Goal: Information Seeking & Learning: Learn about a topic

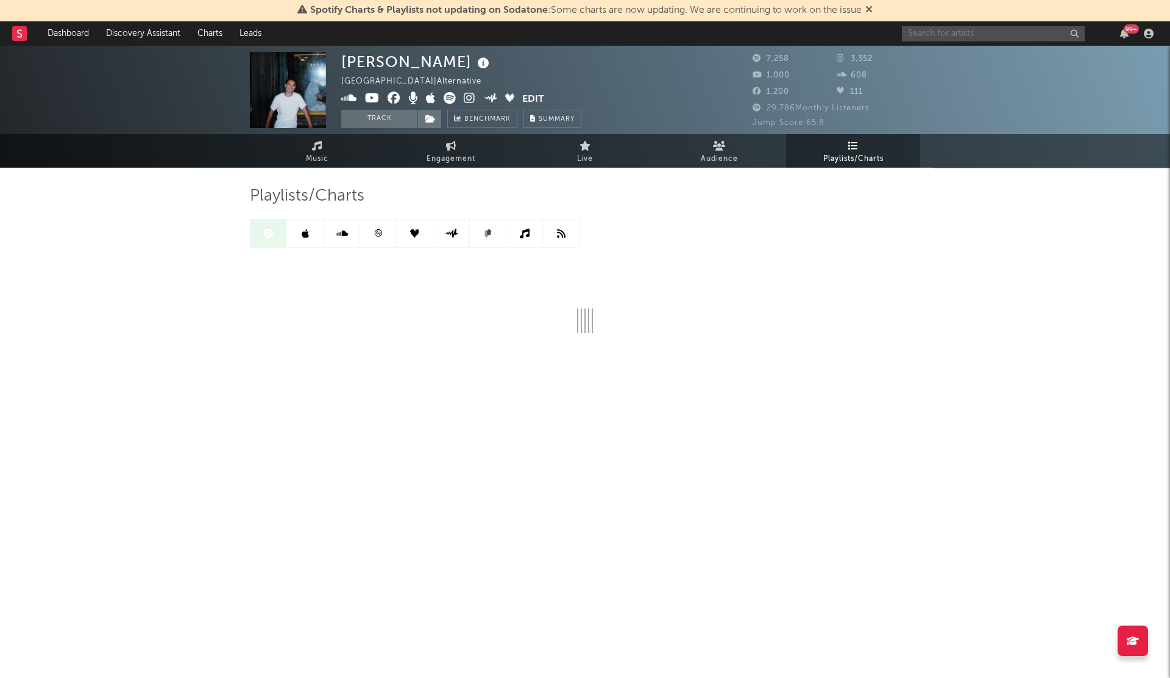
click at [928, 36] on input "text" at bounding box center [993, 33] width 183 height 15
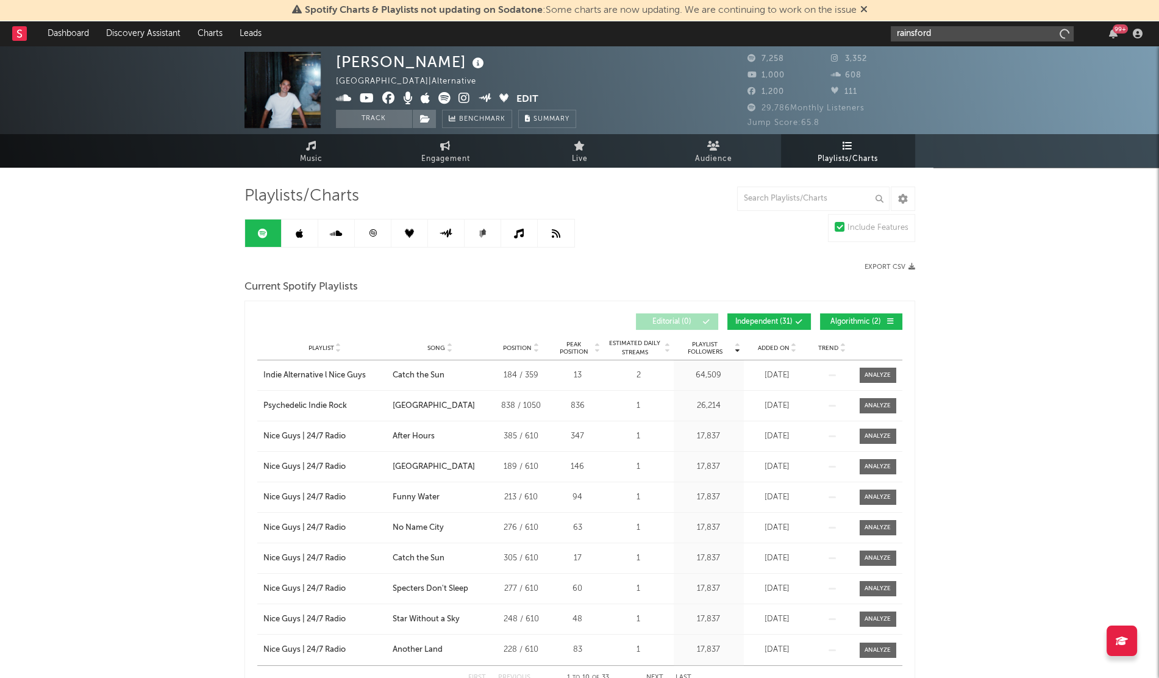
type input "rainsford"
click at [945, 29] on input "rainsford" at bounding box center [982, 33] width 183 height 15
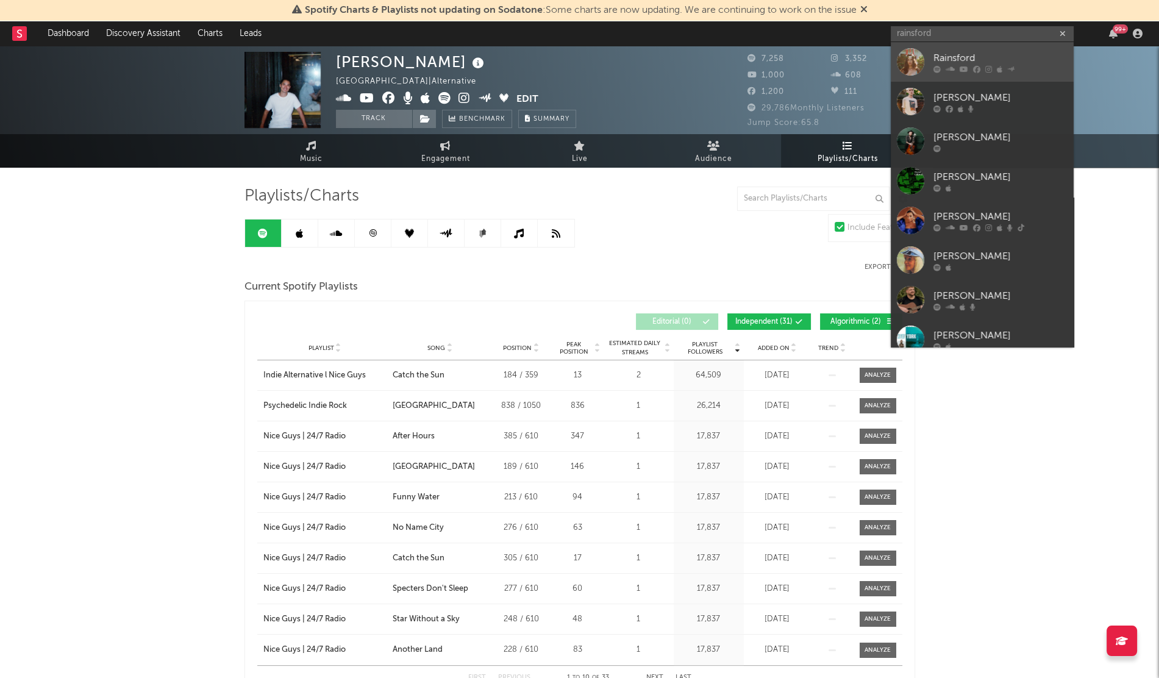
click at [911, 70] on div at bounding box center [910, 61] width 27 height 27
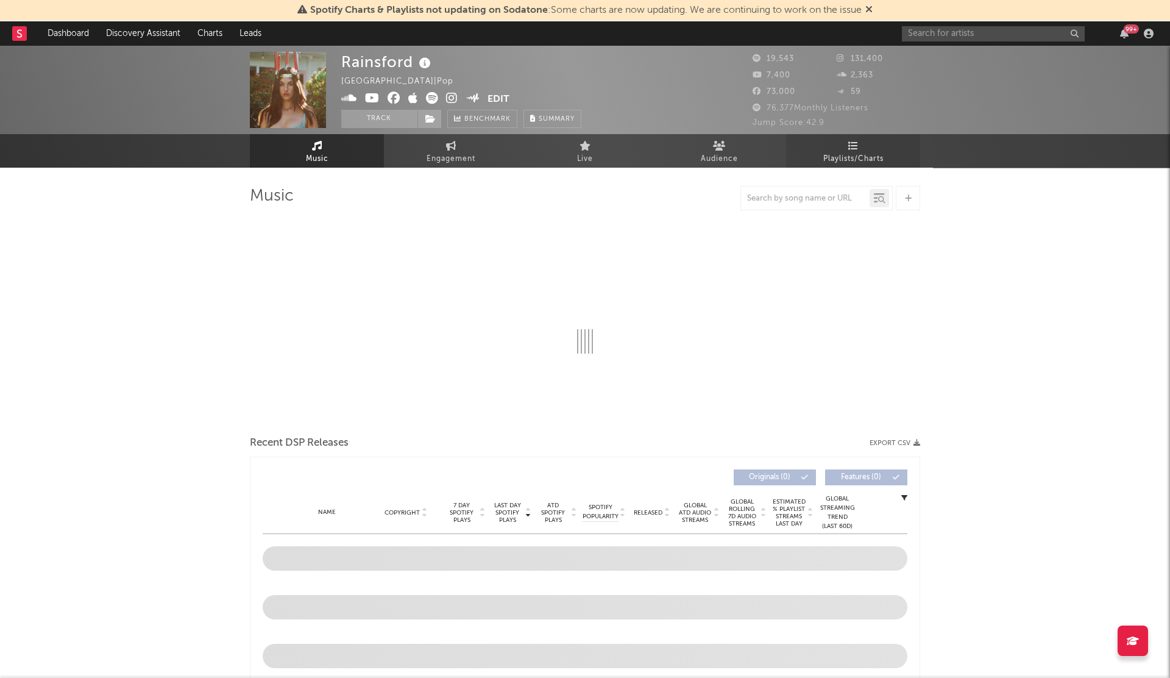
click at [858, 143] on link "Playlists/Charts" at bounding box center [853, 151] width 134 height 34
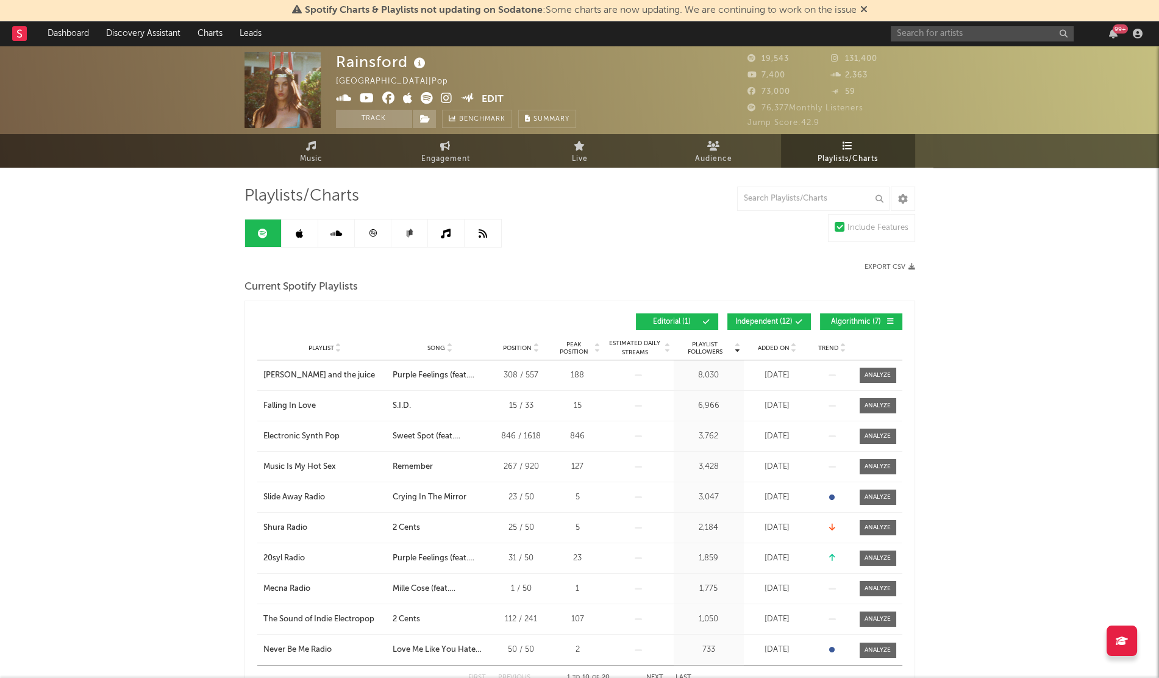
click at [780, 349] on span "Added On" at bounding box center [774, 347] width 32 height 7
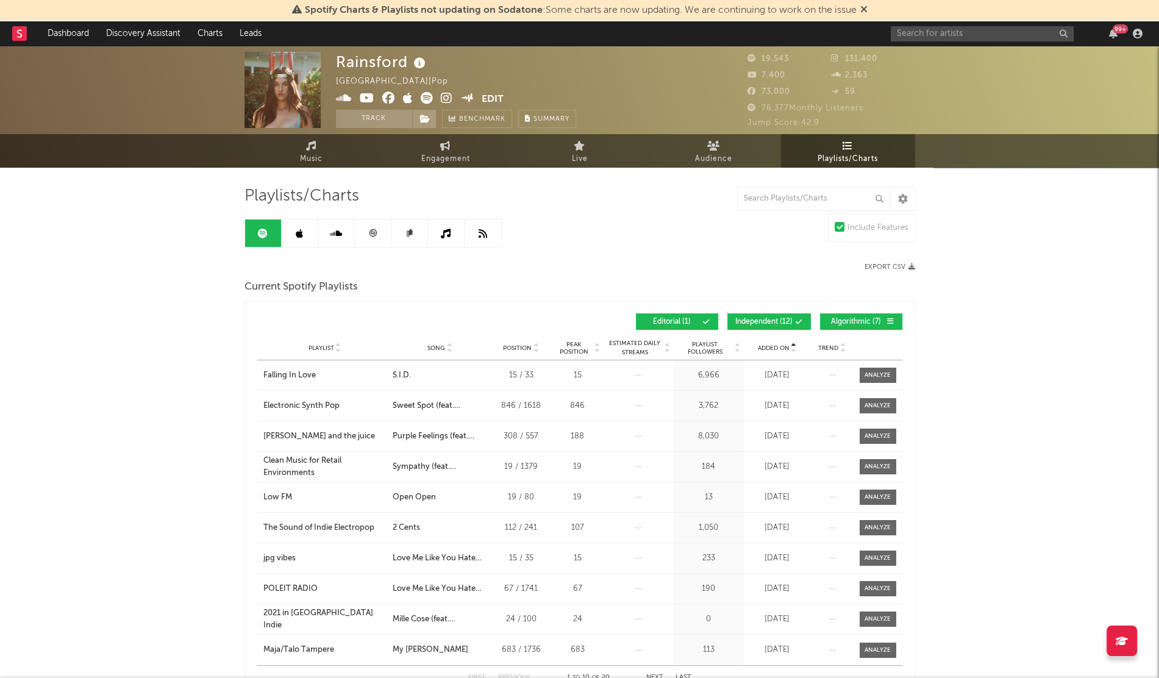
click at [780, 349] on span "Added On" at bounding box center [774, 347] width 32 height 7
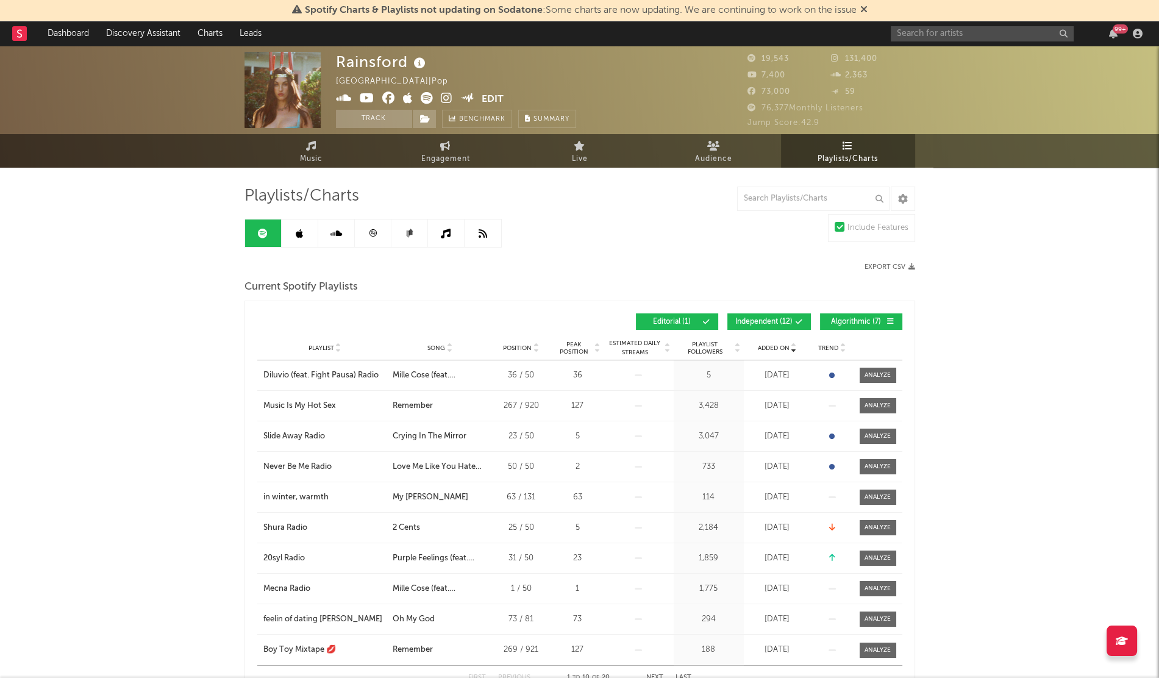
click at [780, 349] on span "Added On" at bounding box center [774, 347] width 32 height 7
click at [301, 230] on icon at bounding box center [299, 234] width 7 height 10
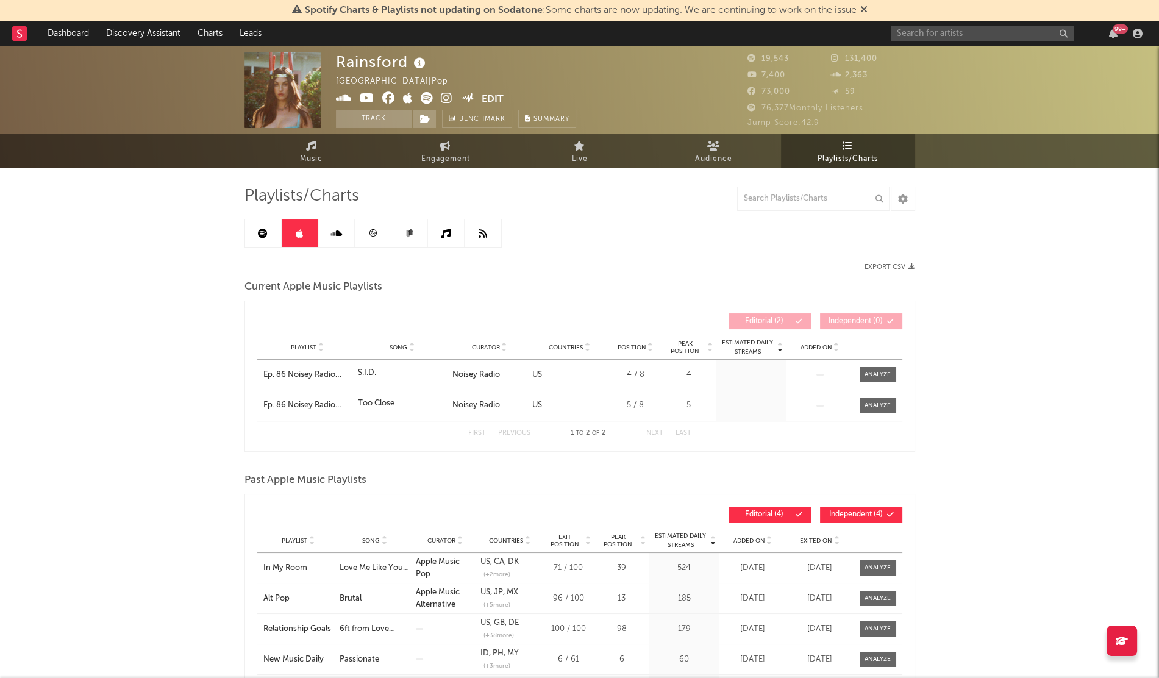
click at [810, 347] on span "Added On" at bounding box center [816, 347] width 32 height 7
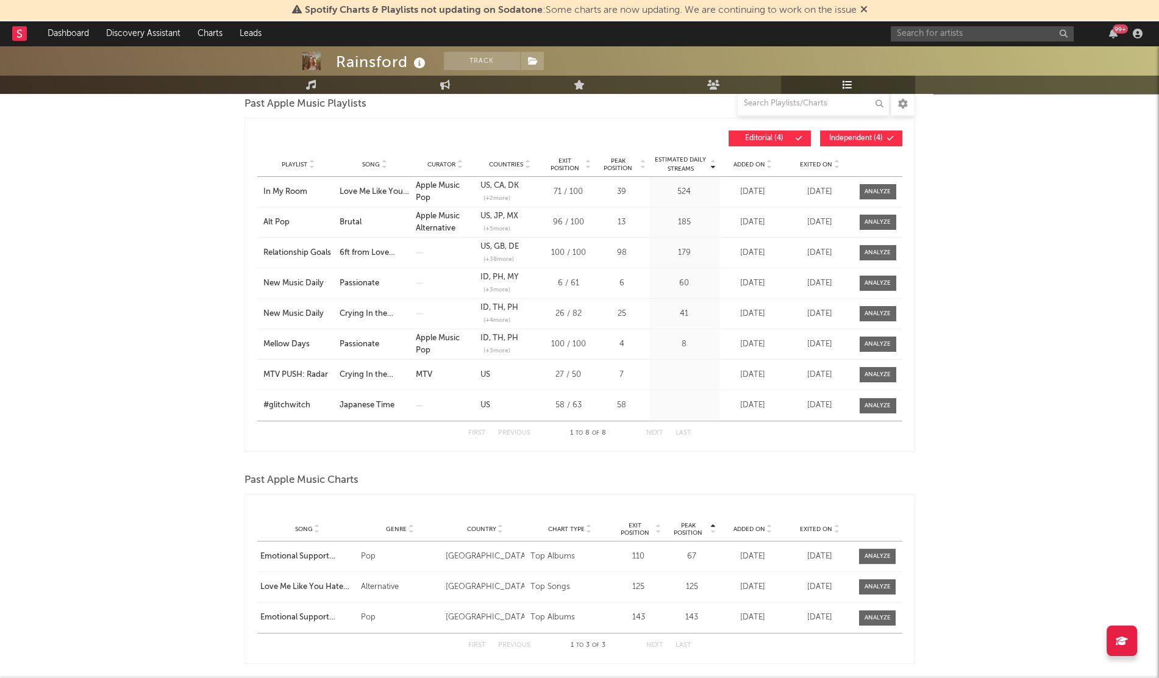
scroll to position [334, 0]
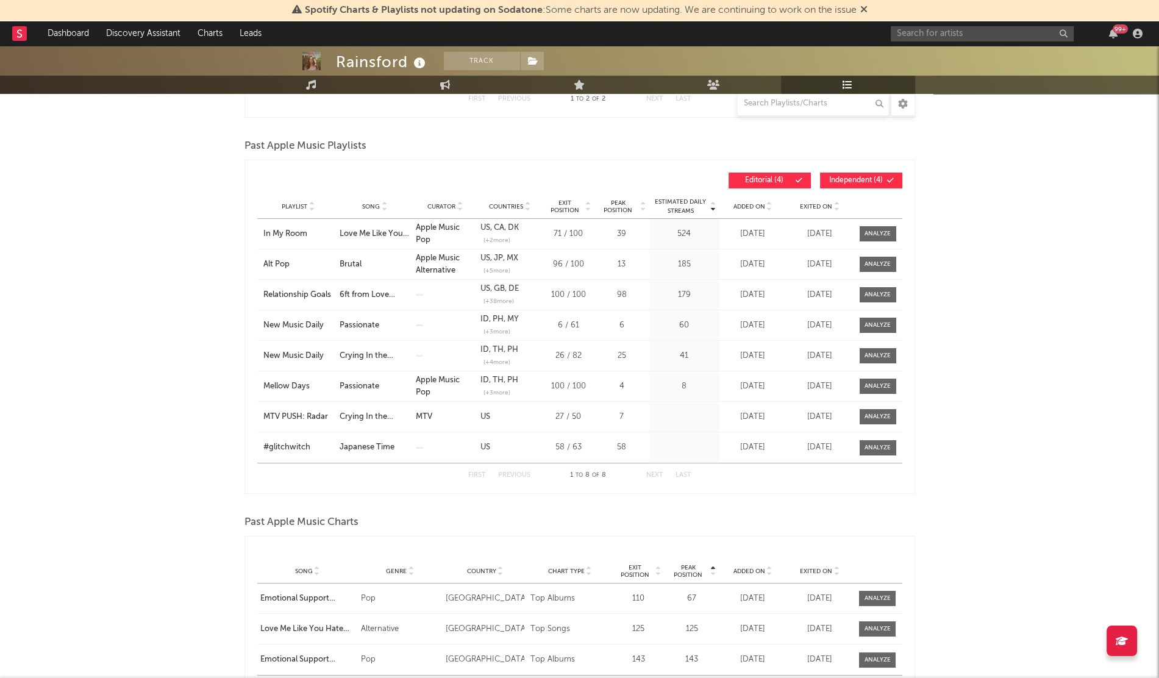
click at [745, 205] on span "Added On" at bounding box center [749, 206] width 32 height 7
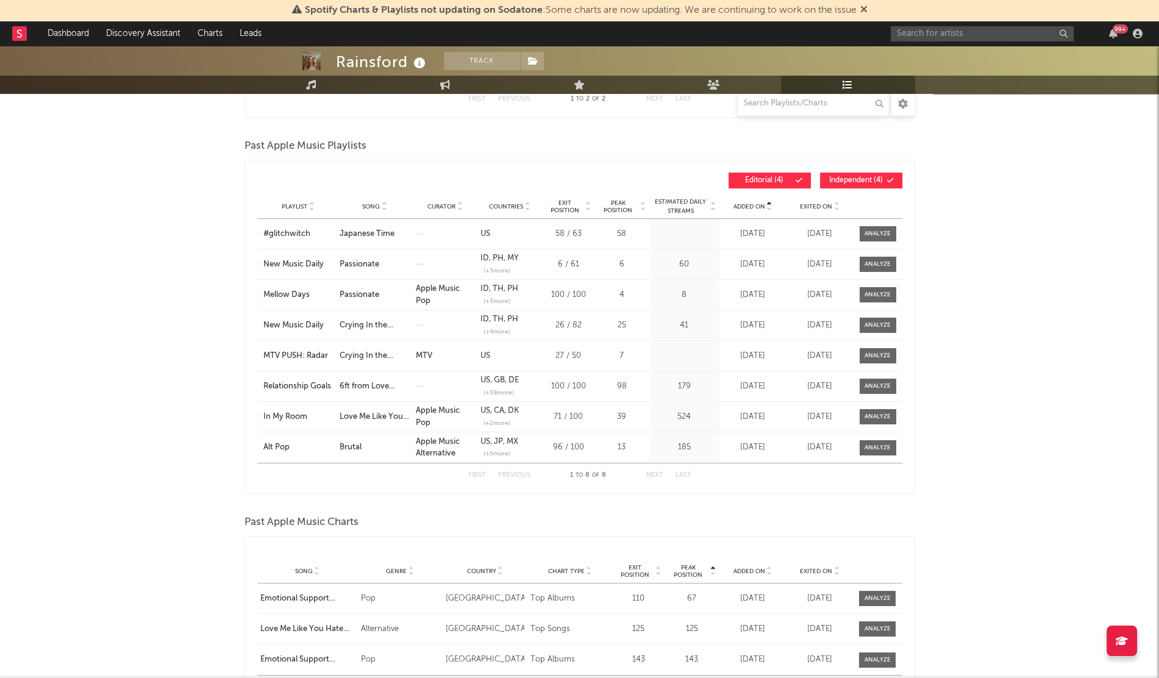
click at [745, 205] on span "Added On" at bounding box center [749, 206] width 32 height 7
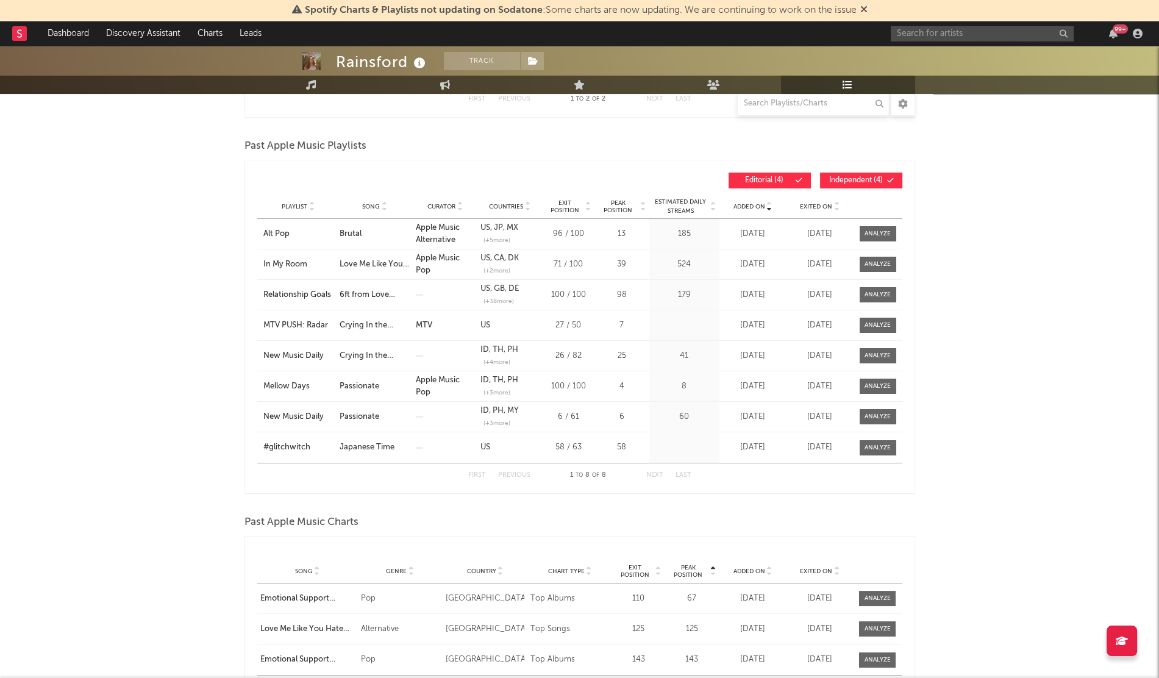
scroll to position [0, 0]
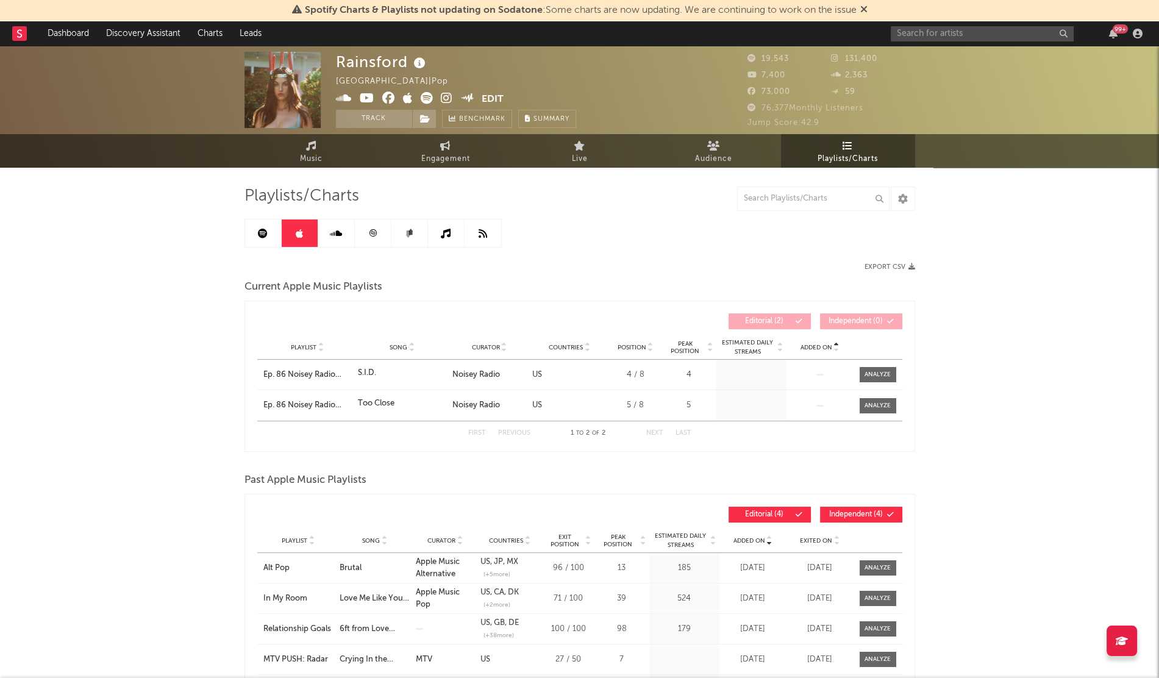
click at [822, 345] on span "Added On" at bounding box center [816, 347] width 32 height 7
click at [282, 237] on link at bounding box center [300, 232] width 37 height 27
click at [268, 233] on link at bounding box center [263, 232] width 37 height 27
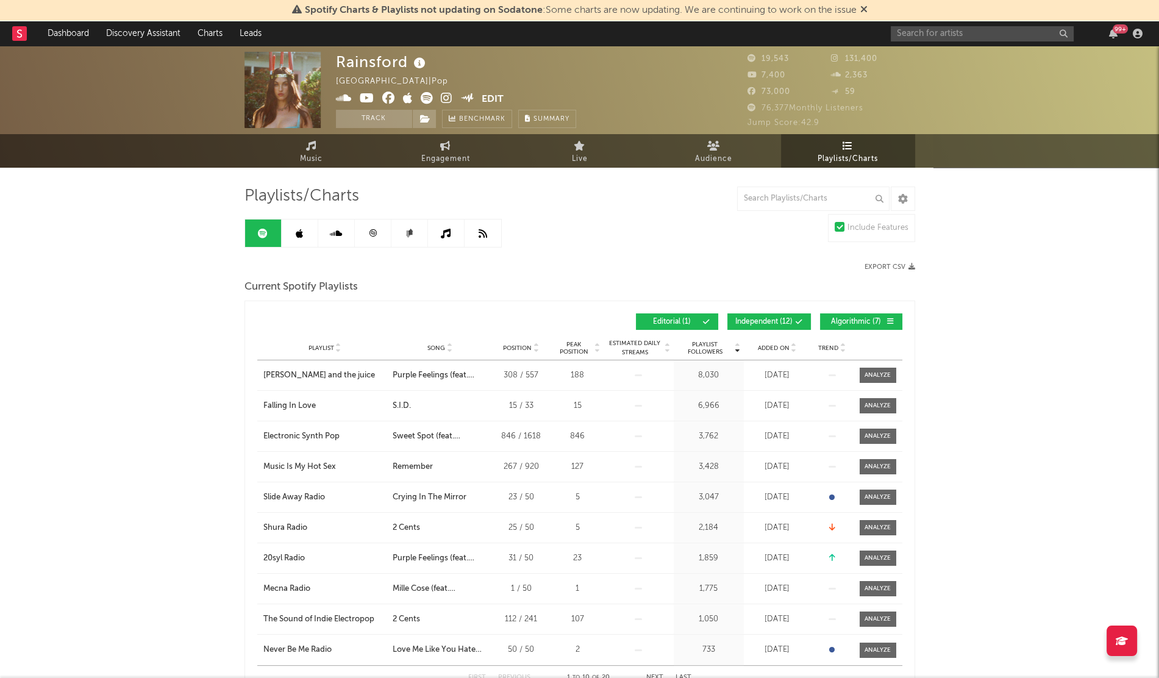
click at [761, 346] on span "Added On" at bounding box center [774, 347] width 32 height 7
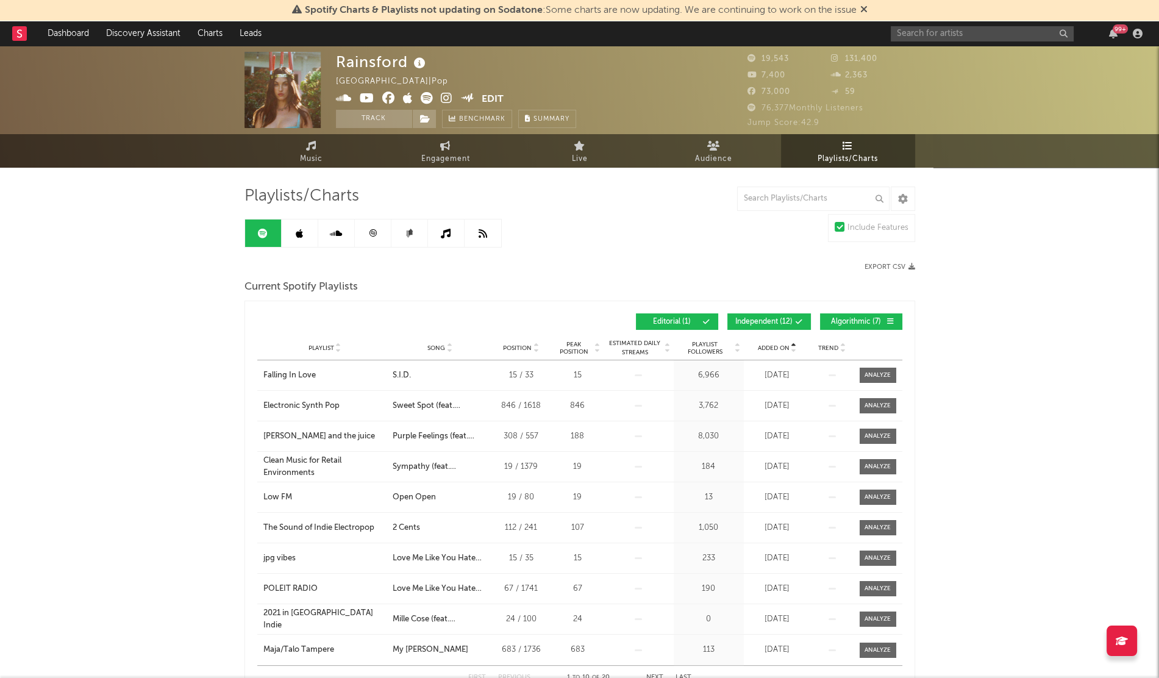
click at [761, 346] on span "Added On" at bounding box center [774, 347] width 32 height 7
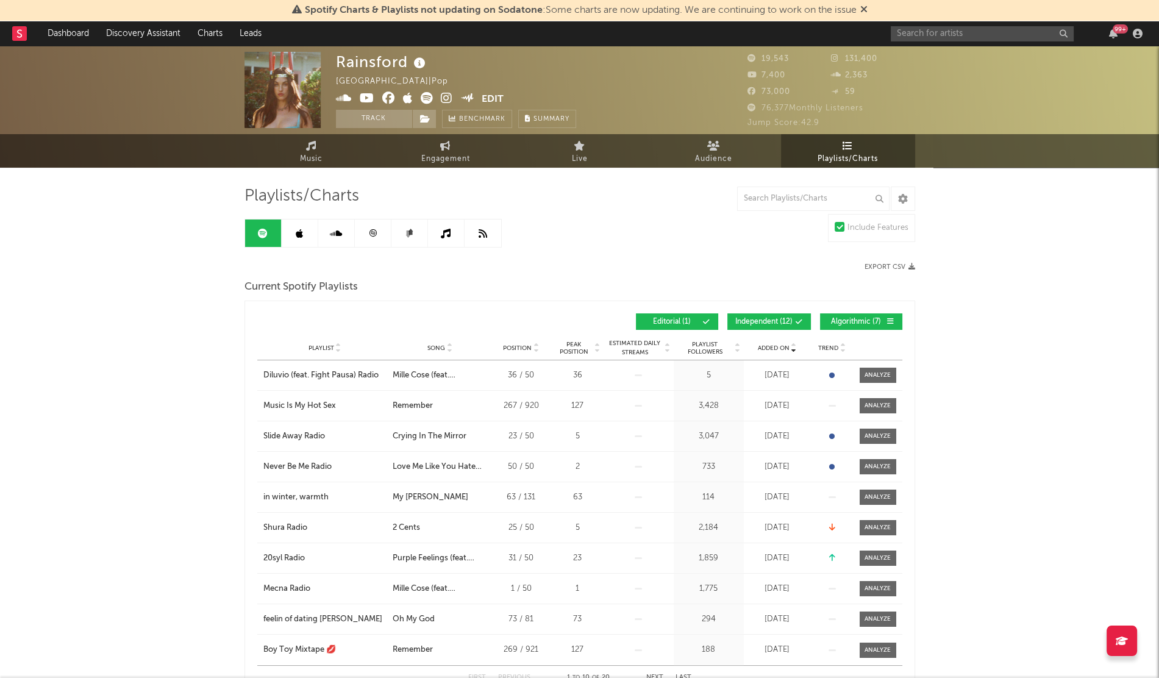
click at [344, 232] on link at bounding box center [336, 232] width 37 height 27
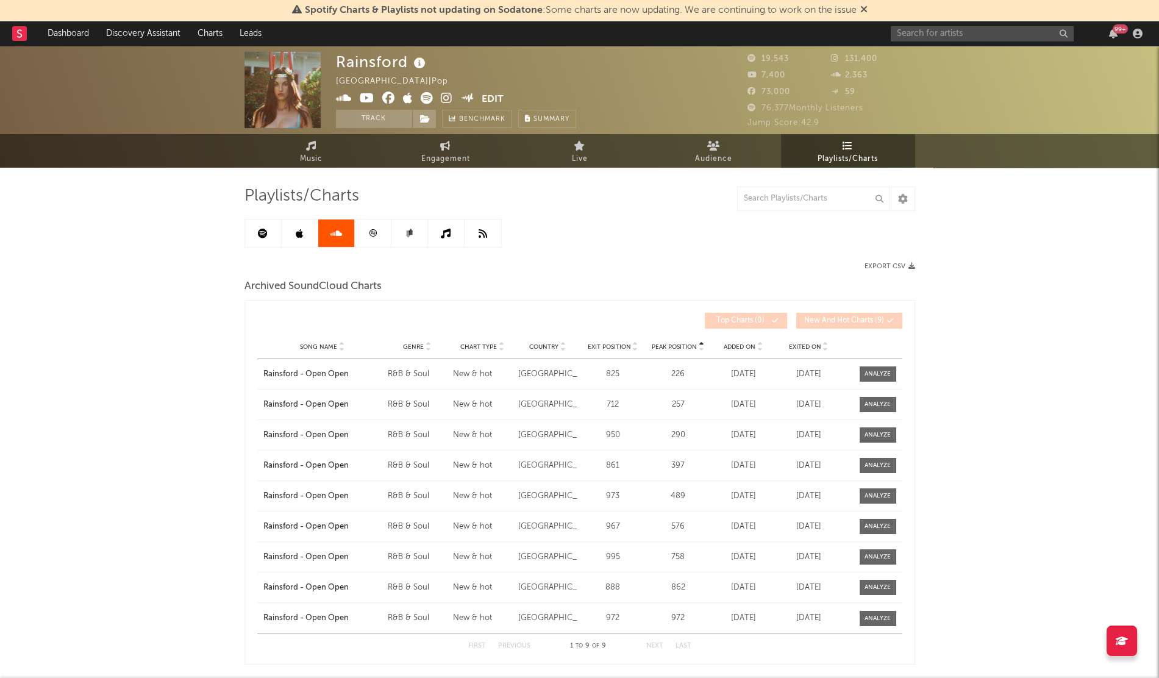
click at [795, 345] on span "Exited On" at bounding box center [805, 346] width 32 height 7
click at [740, 346] on span "Added On" at bounding box center [740, 346] width 32 height 7
click at [446, 235] on icon at bounding box center [446, 234] width 10 height 10
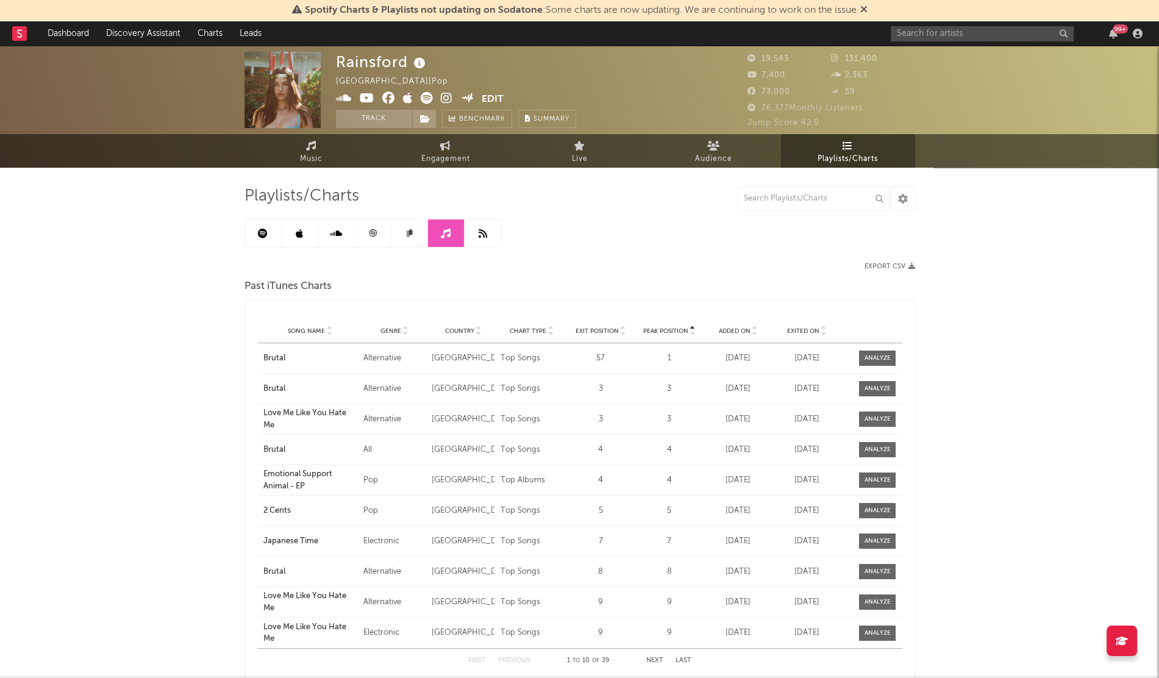
click at [405, 239] on link at bounding box center [409, 232] width 37 height 27
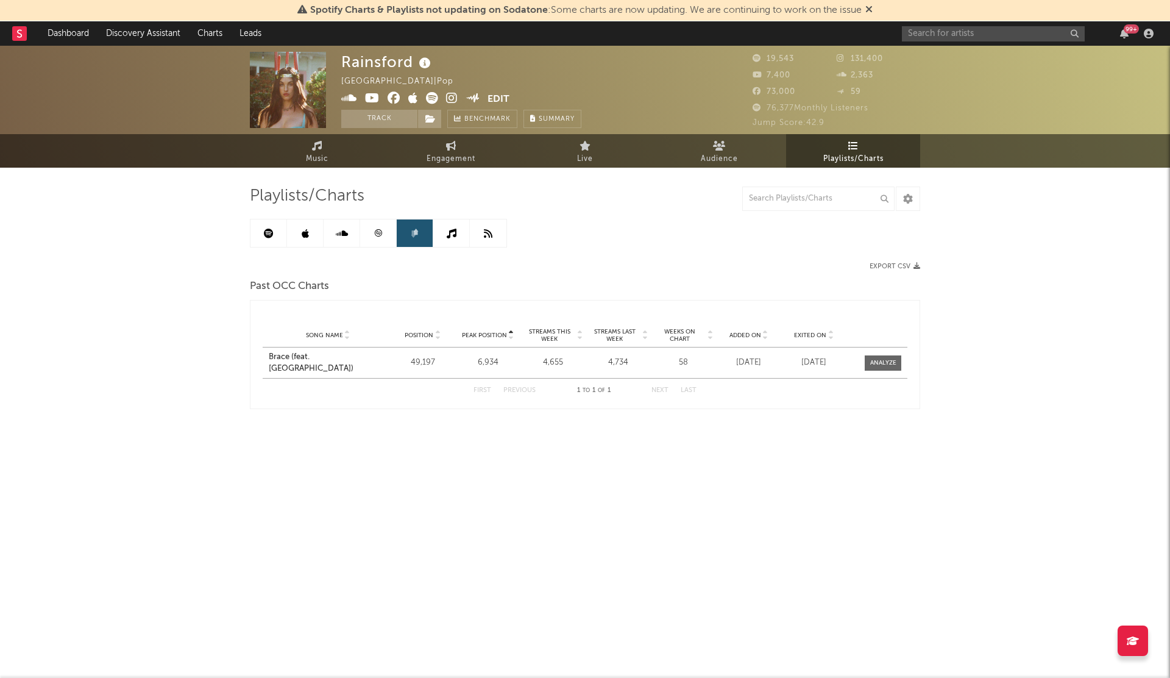
click at [380, 233] on icon at bounding box center [378, 232] width 7 height 7
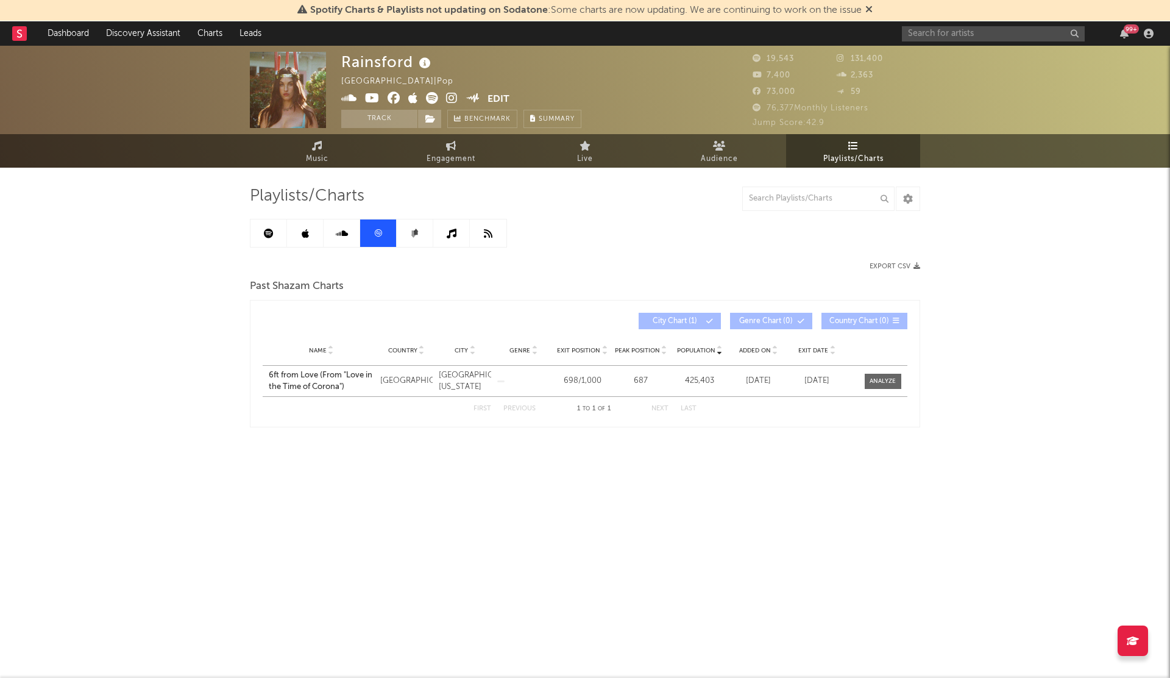
click at [482, 233] on link at bounding box center [488, 232] width 37 height 27
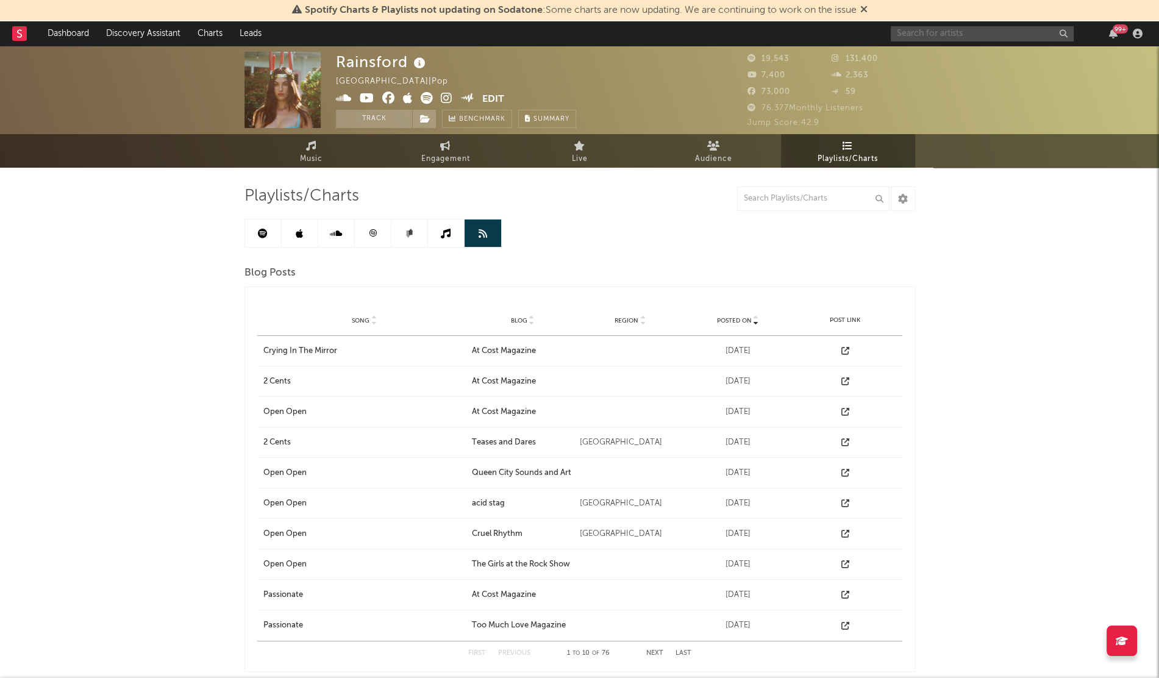
click at [974, 35] on input "text" at bounding box center [982, 33] width 183 height 15
type input "nueve lio"
click at [963, 59] on div "Nueve Lio" at bounding box center [1000, 58] width 134 height 15
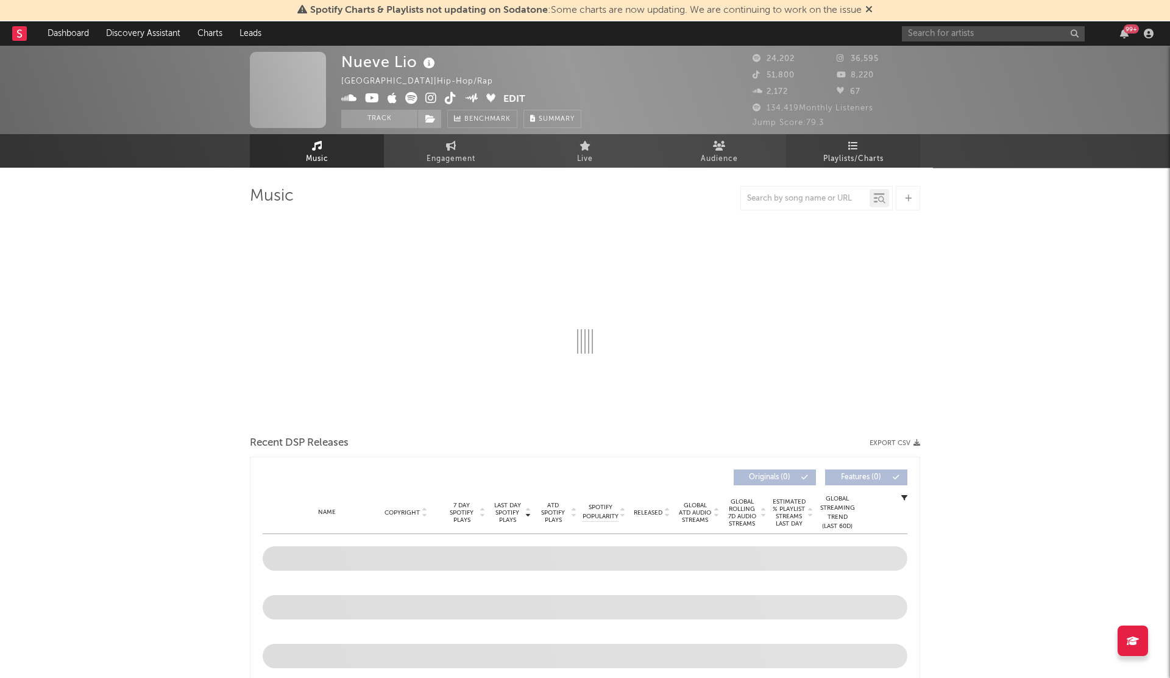
click at [854, 153] on span "Playlists/Charts" at bounding box center [854, 159] width 60 height 15
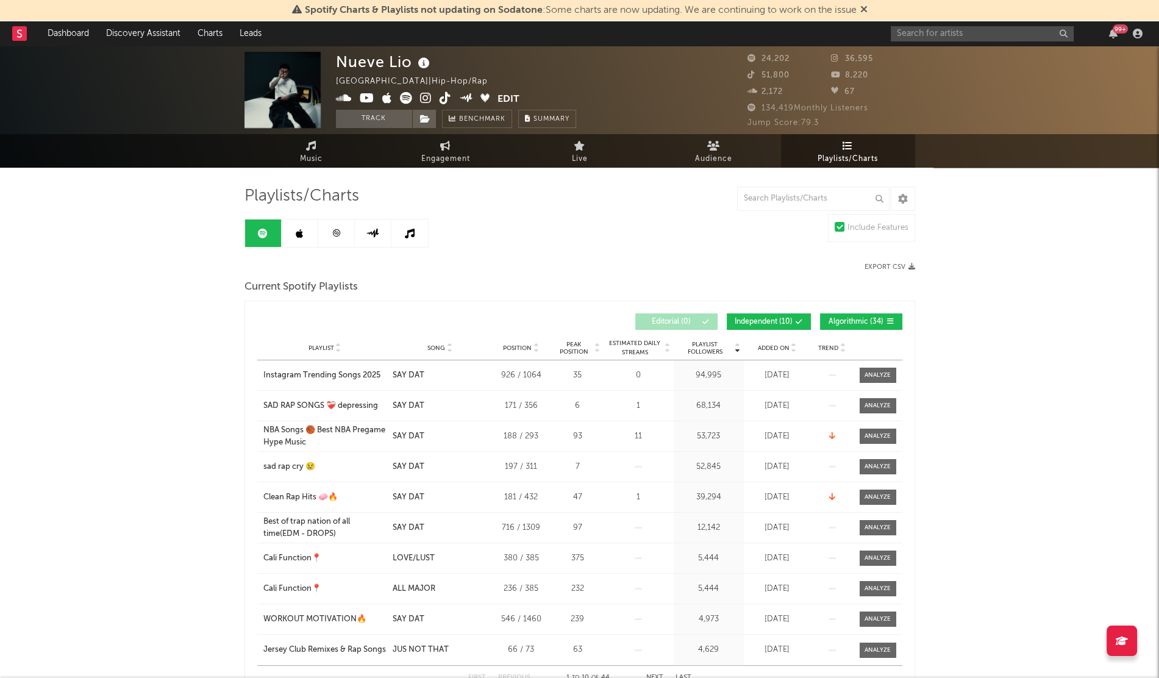
click at [775, 346] on span "Added On" at bounding box center [774, 347] width 32 height 7
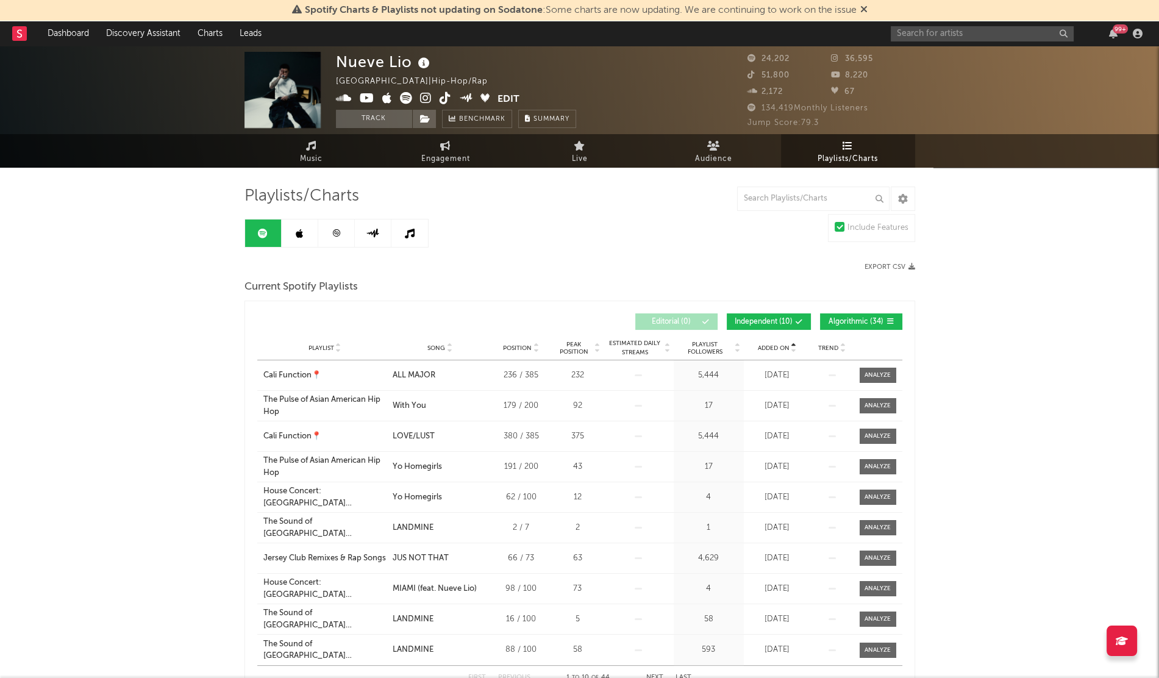
click at [775, 346] on span "Added On" at bounding box center [774, 347] width 32 height 7
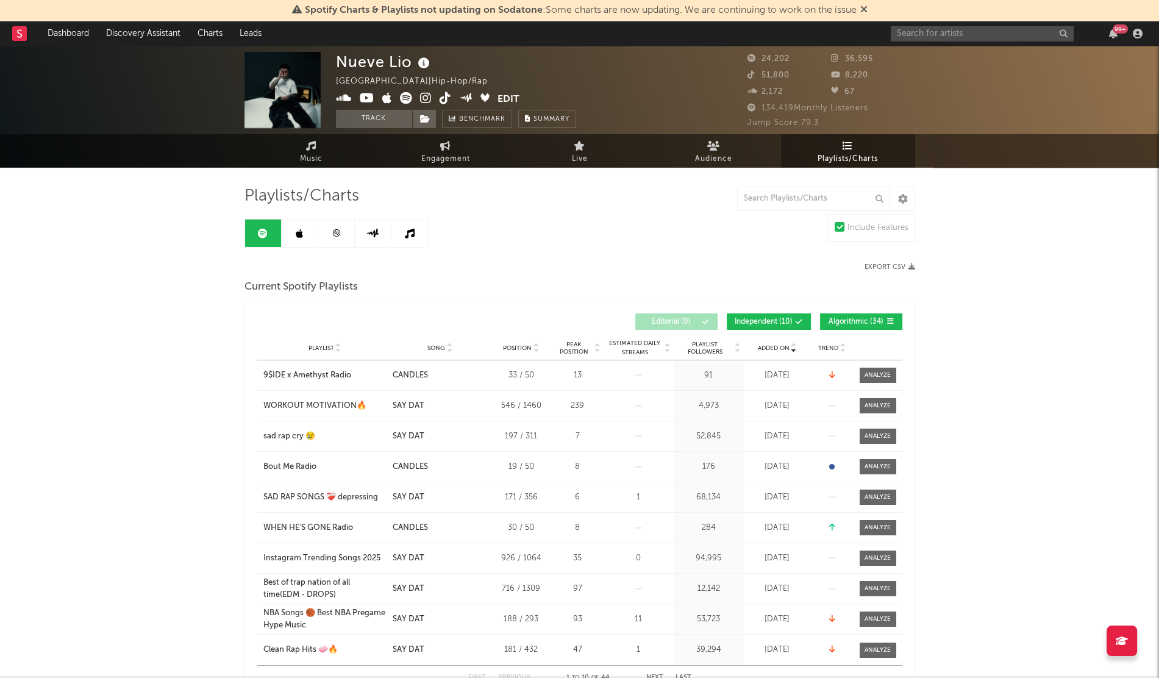
click at [775, 346] on span "Added On" at bounding box center [774, 347] width 32 height 7
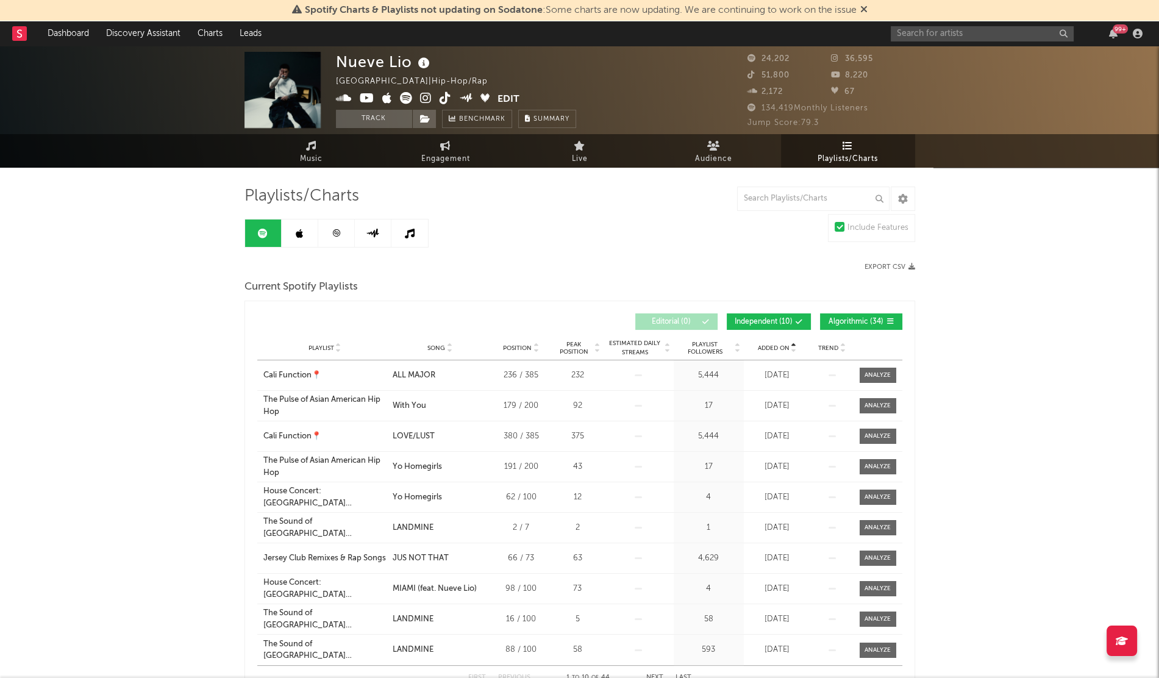
click at [775, 346] on span "Added On" at bounding box center [774, 347] width 32 height 7
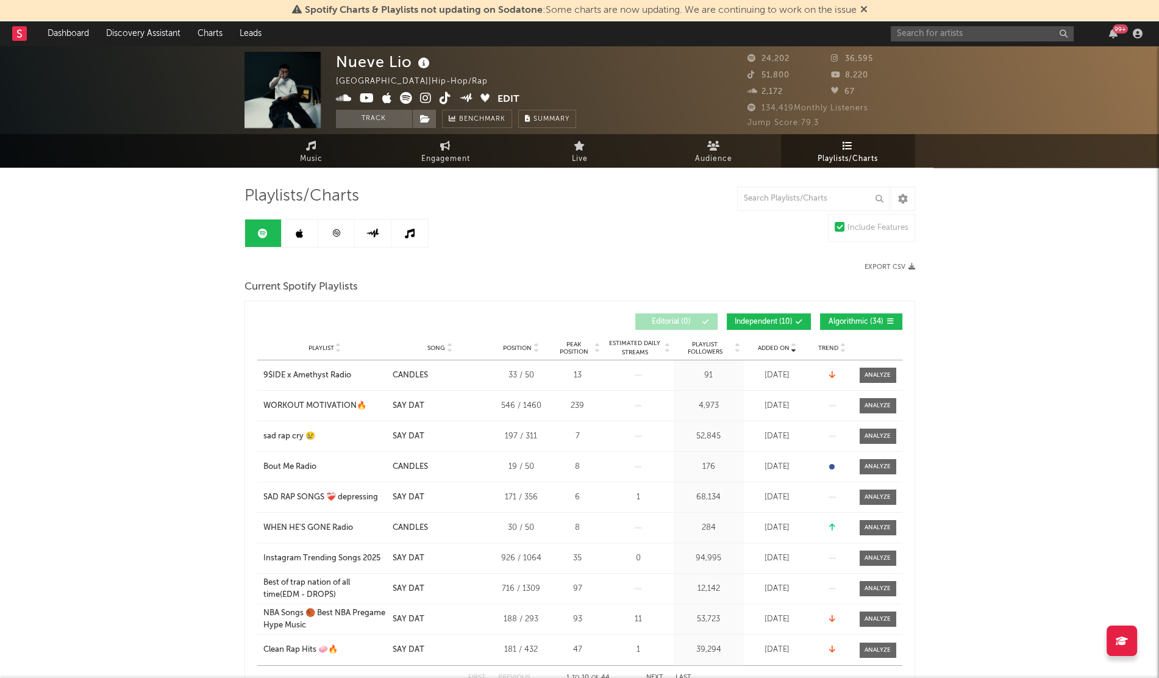
click at [301, 236] on icon at bounding box center [299, 234] width 7 height 10
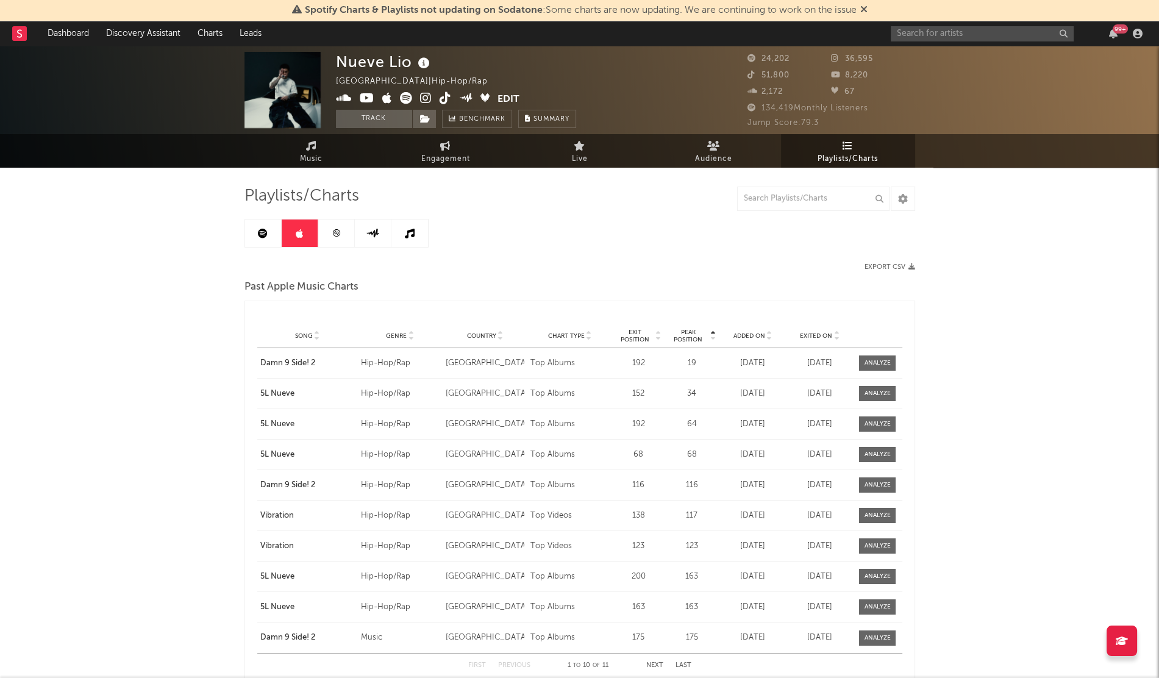
click at [740, 331] on div "Added On" at bounding box center [752, 335] width 61 height 9
click at [298, 362] on div "Damn 9 Side! 2" at bounding box center [307, 363] width 94 height 12
click at [260, 233] on icon at bounding box center [263, 234] width 10 height 10
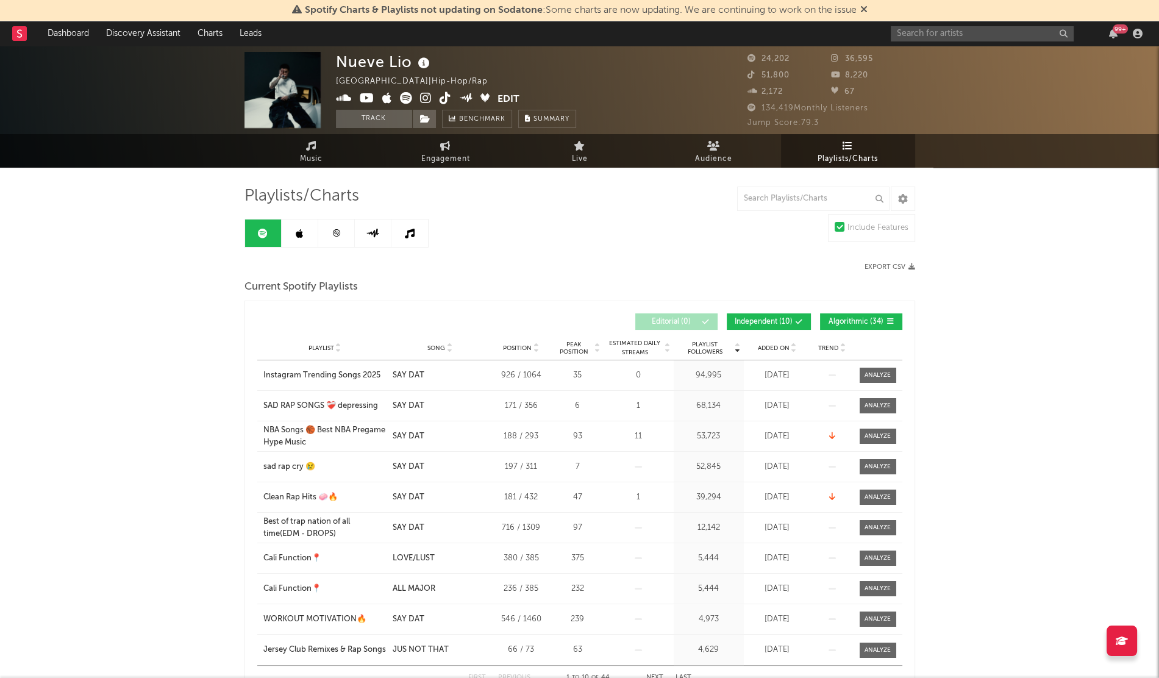
click at [307, 224] on link at bounding box center [300, 232] width 37 height 27
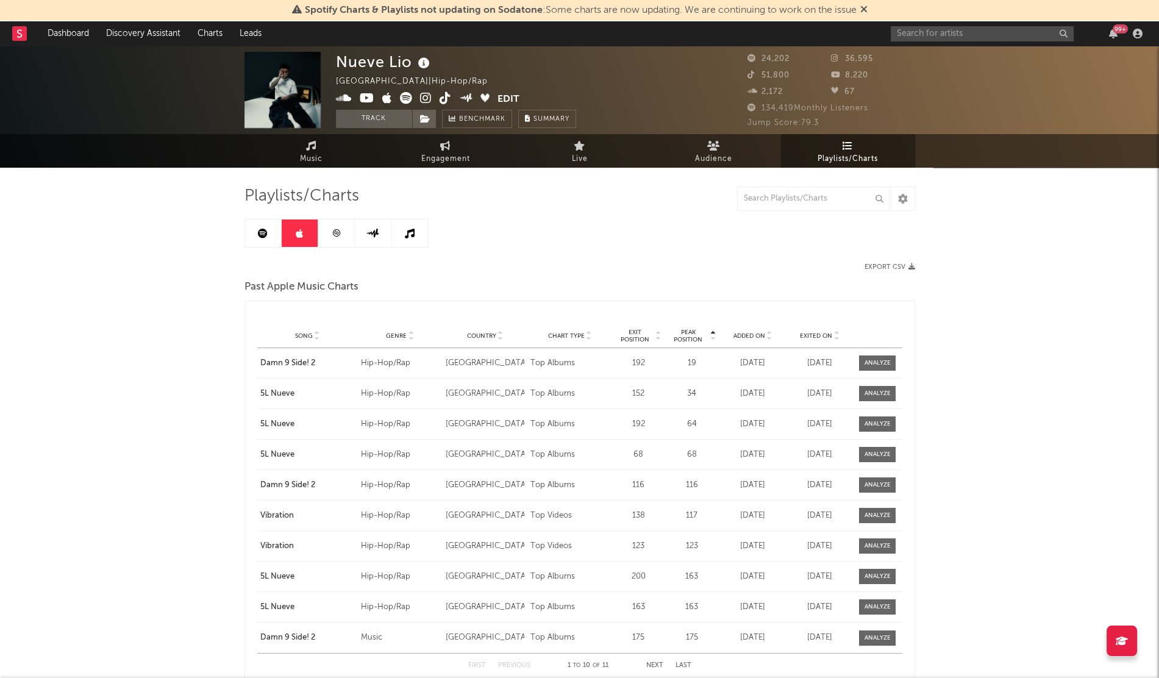
click at [407, 237] on icon at bounding box center [410, 234] width 10 height 10
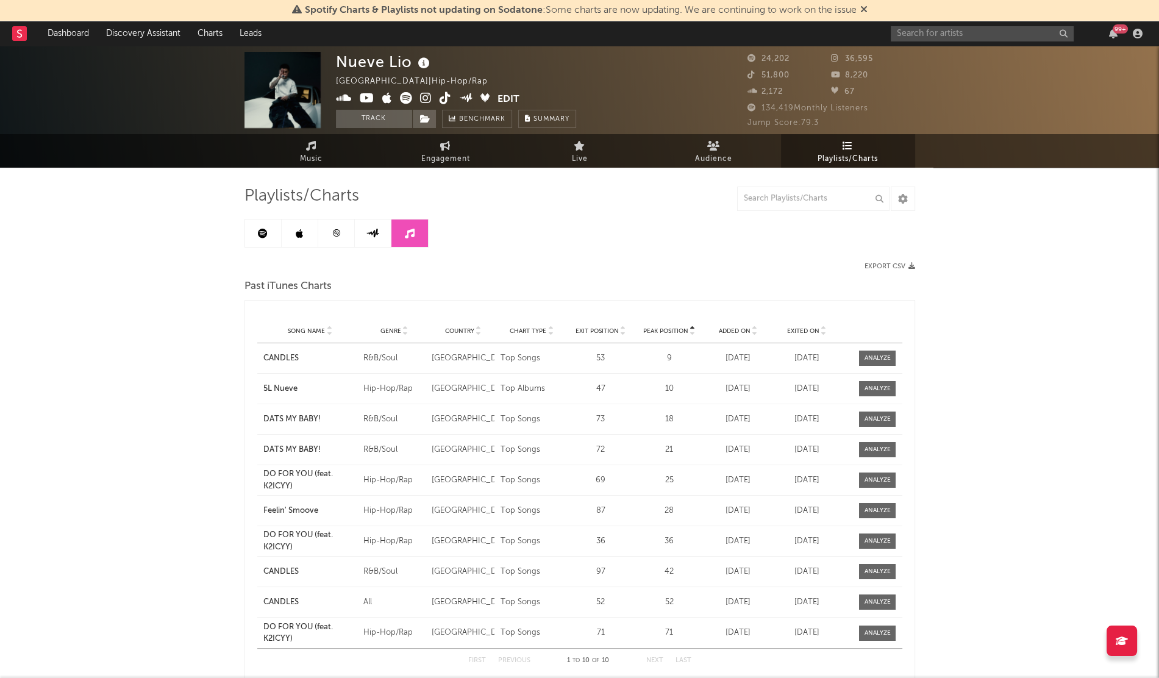
click at [332, 230] on icon at bounding box center [336, 233] width 9 height 9
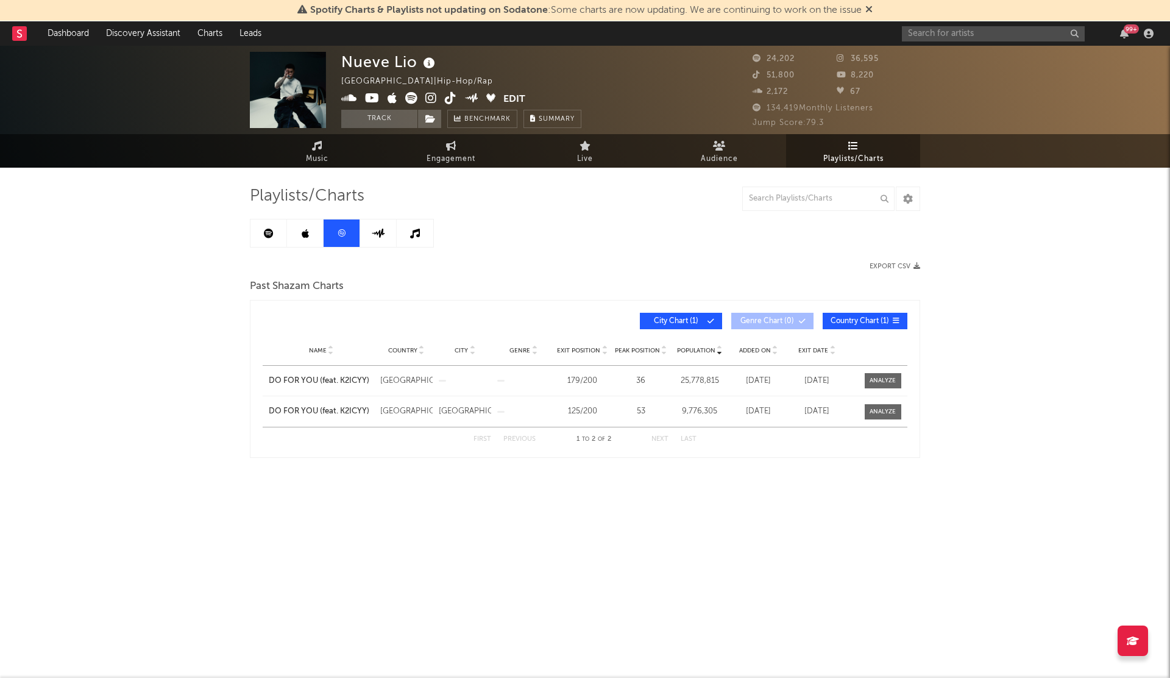
click at [306, 229] on icon at bounding box center [305, 234] width 7 height 10
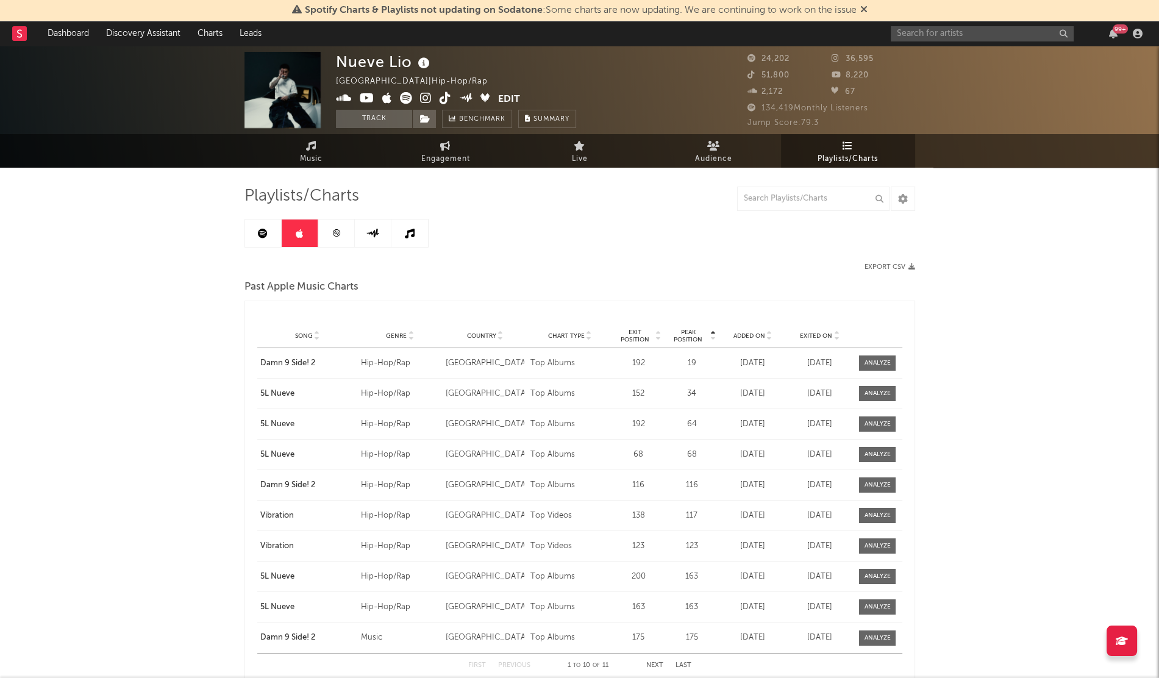
click at [924, 45] on div "99 +" at bounding box center [1019, 33] width 256 height 24
click at [939, 29] on input "text" at bounding box center [982, 33] width 183 height 15
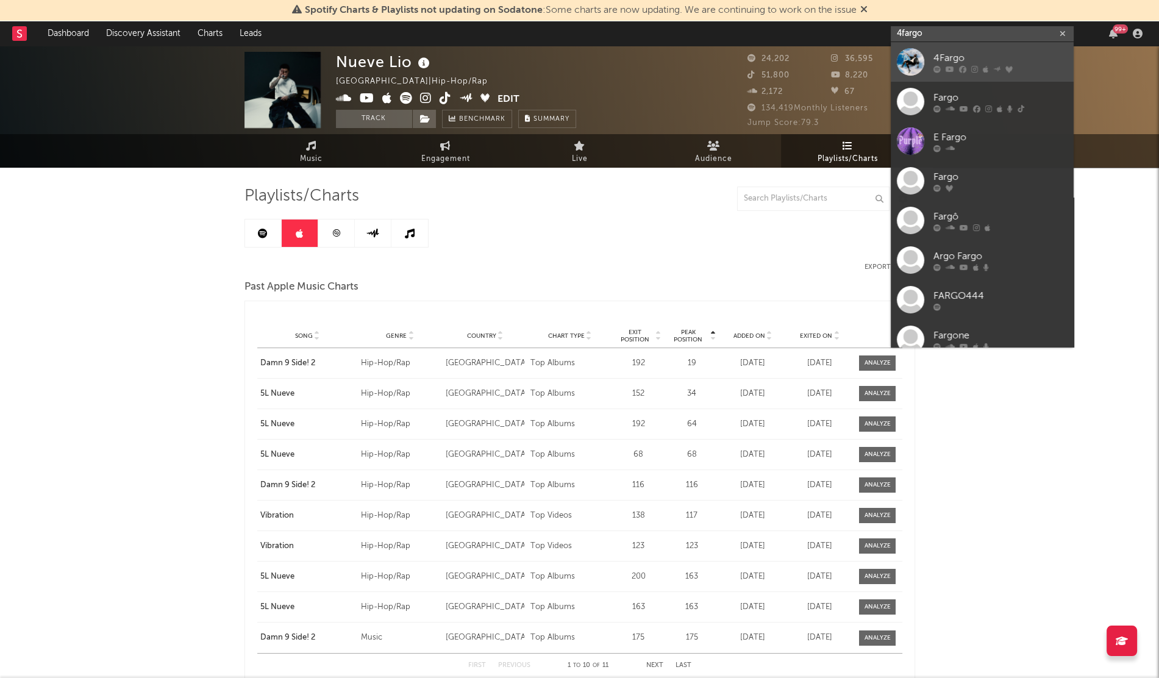
type input "4fargo"
click at [914, 54] on div at bounding box center [910, 61] width 27 height 27
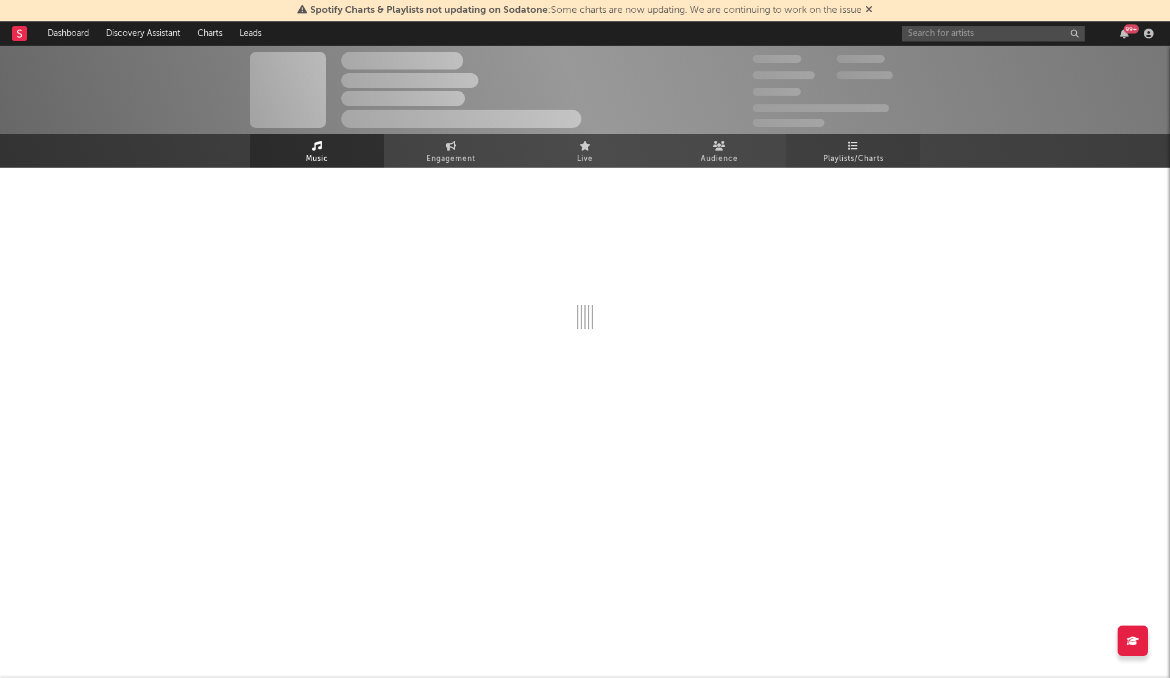
click at [837, 146] on link "Playlists/Charts" at bounding box center [853, 151] width 134 height 34
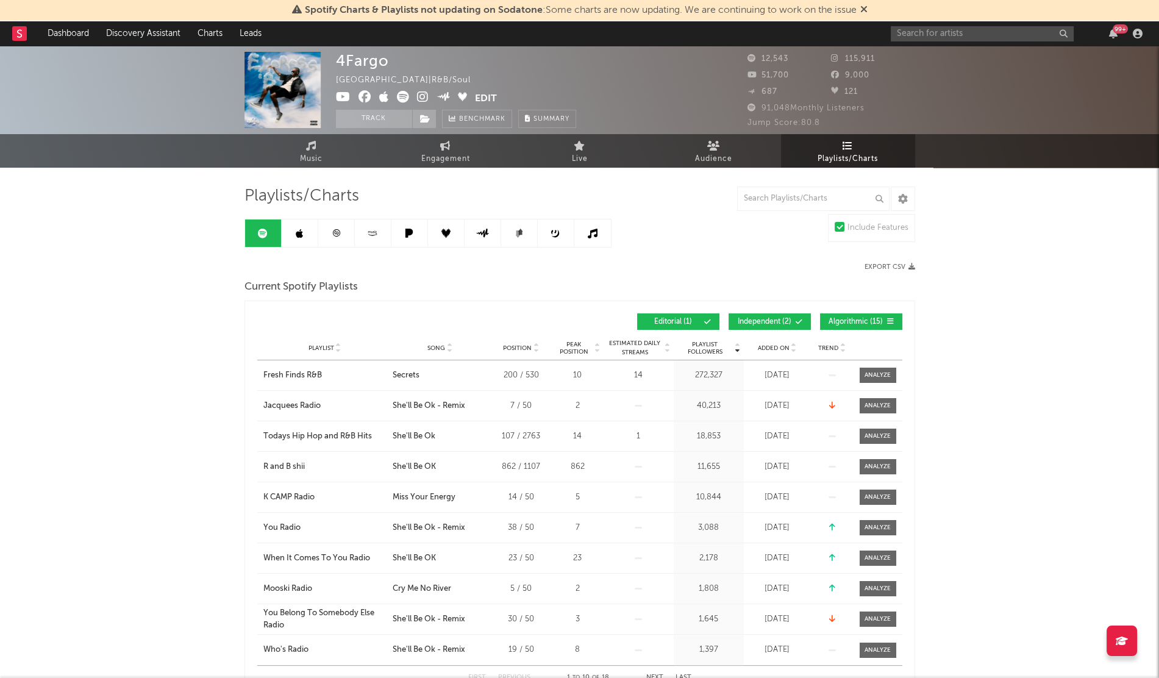
click at [765, 347] on span "Added On" at bounding box center [774, 347] width 32 height 7
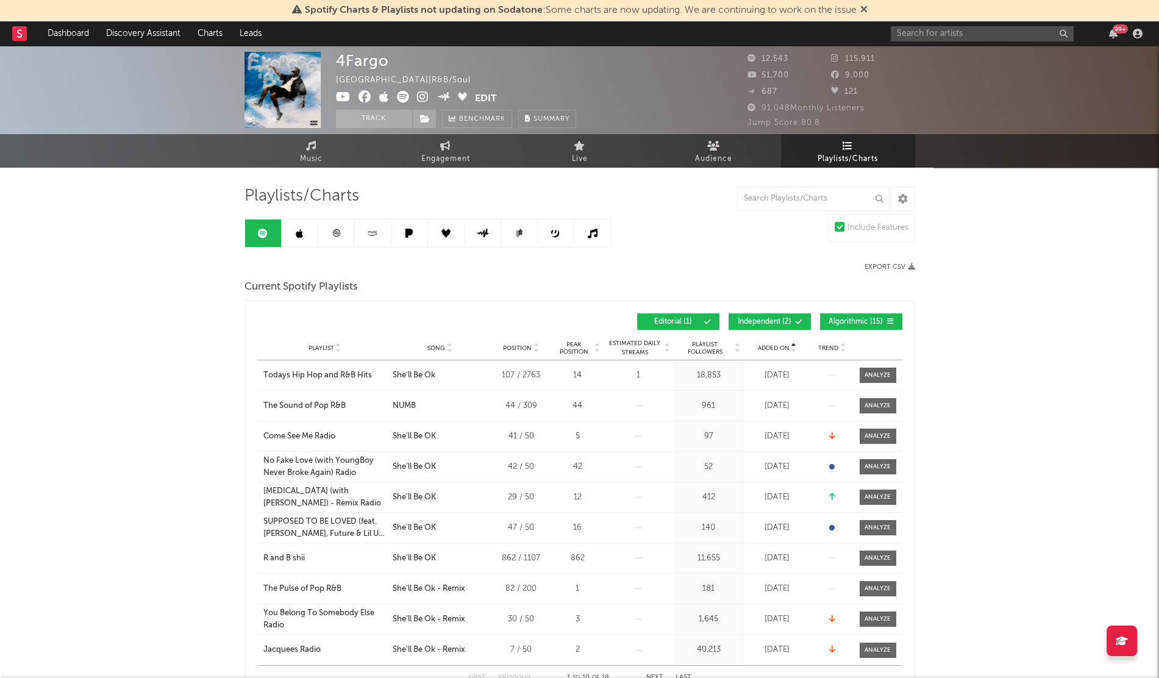
click at [765, 347] on span "Added On" at bounding box center [774, 347] width 32 height 7
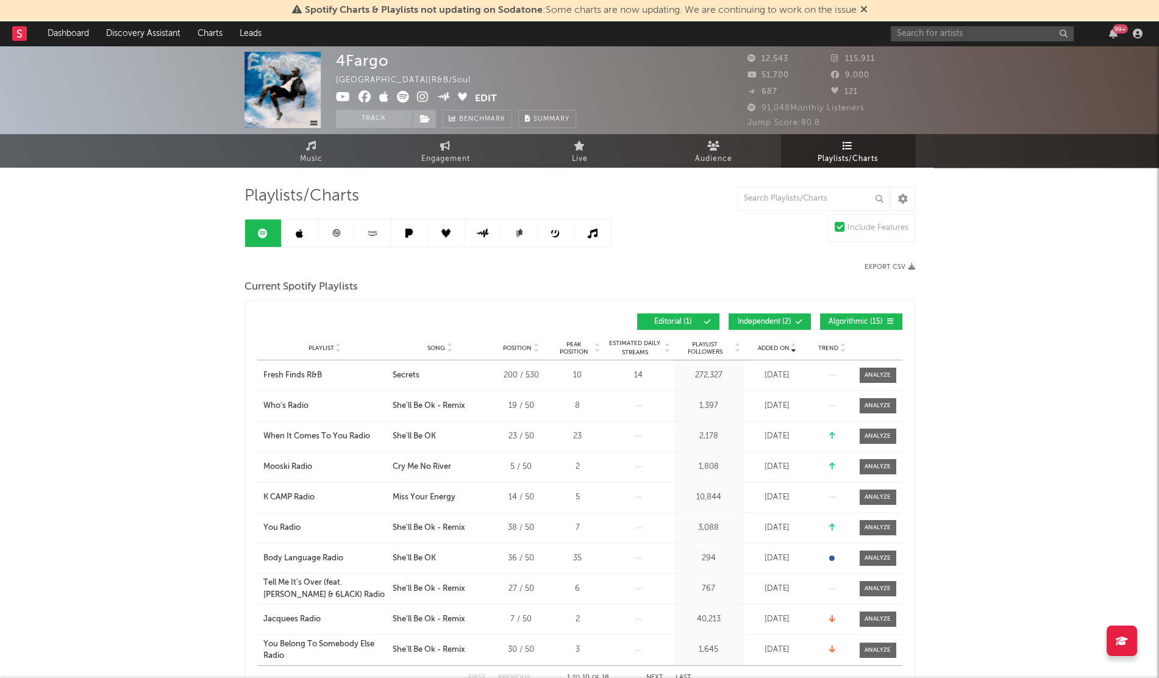
click at [769, 352] on div "Playlist City Song Position Peak Position Estimated Daily Streams Playlist Foll…" at bounding box center [579, 348] width 645 height 24
click at [771, 349] on span "Added On" at bounding box center [774, 347] width 32 height 7
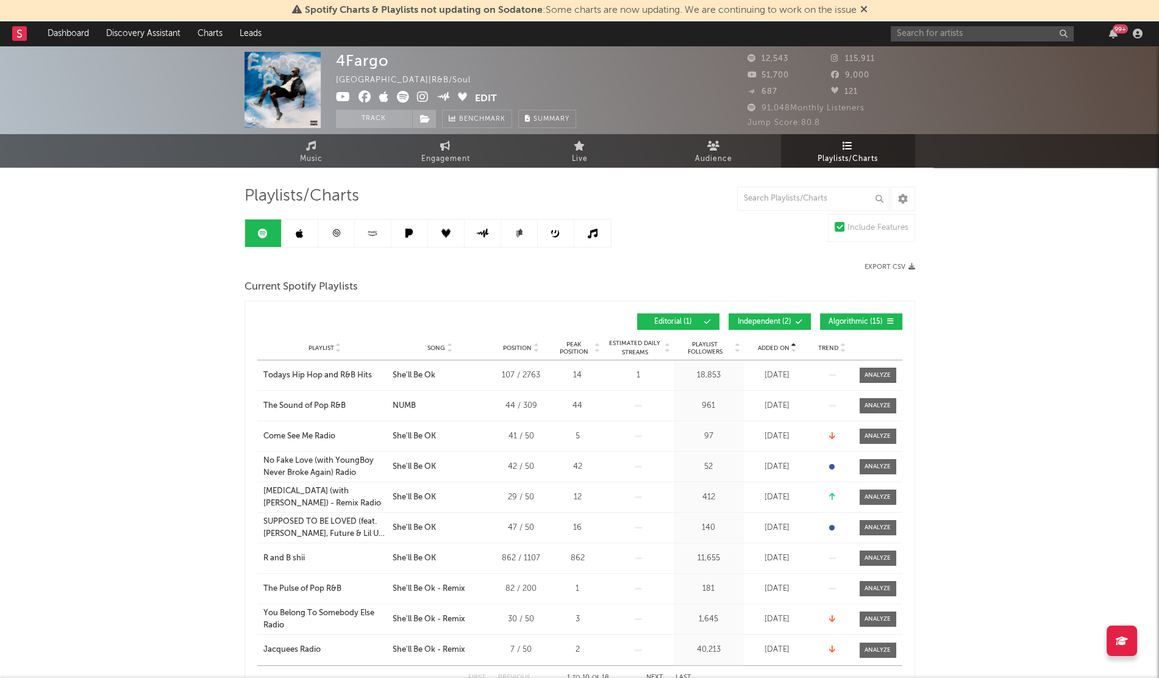
click at [771, 349] on span "Added On" at bounding box center [774, 347] width 32 height 7
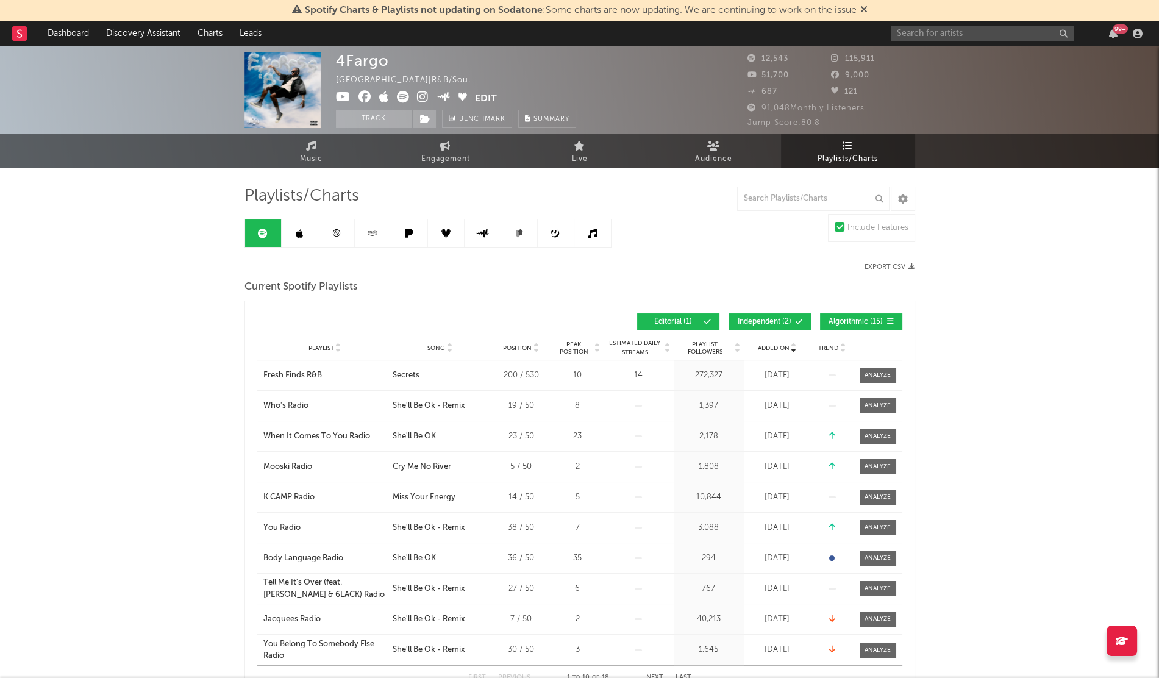
click at [296, 231] on icon at bounding box center [299, 234] width 7 height 10
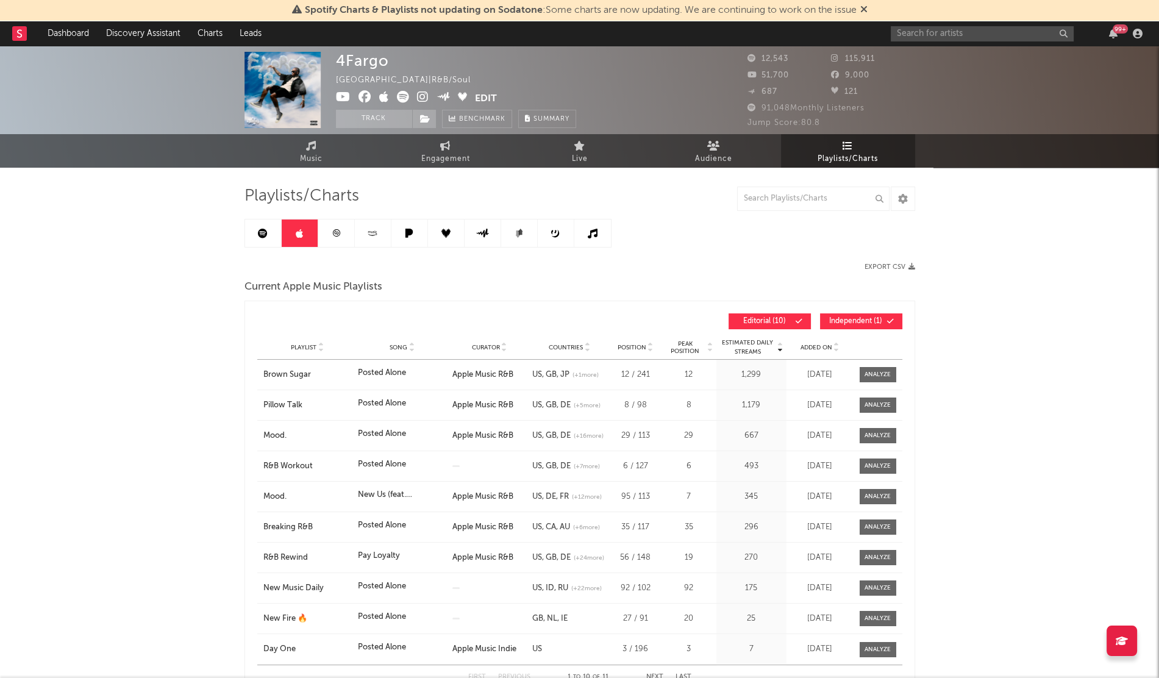
click at [817, 351] on div "Added On" at bounding box center [819, 347] width 61 height 9
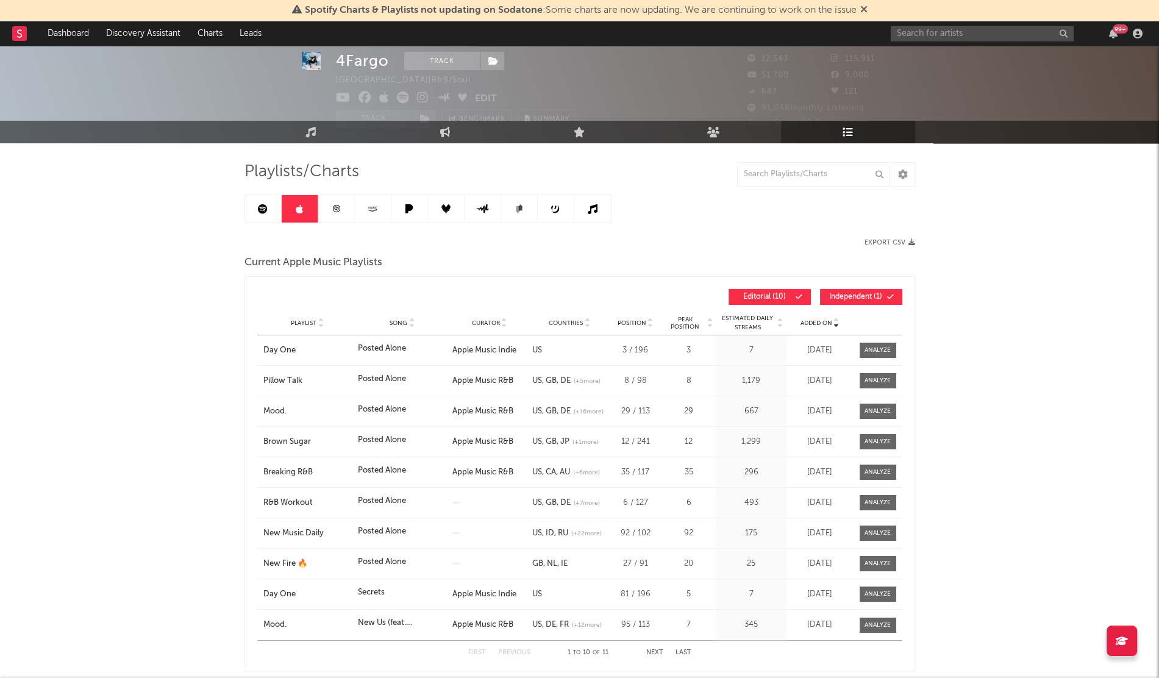
scroll to position [27, 0]
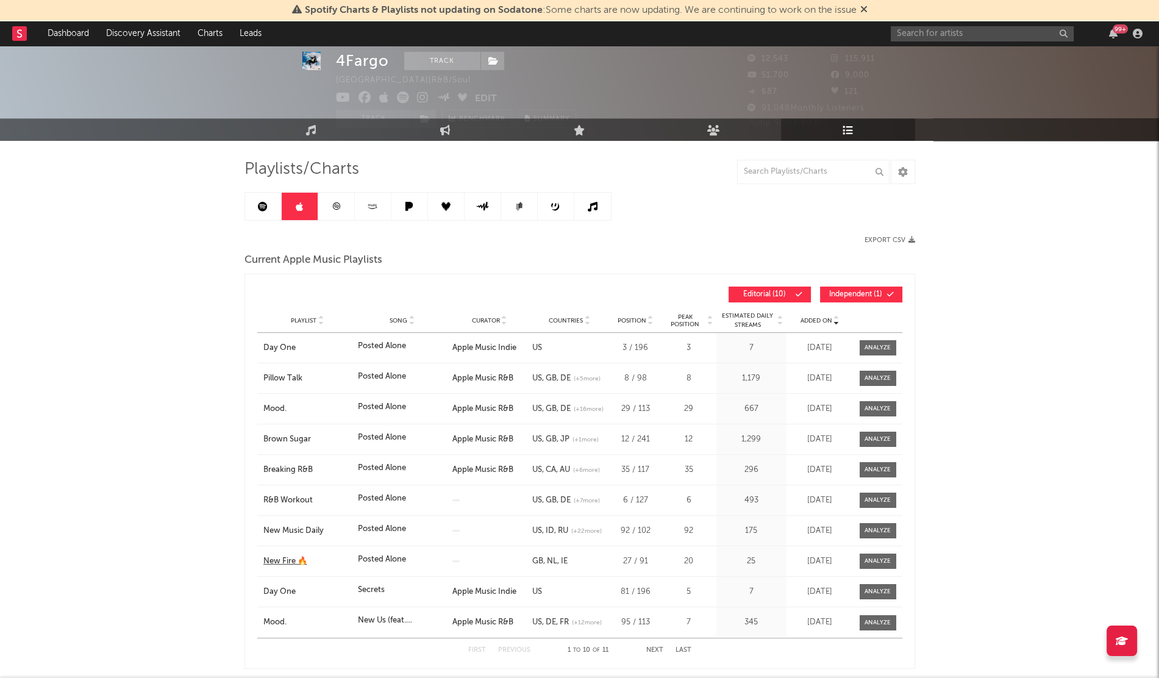
click at [296, 559] on div "New Fire 🔥" at bounding box center [307, 561] width 88 height 12
drag, startPoint x: 573, startPoint y: 560, endPoint x: 528, endPoint y: 565, distance: 45.4
click at [528, 565] on div "Playlist New Fire 🔥 Song Posted Alone Curator Genre Countries GB NL IE Country …" at bounding box center [579, 561] width 645 height 30
drag, startPoint x: 259, startPoint y: 564, endPoint x: 308, endPoint y: 565, distance: 48.8
click at [308, 565] on div "Playlist New Fire 🔥" at bounding box center [306, 561] width 98 height 12
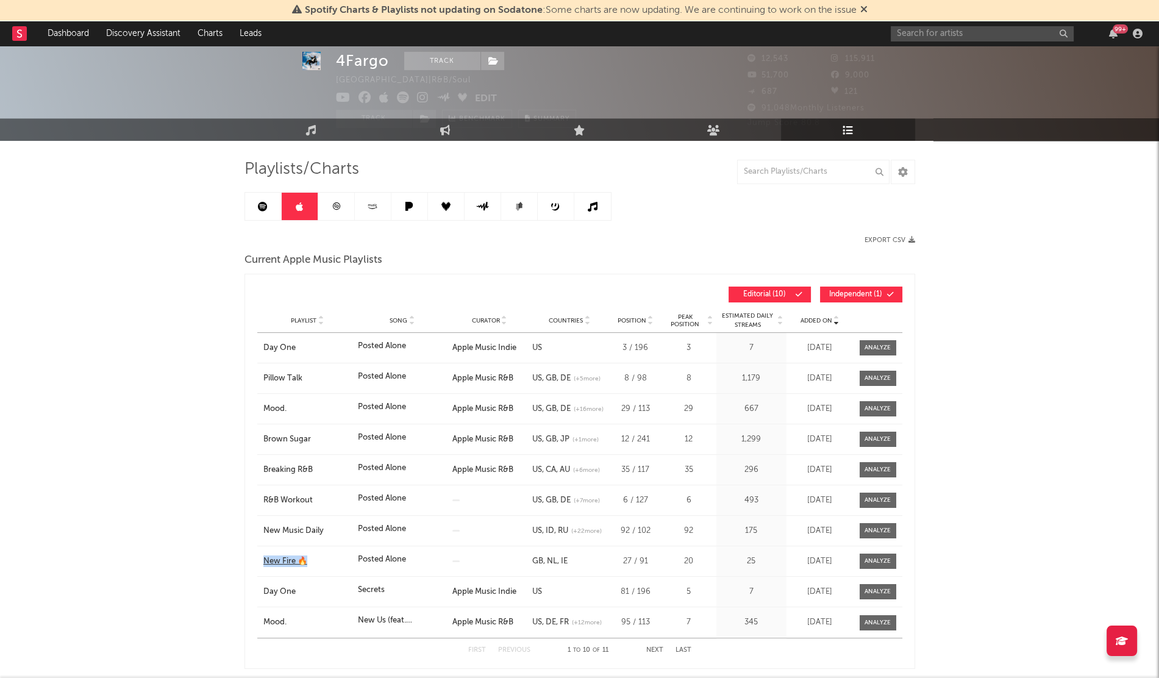
copy div "New Fire 🔥"
click at [811, 318] on span "Added On" at bounding box center [816, 320] width 32 height 7
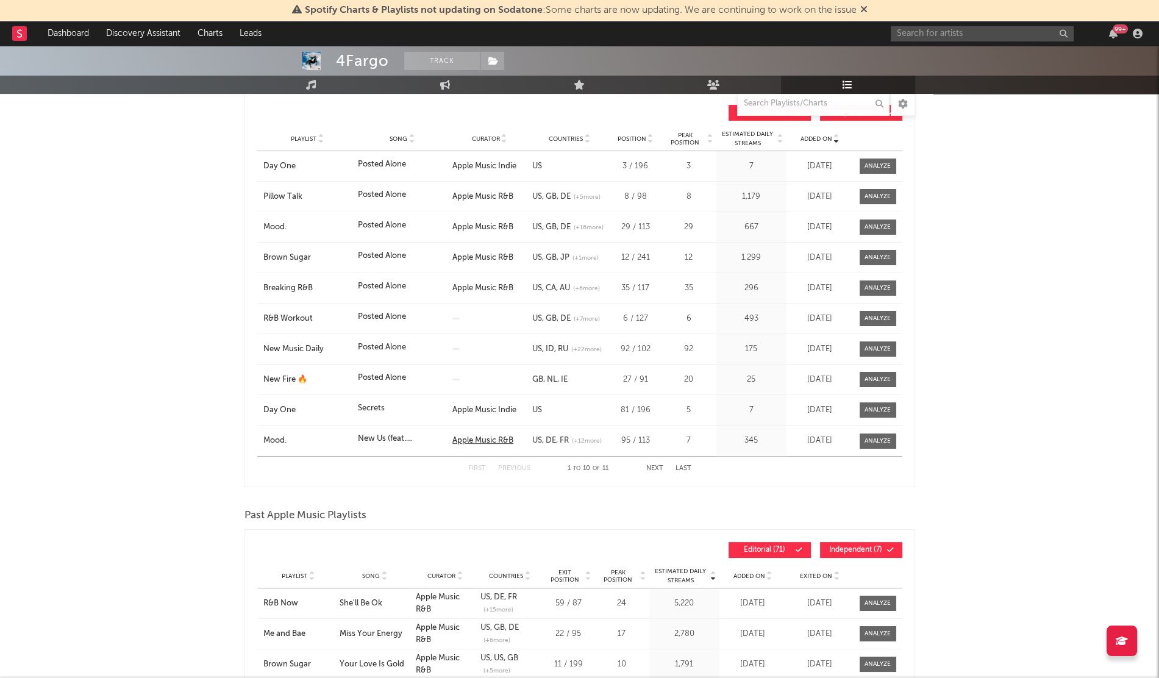
scroll to position [0, 0]
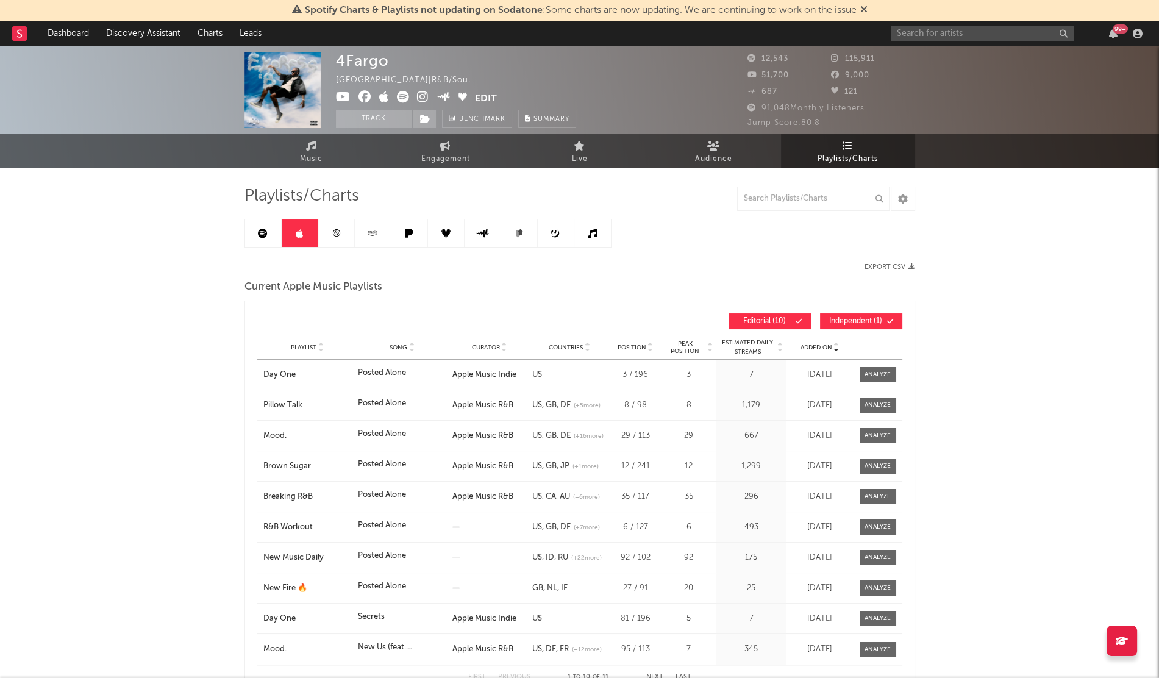
click at [269, 231] on link at bounding box center [263, 232] width 37 height 27
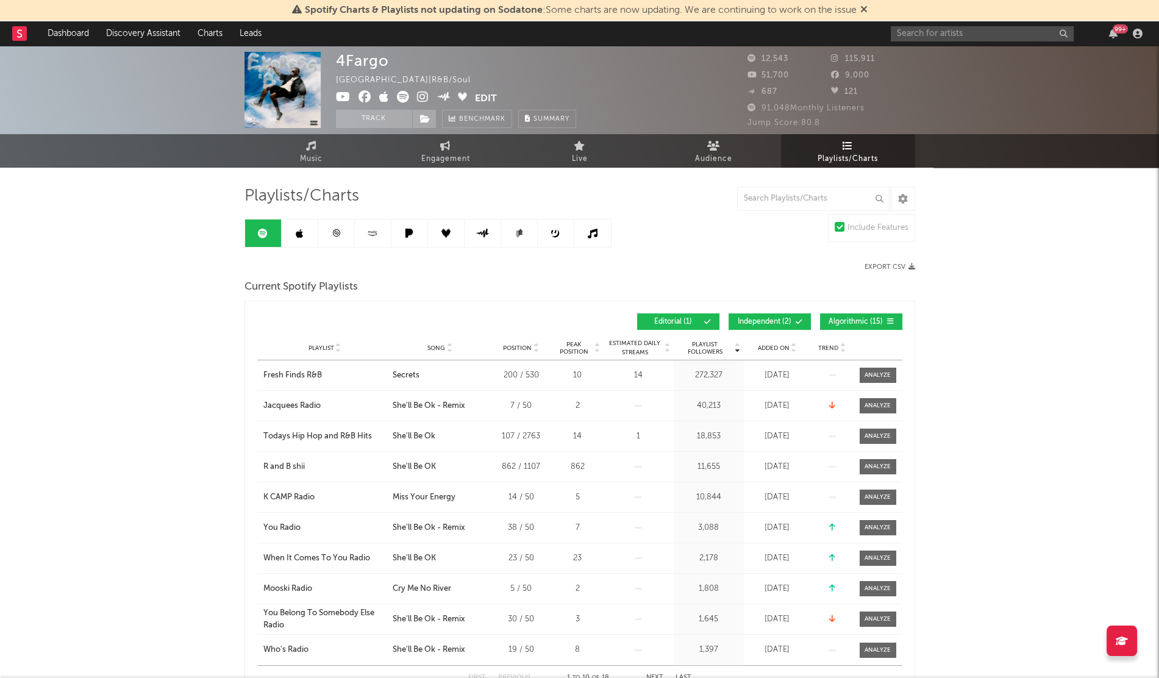
click at [758, 351] on div "Added On" at bounding box center [777, 347] width 61 height 9
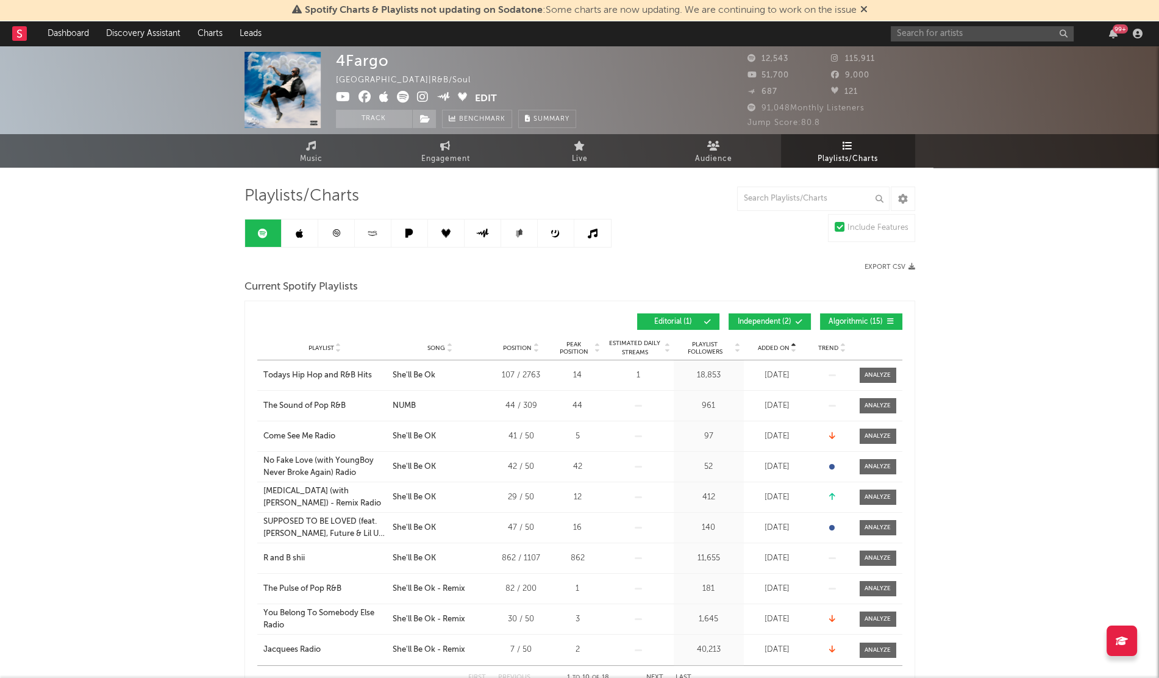
click at [774, 347] on span "Added On" at bounding box center [774, 347] width 32 height 7
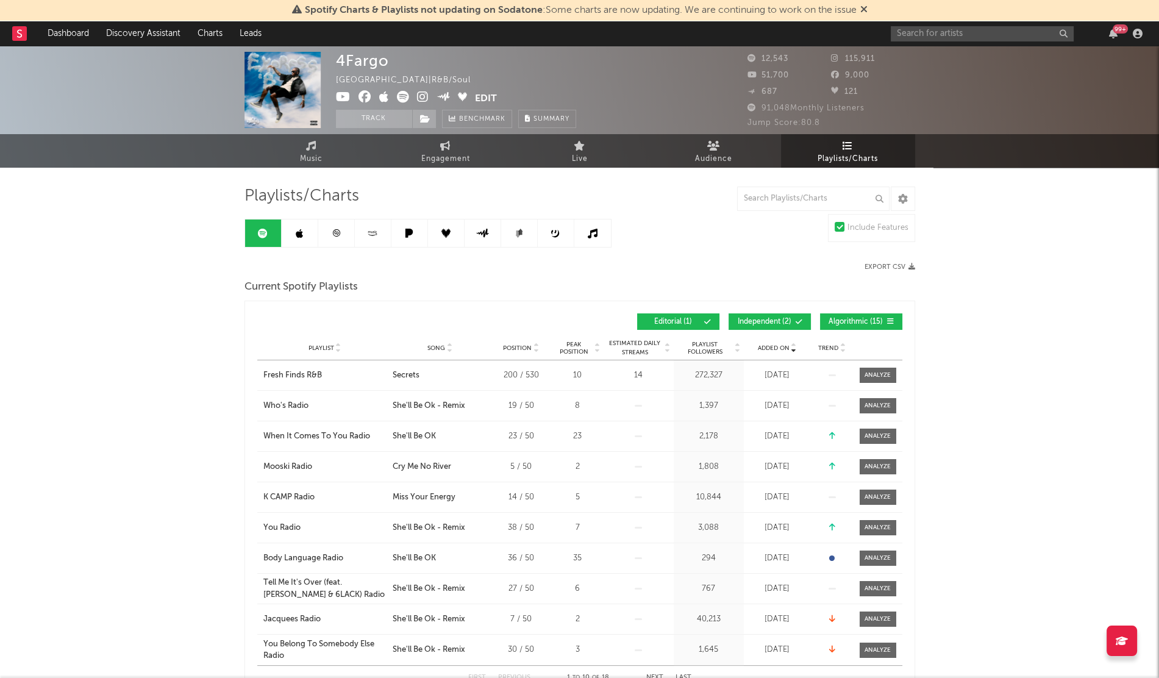
click at [413, 233] on icon at bounding box center [409, 233] width 14 height 9
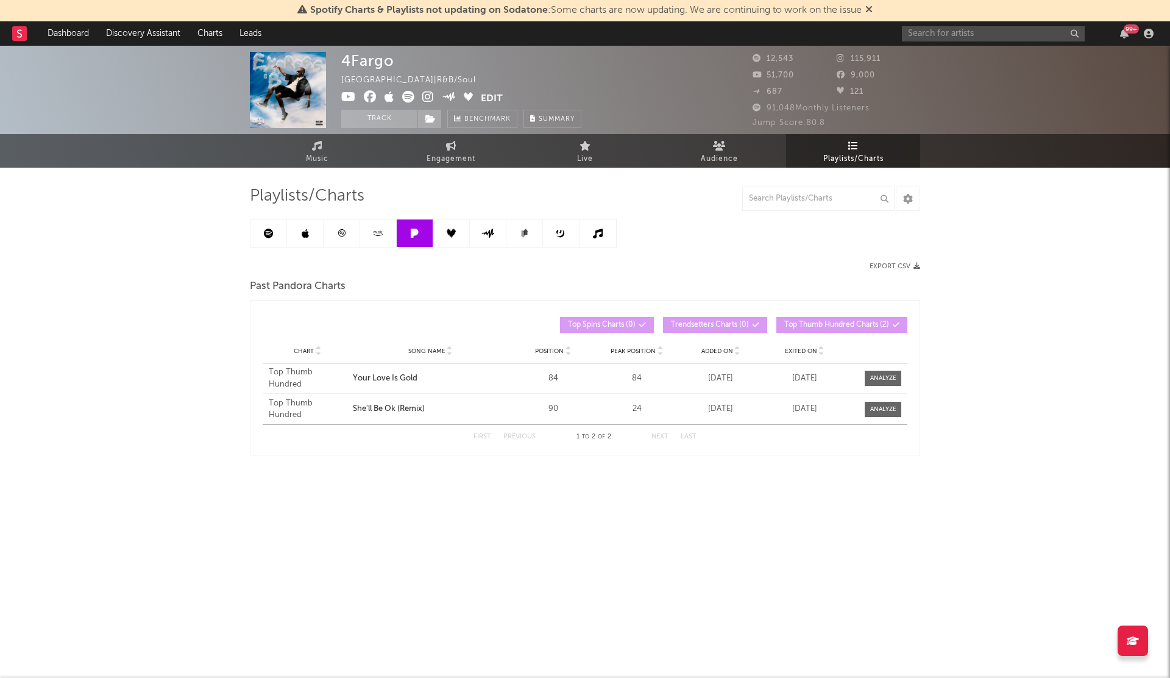
click at [448, 236] on icon at bounding box center [451, 233] width 9 height 9
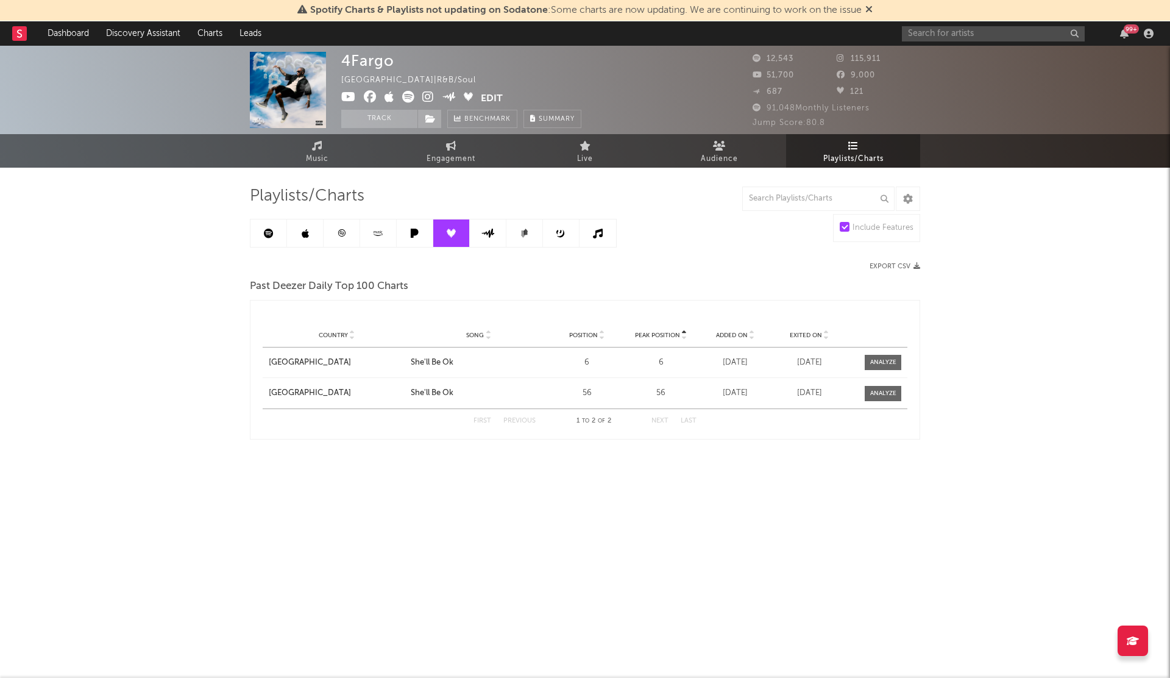
click at [477, 230] on link at bounding box center [488, 232] width 37 height 27
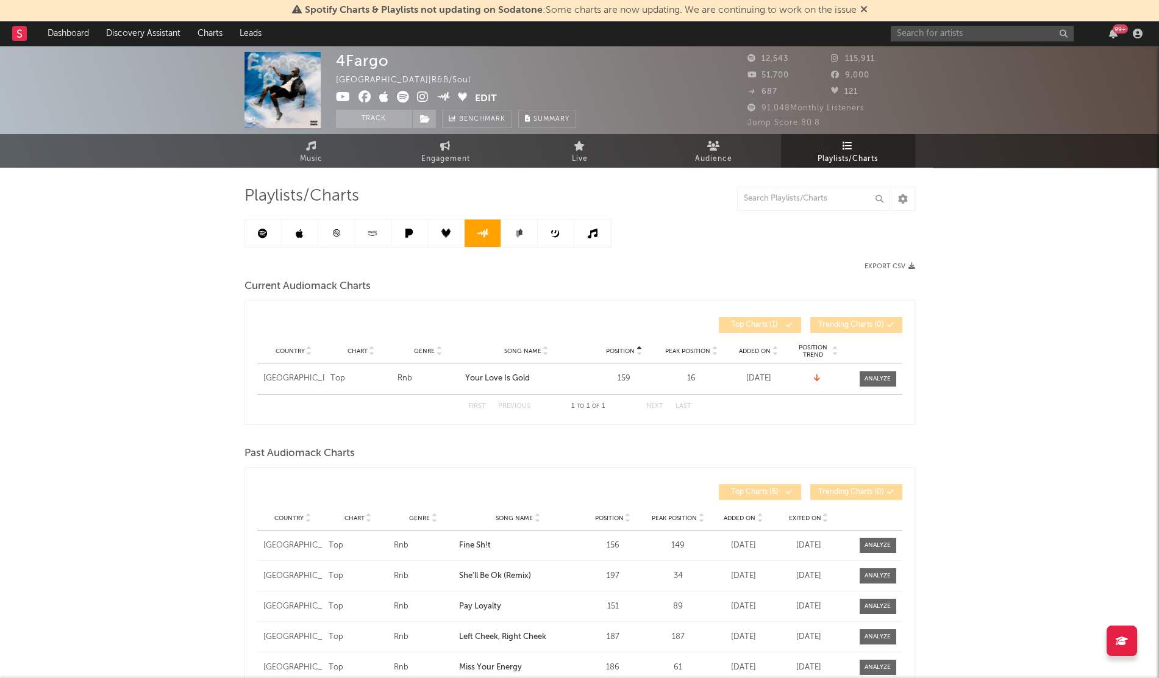
click at [582, 235] on link at bounding box center [592, 232] width 37 height 27
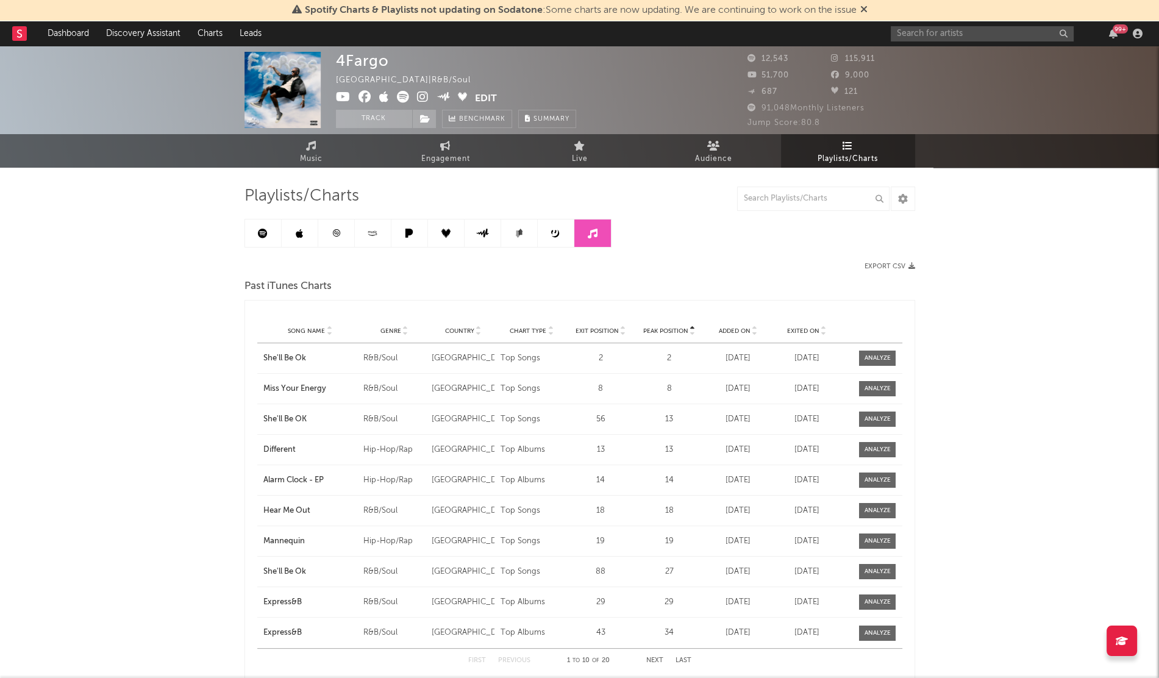
click at [549, 241] on link at bounding box center [556, 232] width 37 height 27
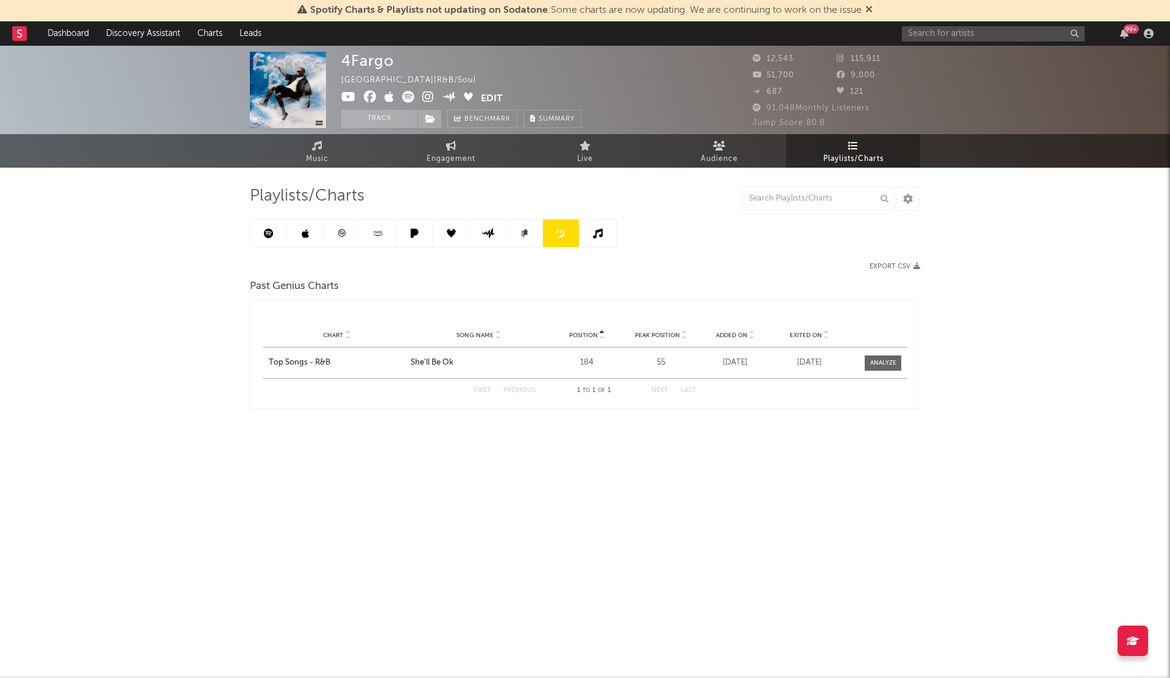
click at [396, 232] on link at bounding box center [378, 232] width 37 height 27
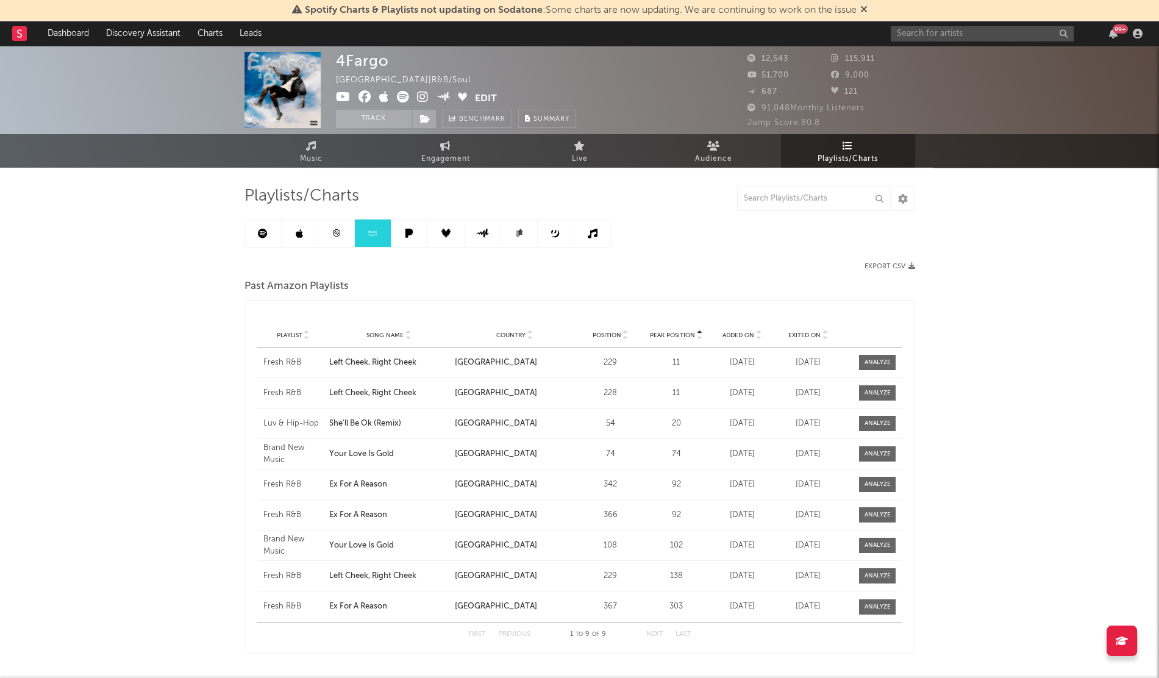
click at [745, 335] on span "Added On" at bounding box center [738, 335] width 32 height 7
click at [917, 27] on input "text" at bounding box center [982, 33] width 183 height 15
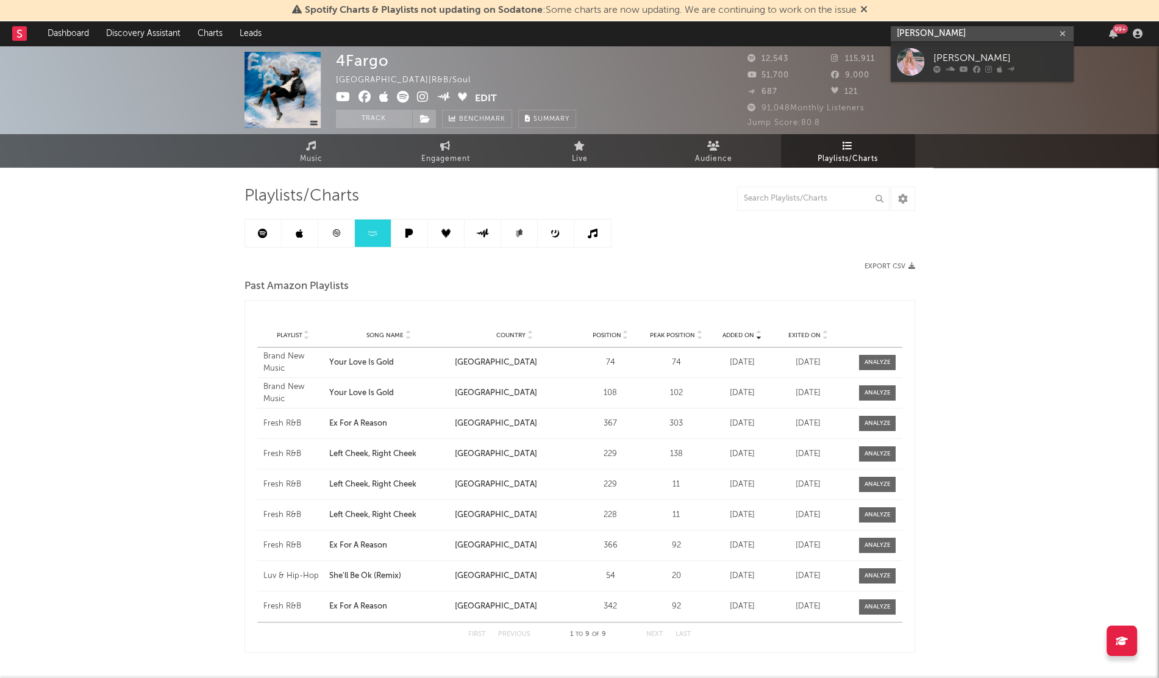
type input "[PERSON_NAME]"
click at [902, 66] on div at bounding box center [910, 61] width 27 height 27
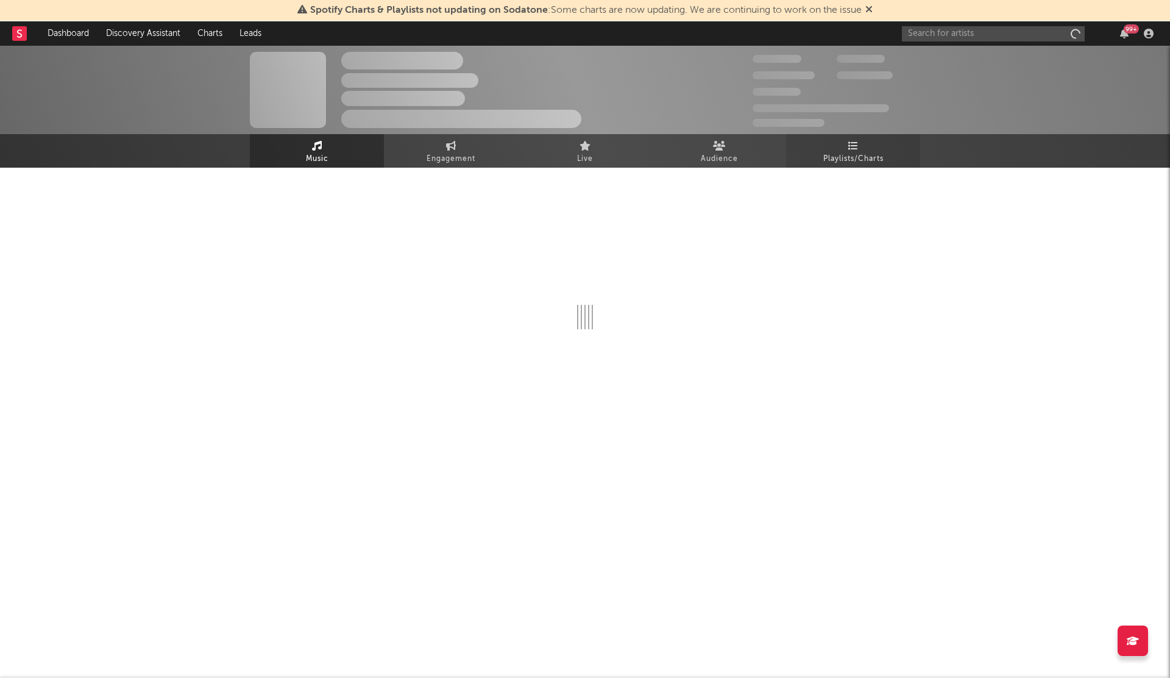
click at [841, 155] on span "Playlists/Charts" at bounding box center [854, 159] width 60 height 15
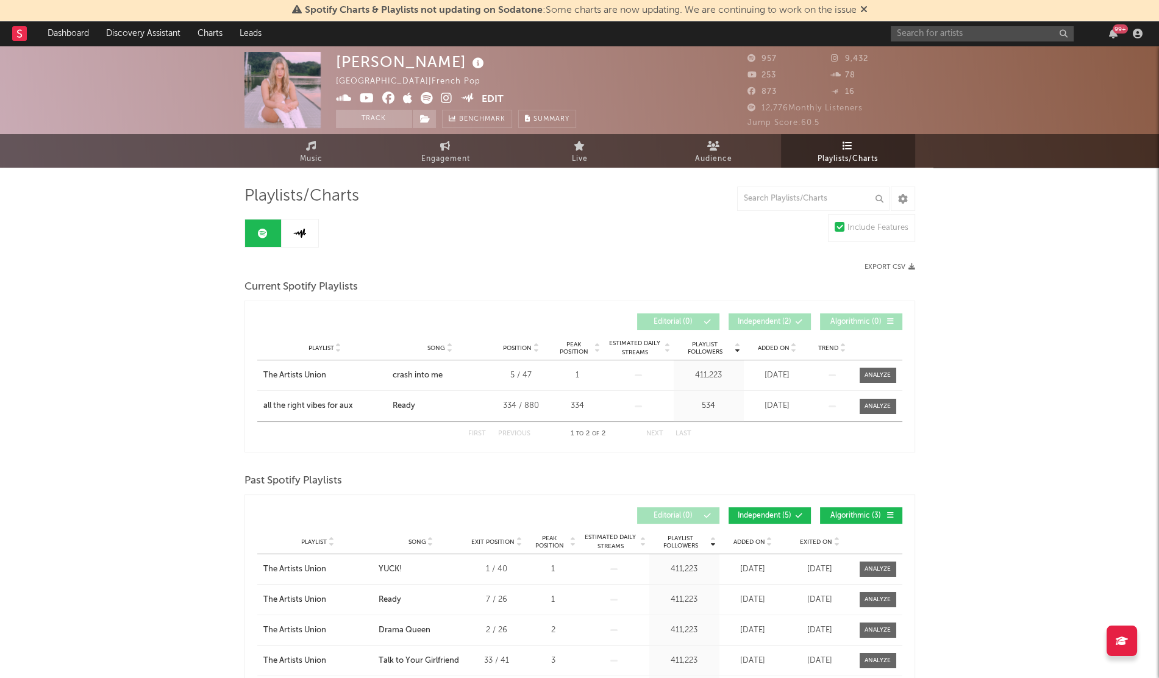
click at [774, 344] on span "Added On" at bounding box center [774, 347] width 32 height 7
click at [301, 233] on icon at bounding box center [299, 233] width 13 height 9
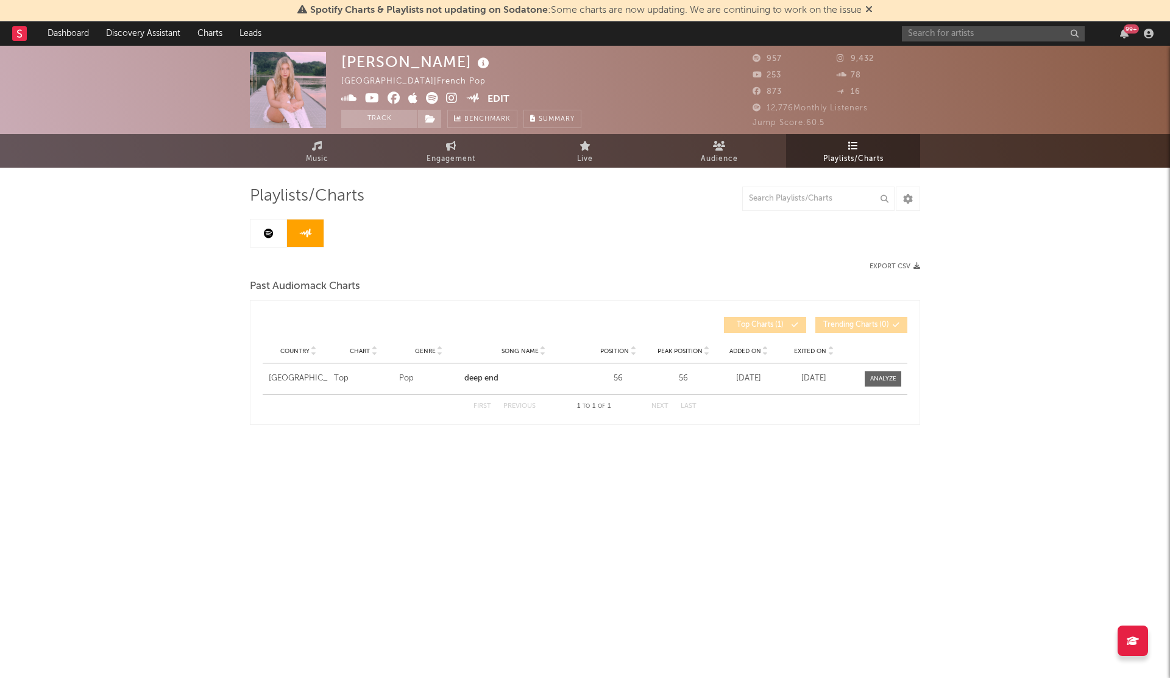
click at [813, 349] on span "Exited On" at bounding box center [810, 350] width 32 height 7
click at [751, 352] on span "Added On" at bounding box center [746, 350] width 32 height 7
click at [956, 34] on input "text" at bounding box center [993, 33] width 183 height 15
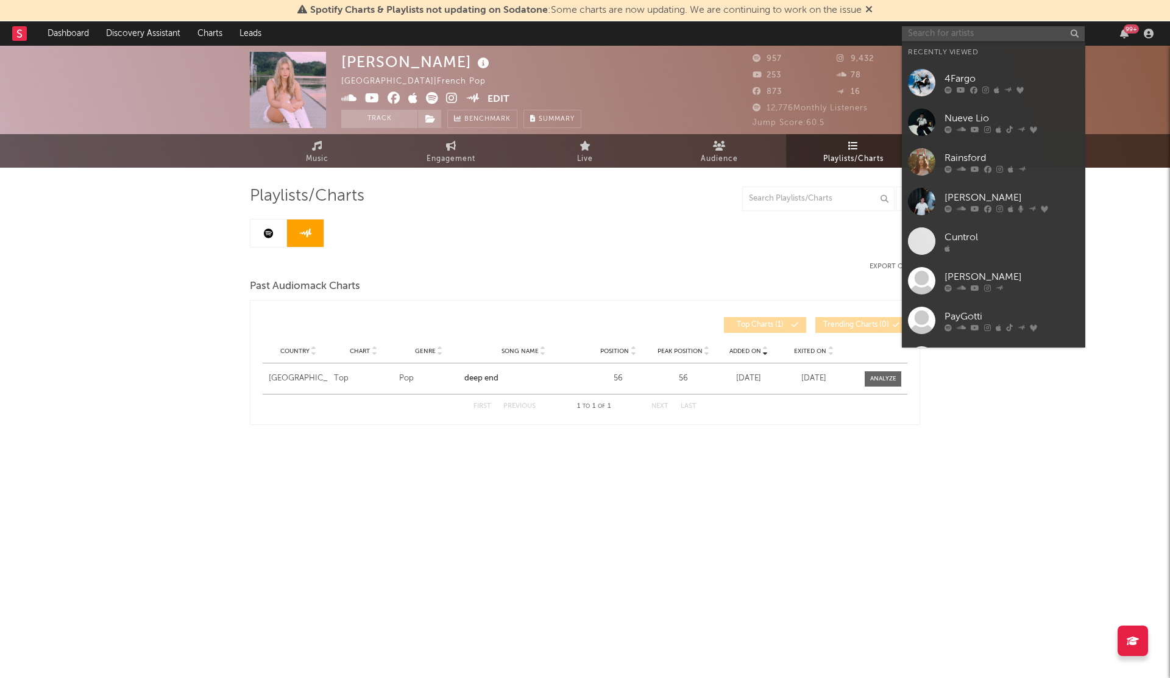
type input "m"
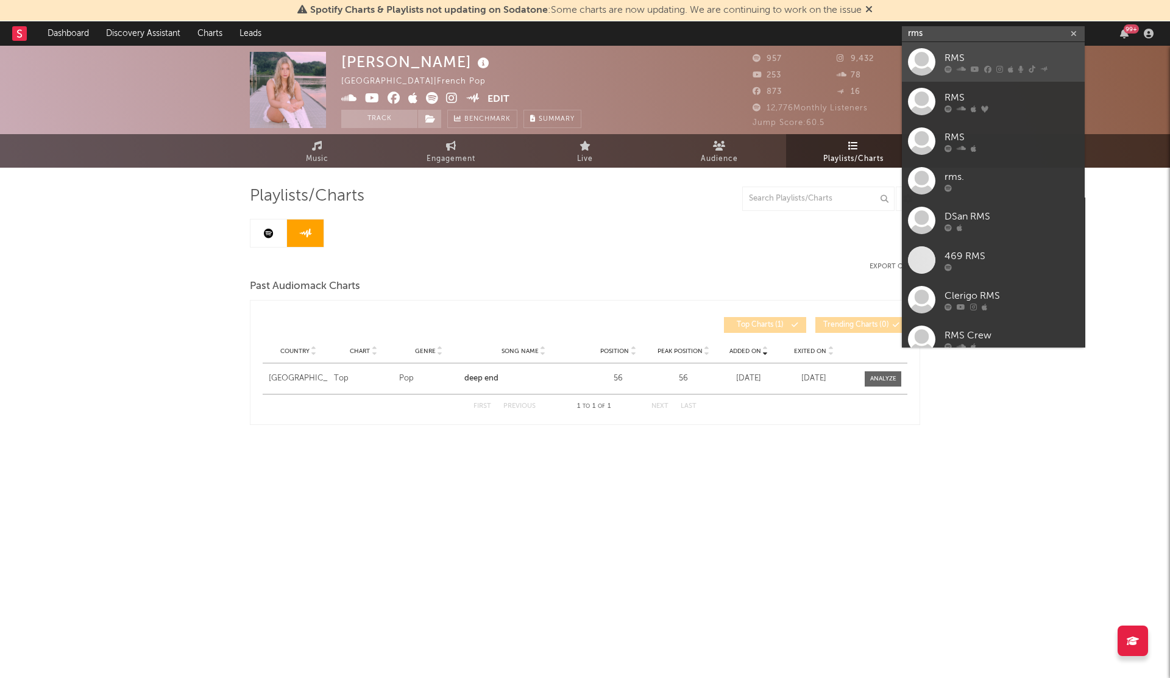
type input "rms"
click at [934, 55] on div at bounding box center [921, 61] width 27 height 27
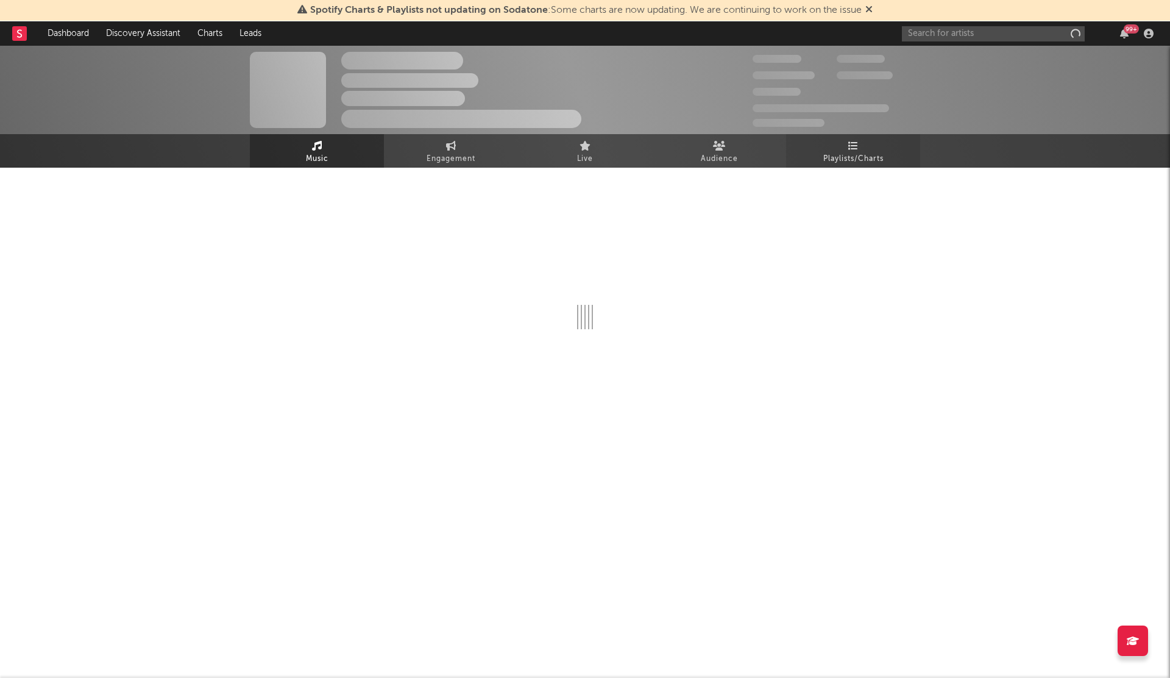
click at [839, 157] on span "Playlists/Charts" at bounding box center [854, 159] width 60 height 15
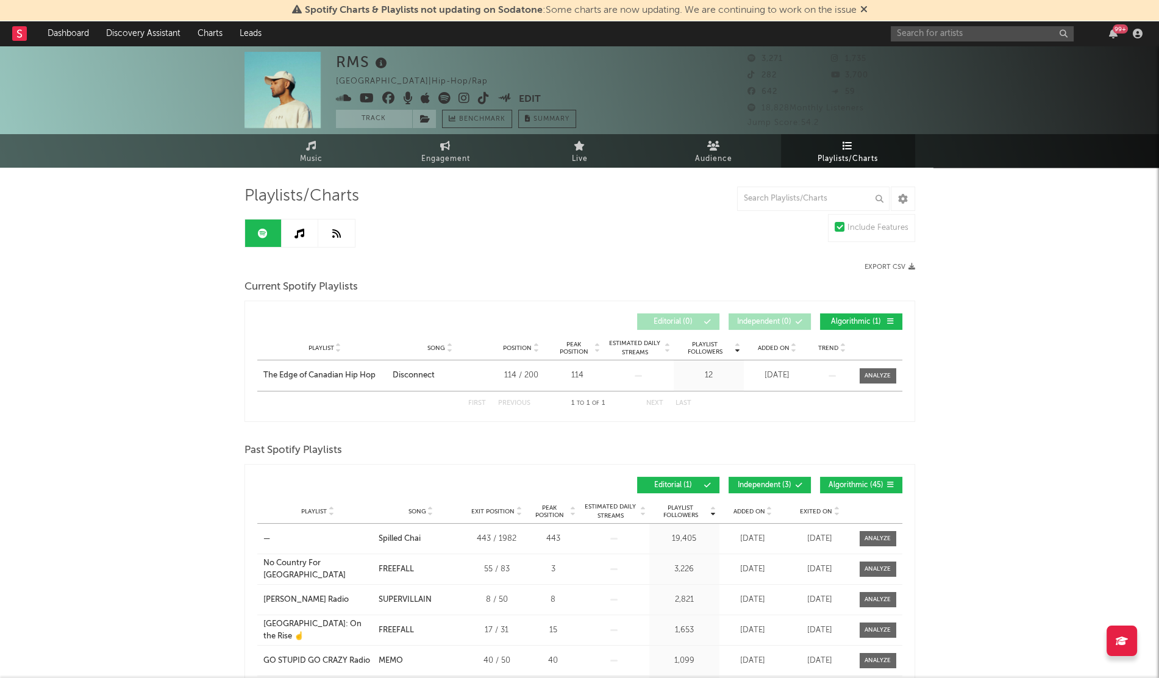
click at [769, 346] on span "Added On" at bounding box center [774, 347] width 32 height 7
click at [296, 230] on icon at bounding box center [299, 234] width 10 height 10
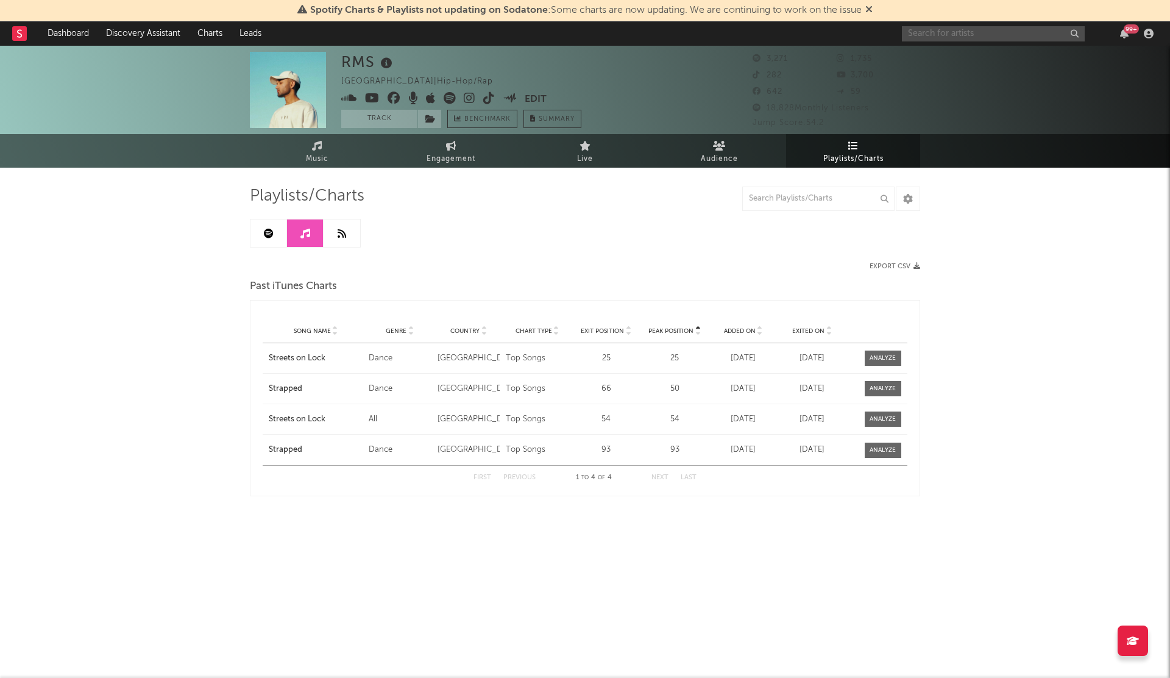
click at [961, 35] on input "text" at bounding box center [993, 33] width 183 height 15
type input "tniyah"
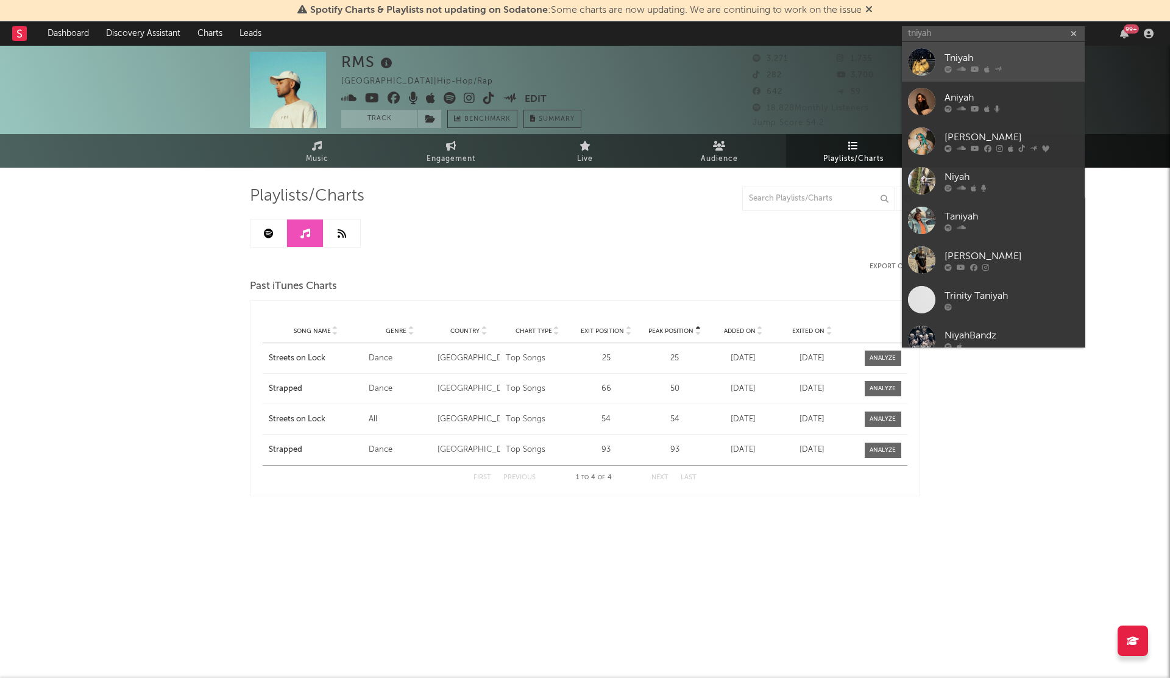
click at [941, 59] on link "Tniyah" at bounding box center [993, 62] width 183 height 40
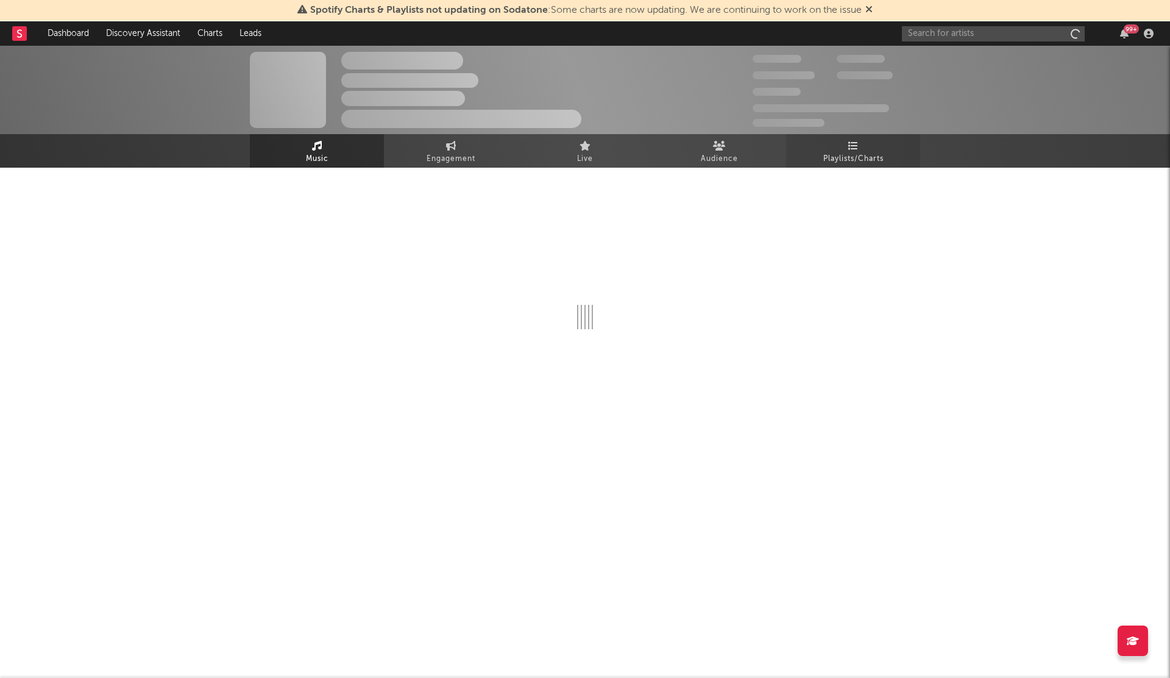
click at [857, 150] on icon at bounding box center [854, 146] width 10 height 10
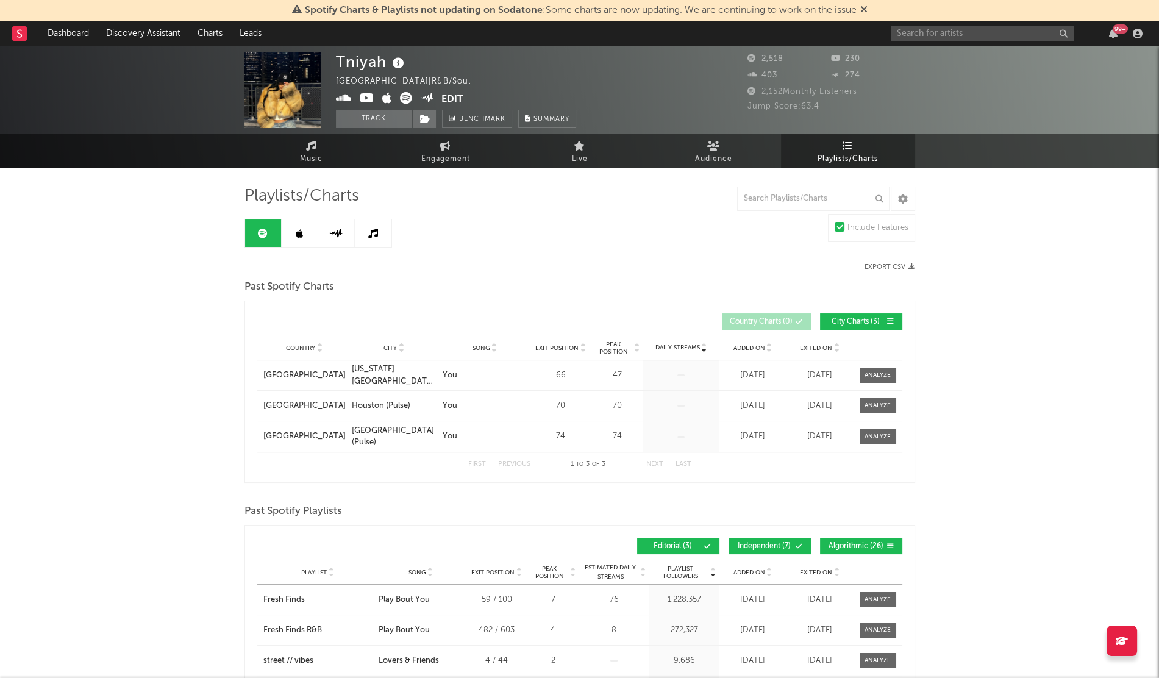
click at [752, 349] on span "Added On" at bounding box center [749, 347] width 32 height 7
click at [738, 569] on span "Added On" at bounding box center [749, 572] width 32 height 7
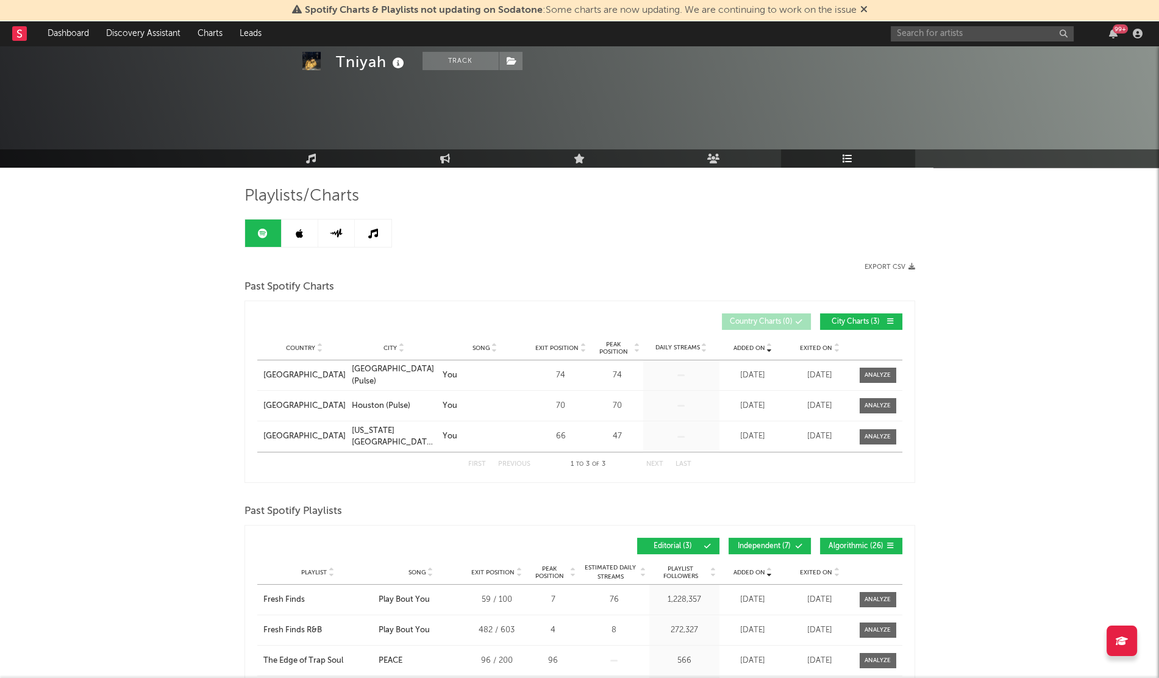
scroll to position [140, 0]
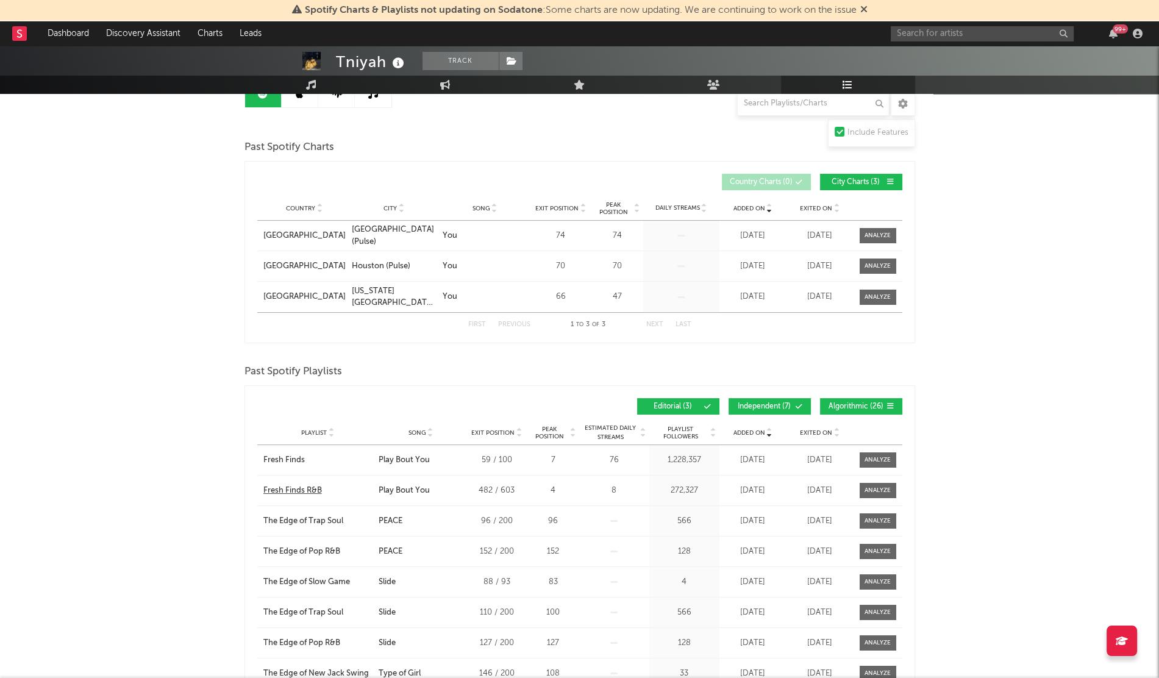
click at [309, 491] on div "Fresh Finds R&B" at bounding box center [292, 491] width 59 height 12
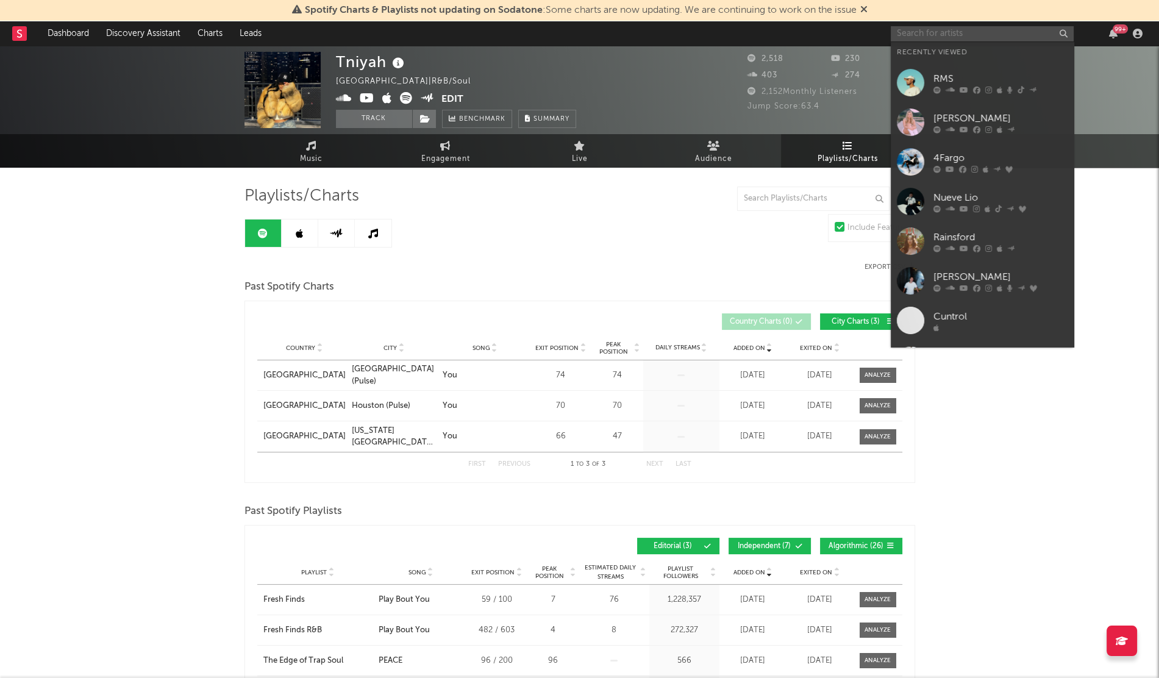
click at [906, 37] on input "text" at bounding box center [982, 33] width 183 height 15
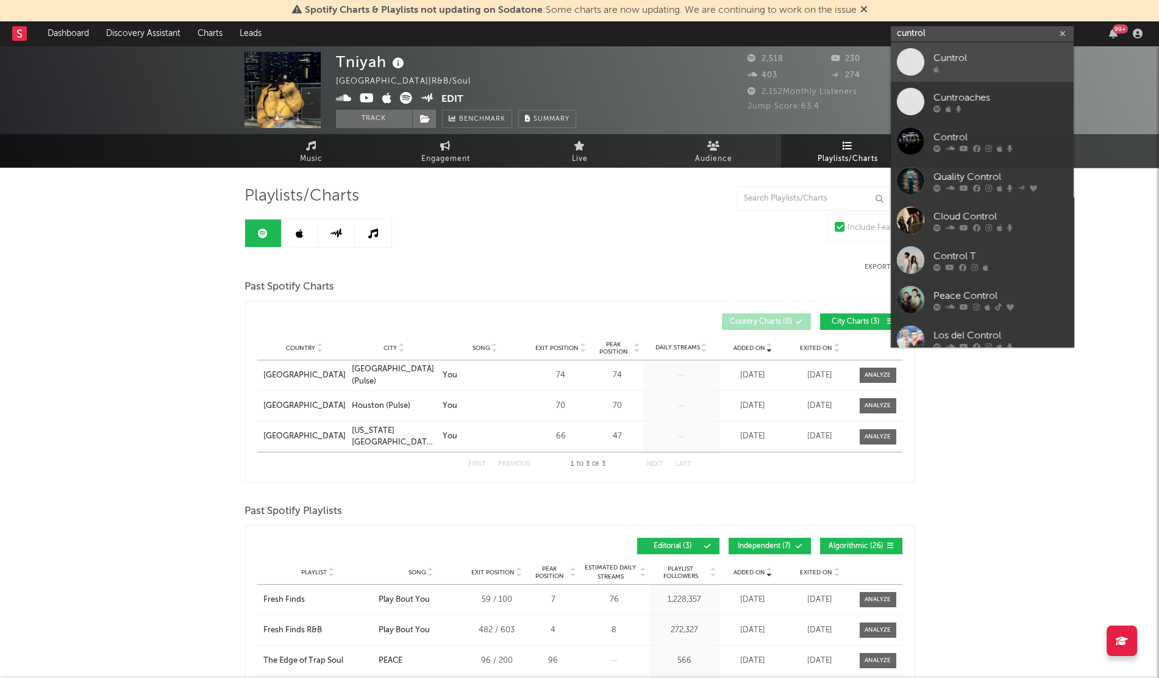
type input "cuntrol"
click at [906, 68] on span at bounding box center [910, 61] width 27 height 27
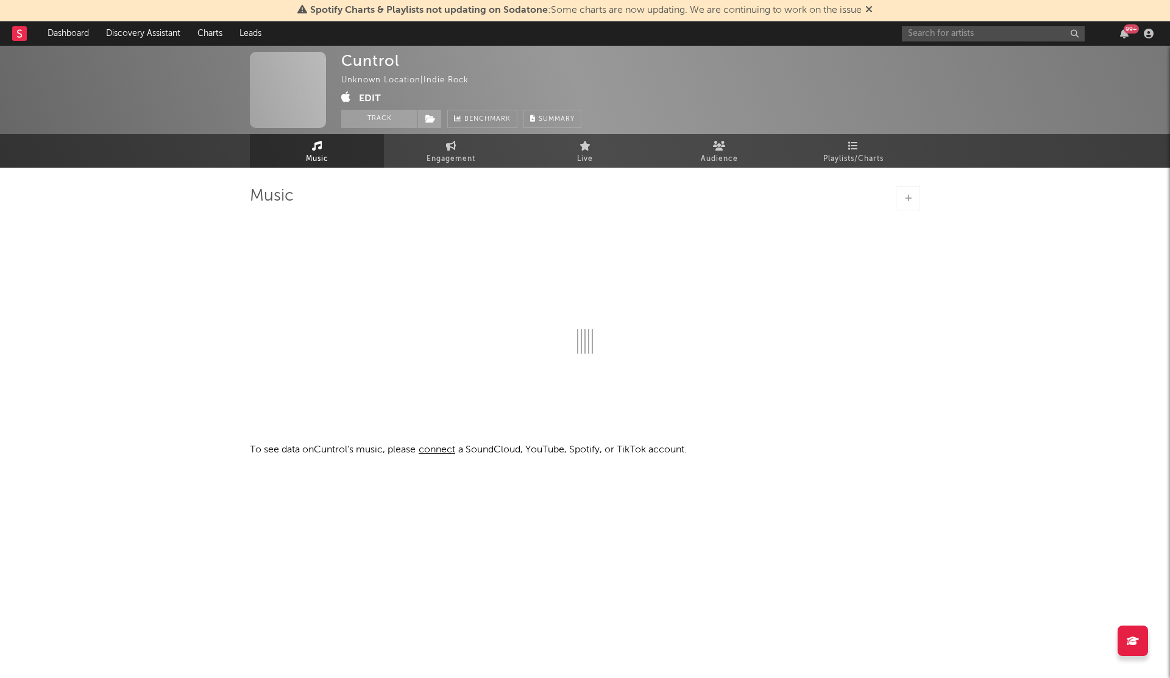
select select "1w"
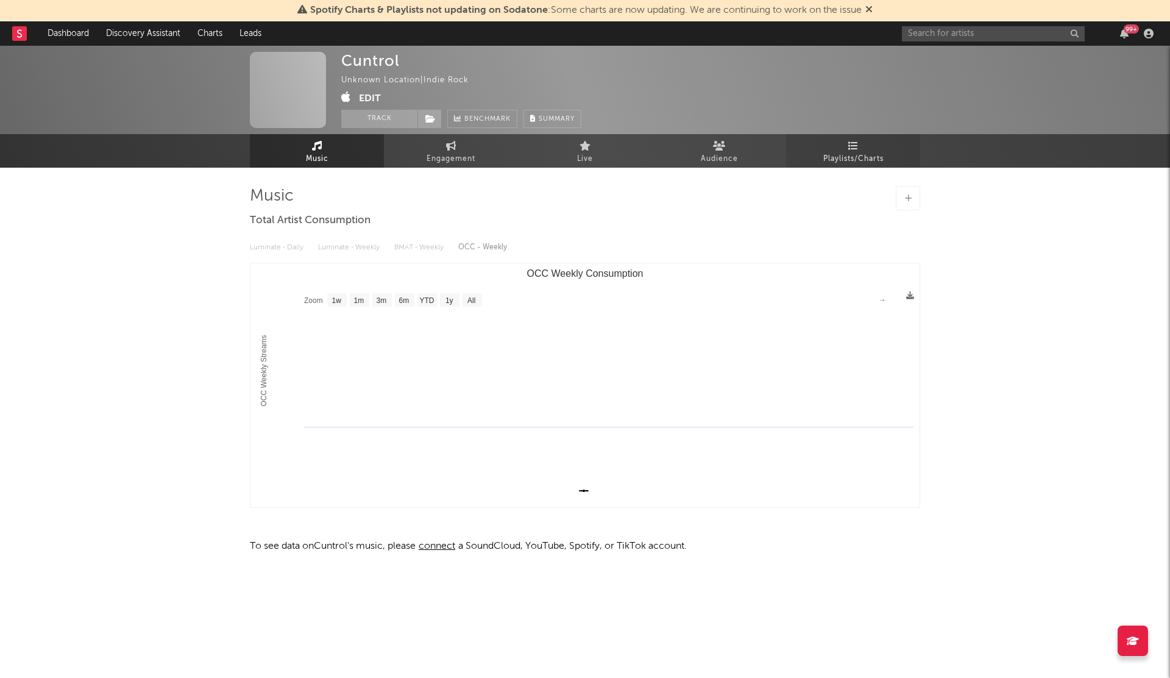
click at [844, 148] on link "Playlists/Charts" at bounding box center [853, 151] width 134 height 34
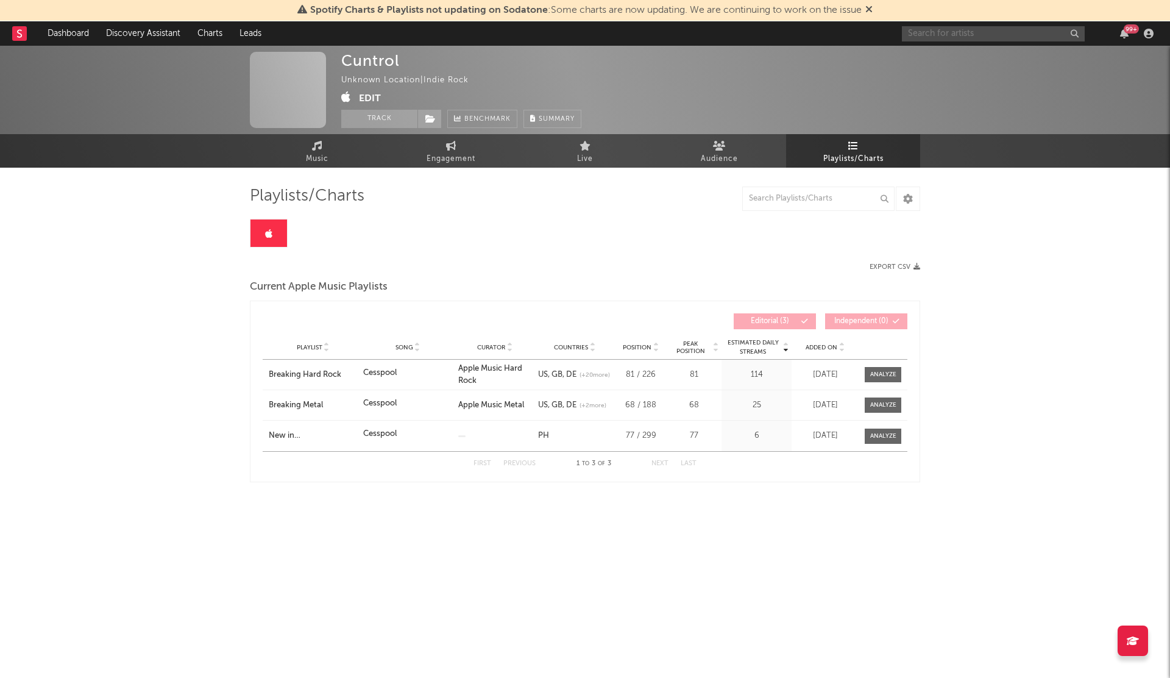
click at [944, 32] on input "text" at bounding box center [993, 33] width 183 height 15
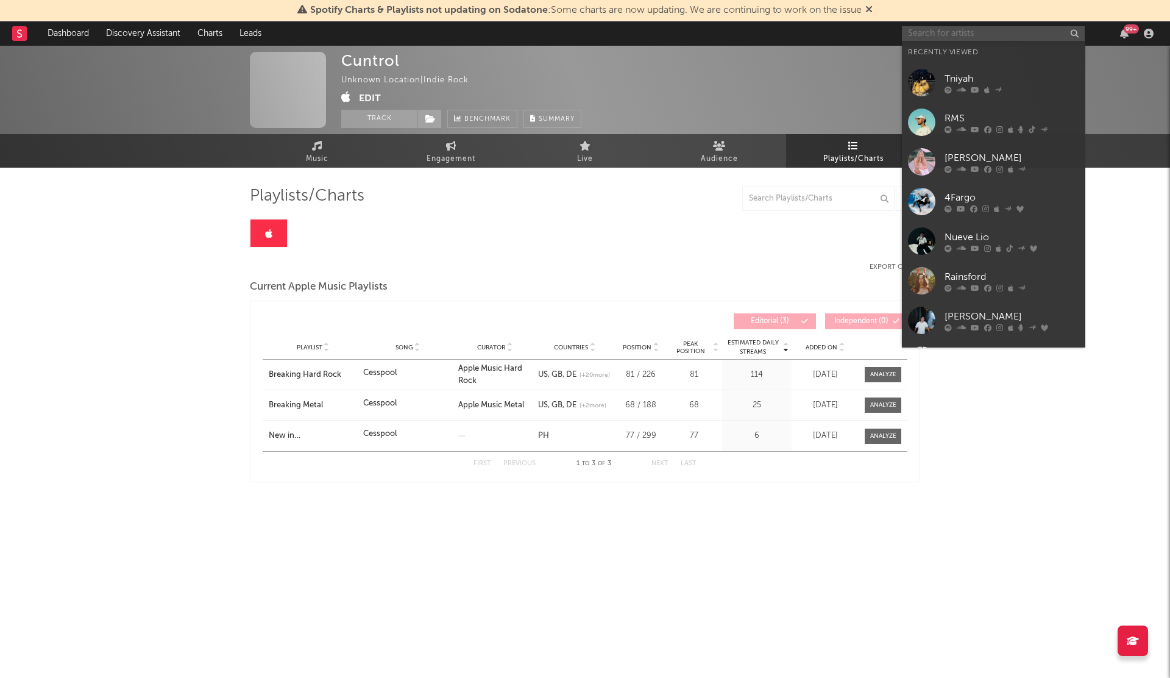
paste input "SAINt [PERSON_NAME]"
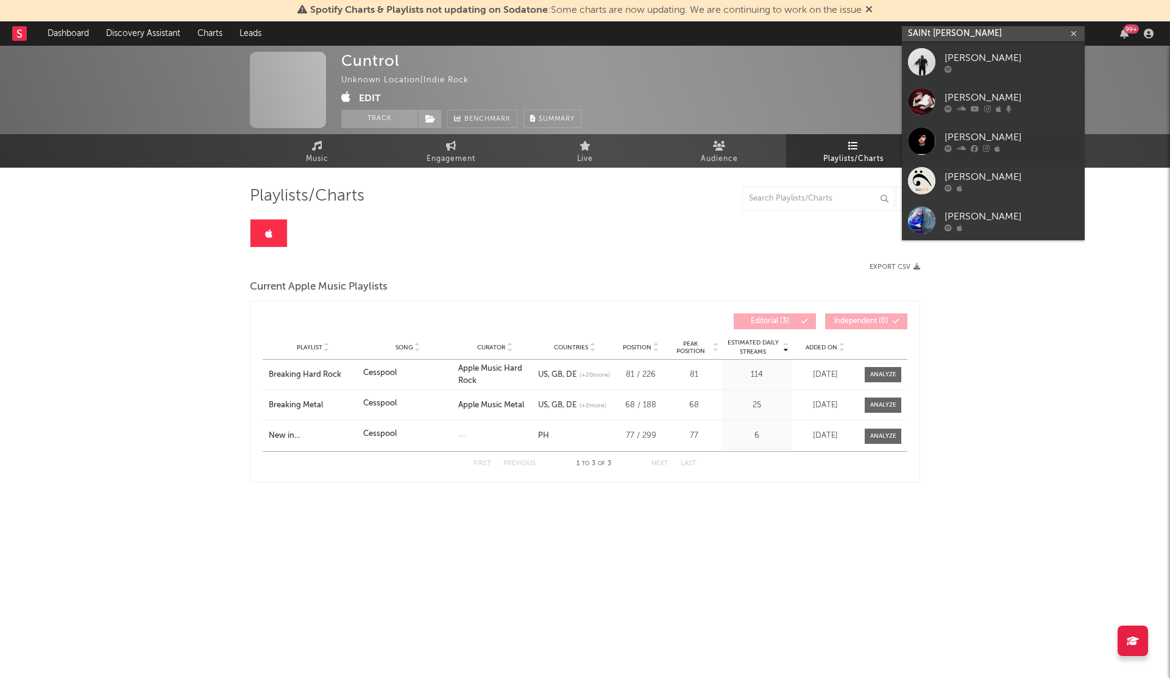
drag, startPoint x: 983, startPoint y: 37, endPoint x: 845, endPoint y: 59, distance: 139.5
click at [845, 59] on div "Spotify Charts & Playlists not updating on Sodatone : Some charts are now updat…" at bounding box center [585, 301] width 1170 height 510
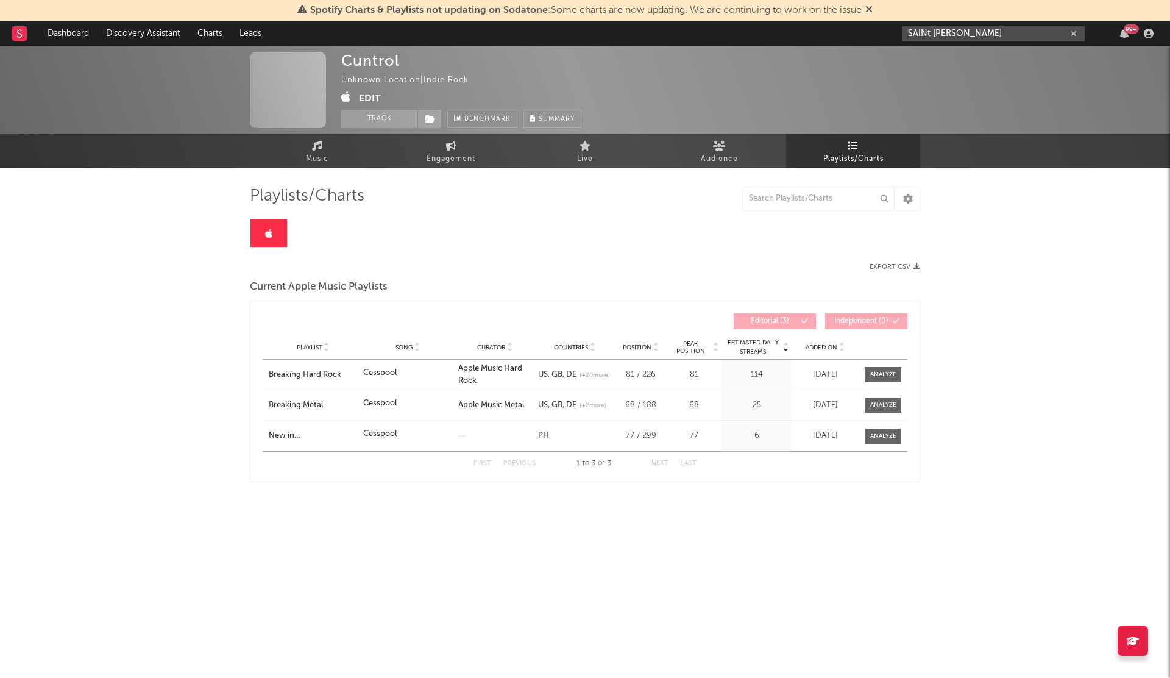
paste input "[PERSON_NAME]"
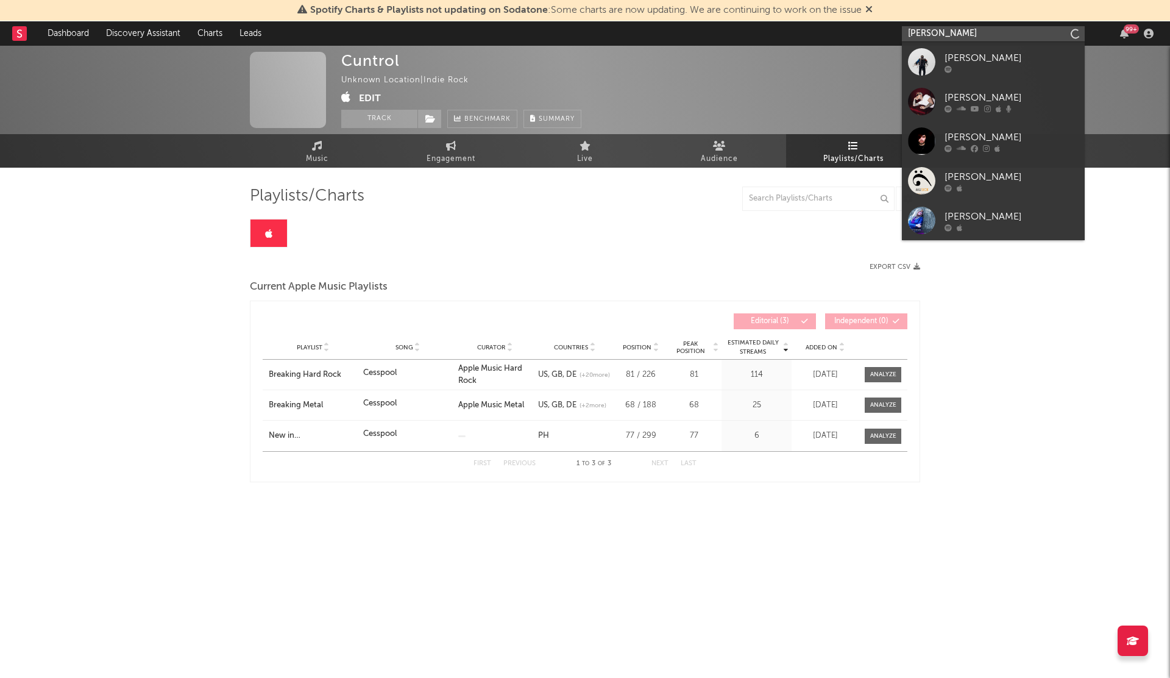
type input "[PERSON_NAME]"
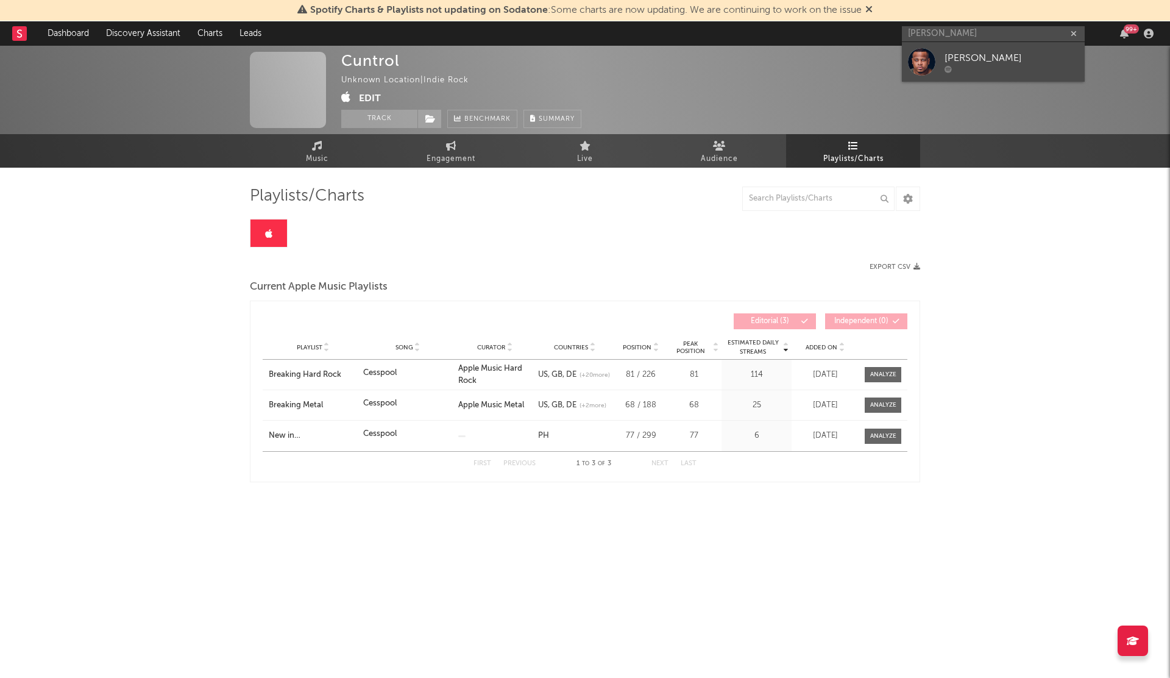
click at [1023, 74] on link "[PERSON_NAME]" at bounding box center [993, 62] width 183 height 40
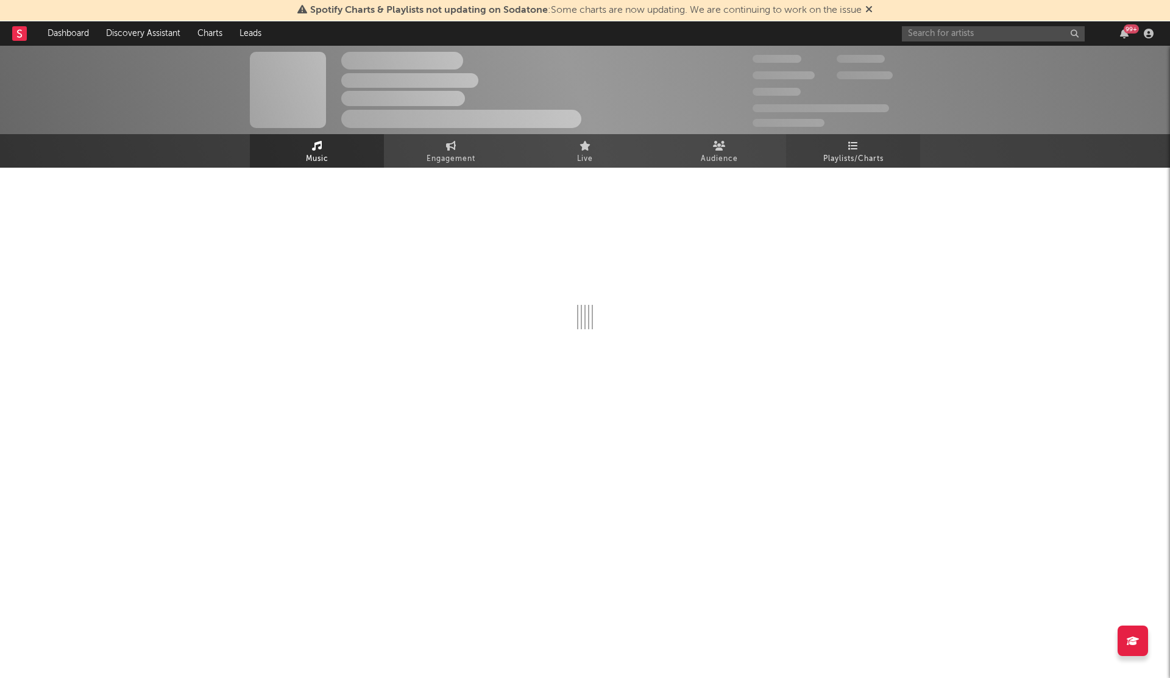
click at [857, 145] on icon at bounding box center [854, 146] width 10 height 10
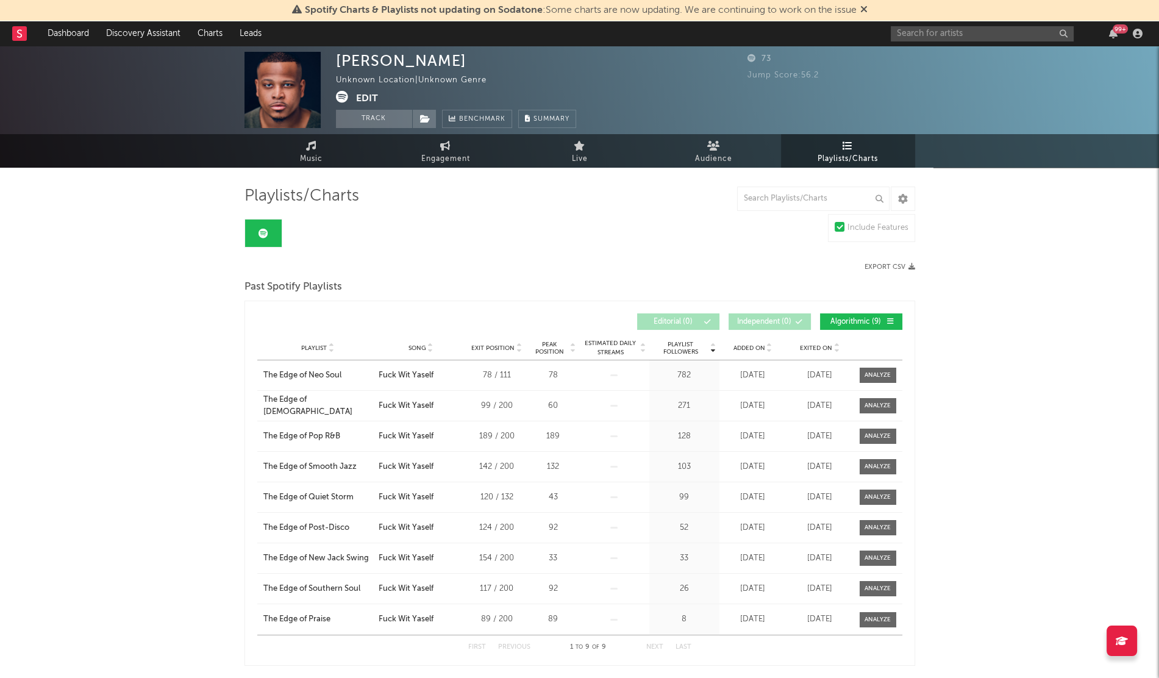
click at [753, 346] on span "Added On" at bounding box center [749, 347] width 32 height 7
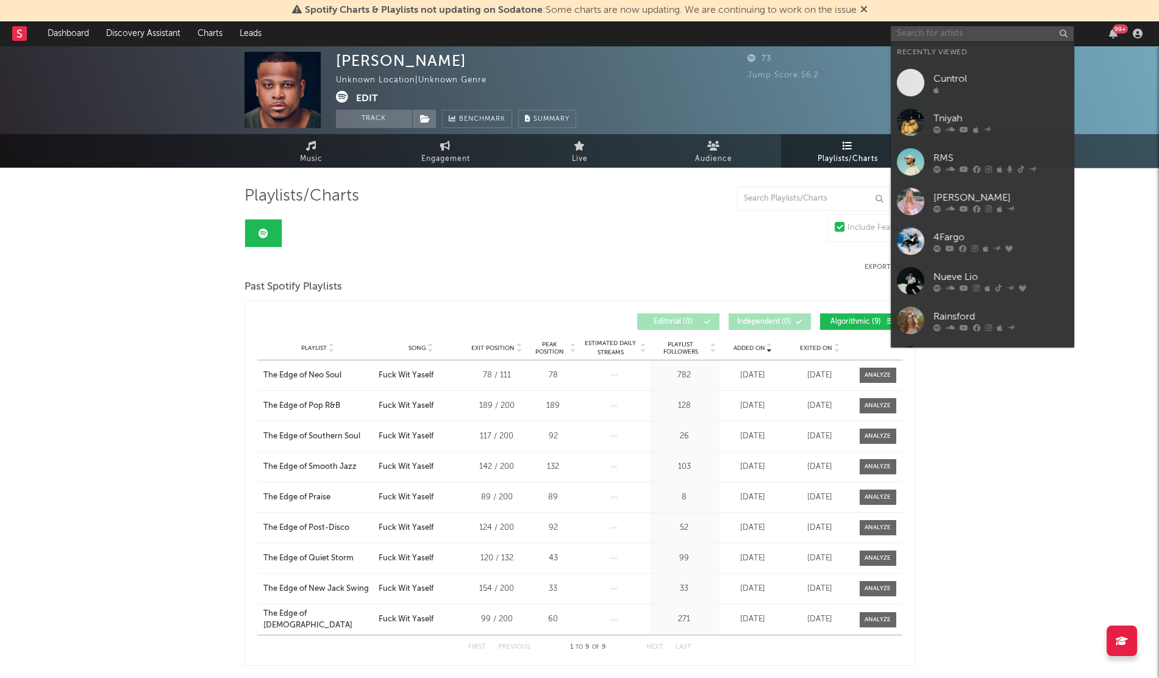
click at [927, 27] on input "text" at bounding box center [982, 33] width 183 height 15
paste input "Riese"
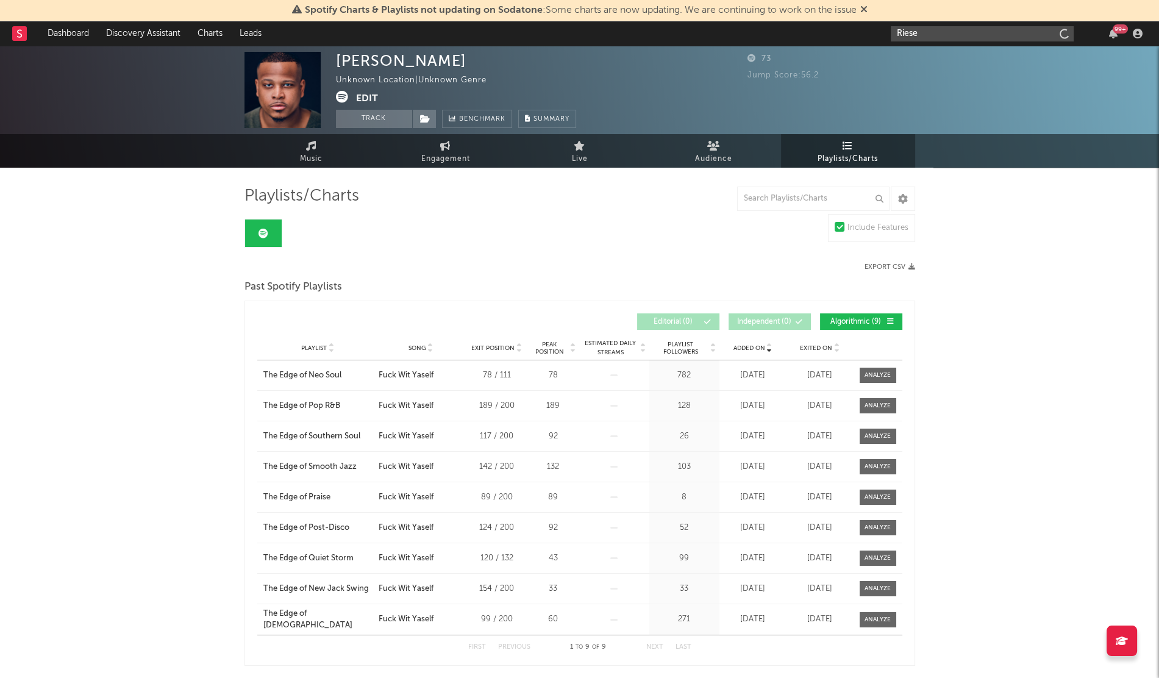
type input "Riese"
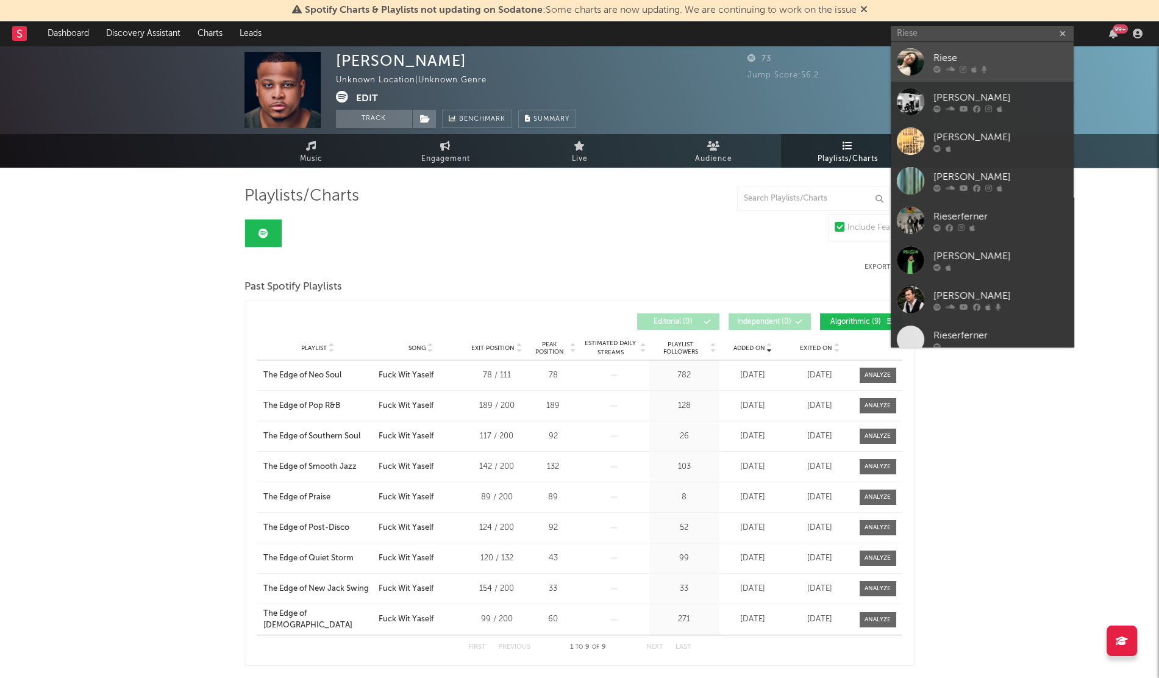
click at [927, 49] on link "Riese" at bounding box center [982, 62] width 183 height 40
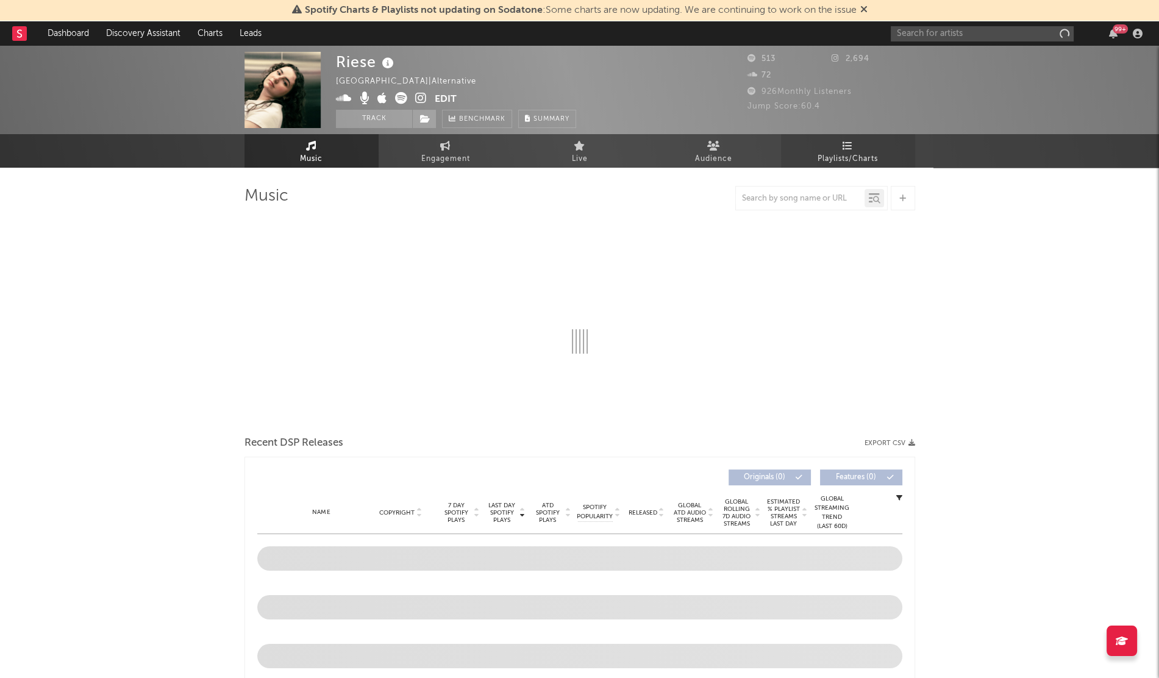
click at [842, 146] on icon at bounding box center [847, 146] width 10 height 10
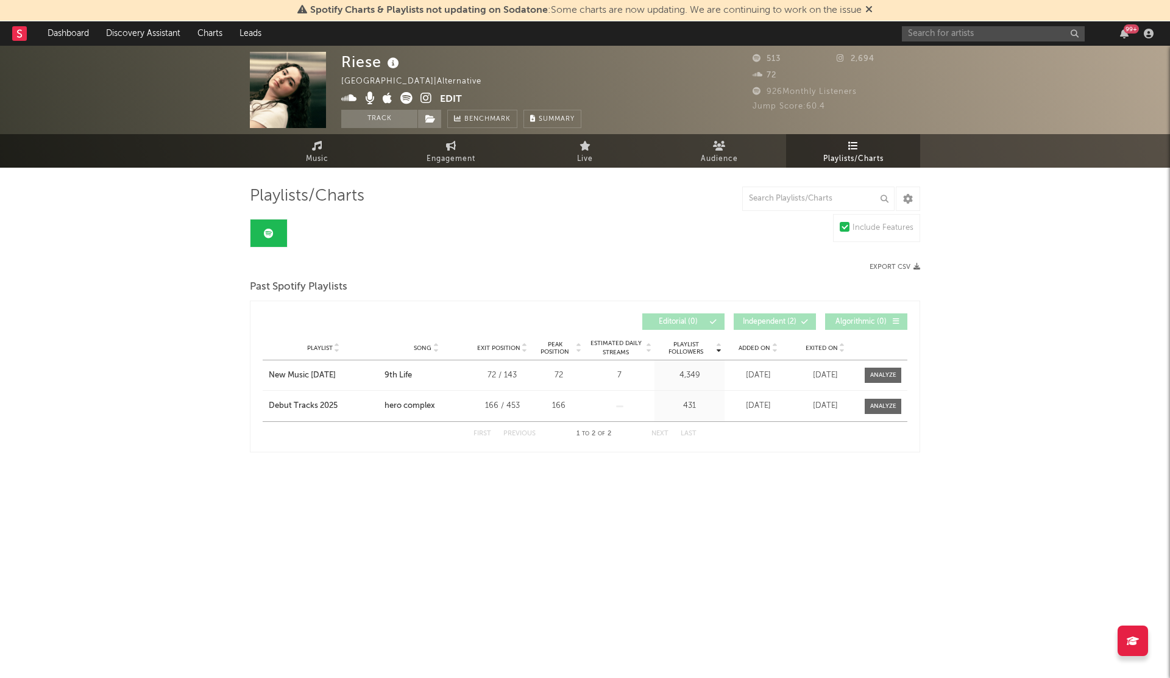
click at [761, 347] on span "Added On" at bounding box center [755, 347] width 32 height 7
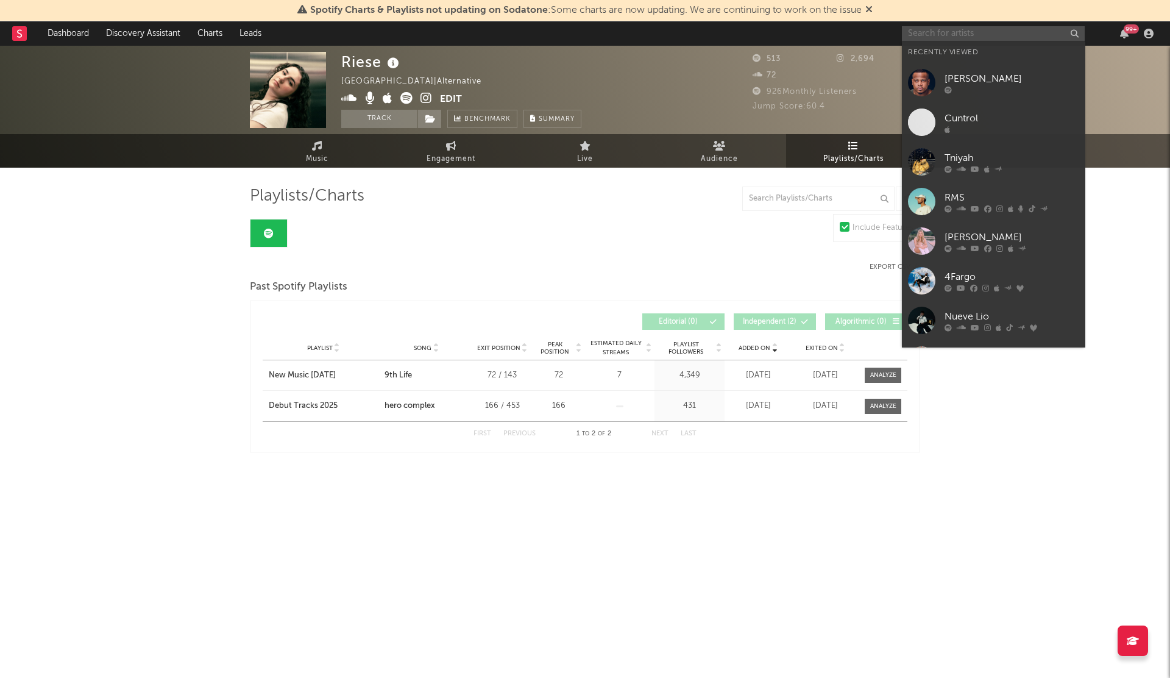
click at [933, 40] on input "text" at bounding box center [993, 33] width 183 height 15
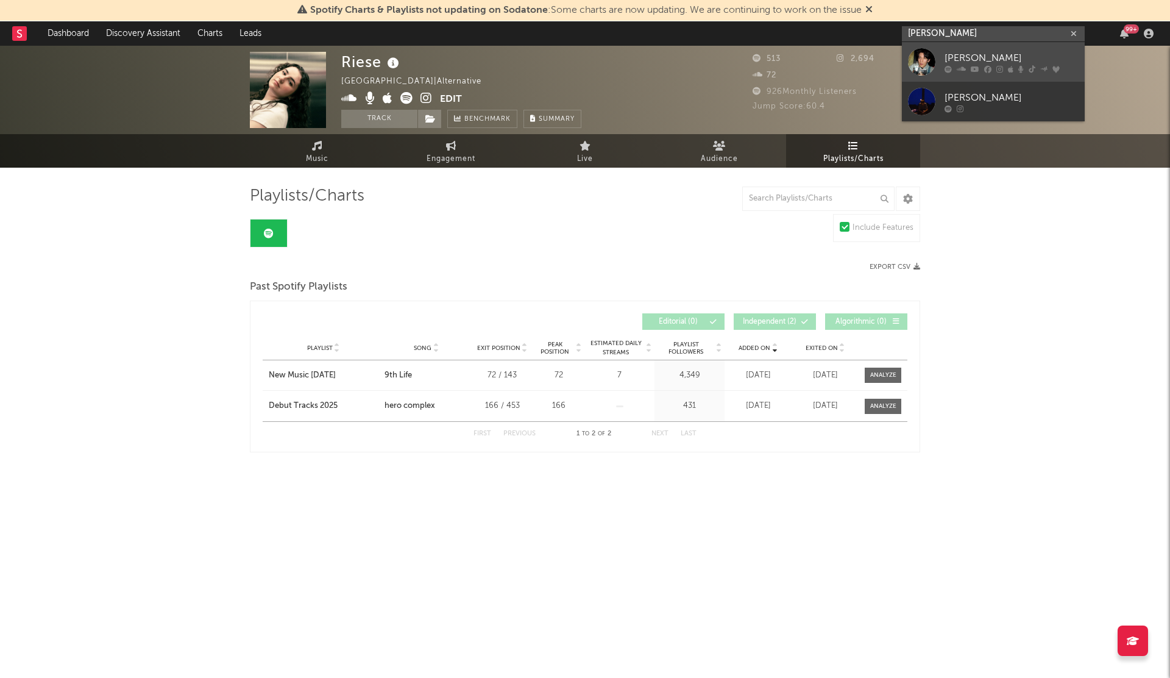
type input "[PERSON_NAME]"
click at [924, 56] on div at bounding box center [921, 61] width 27 height 27
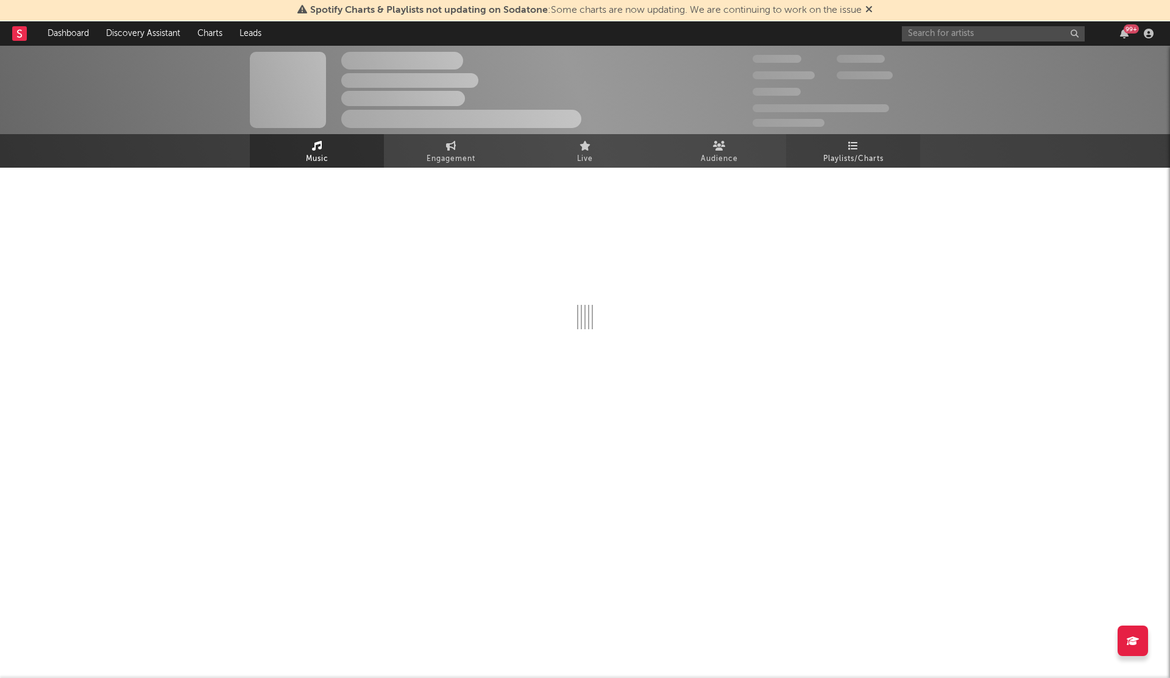
click at [848, 152] on span "Playlists/Charts" at bounding box center [854, 159] width 60 height 15
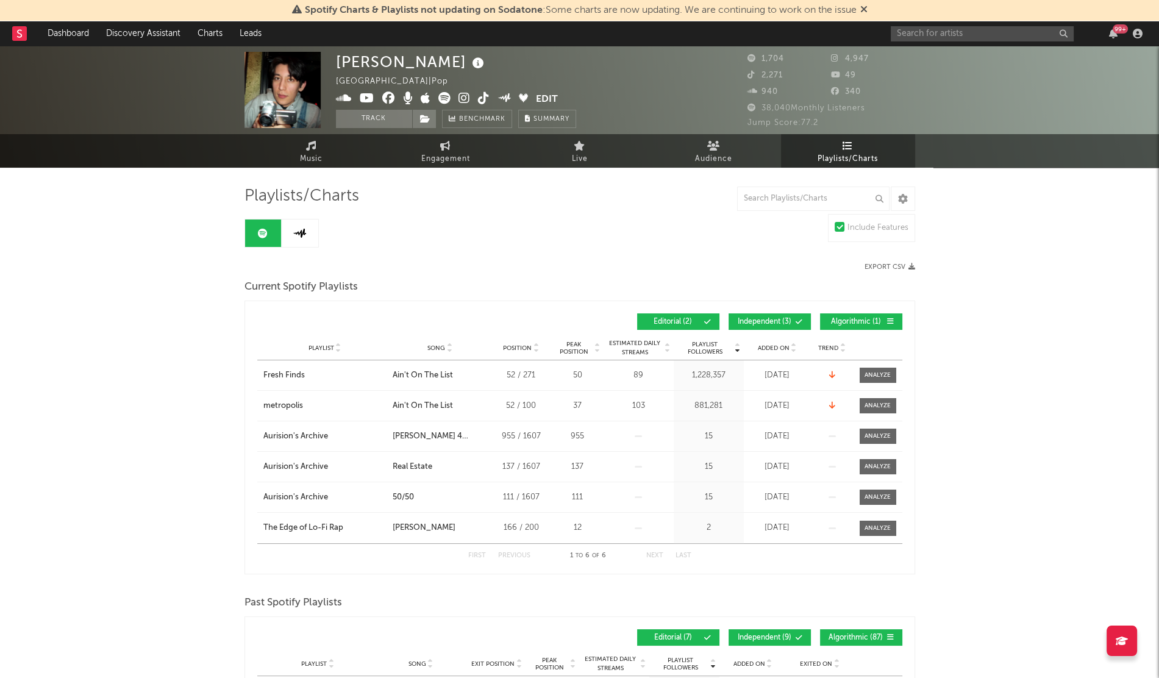
click at [768, 349] on span "Added On" at bounding box center [774, 347] width 32 height 7
click at [905, 34] on input "text" at bounding box center [982, 33] width 183 height 15
paste input "NMT Niko"
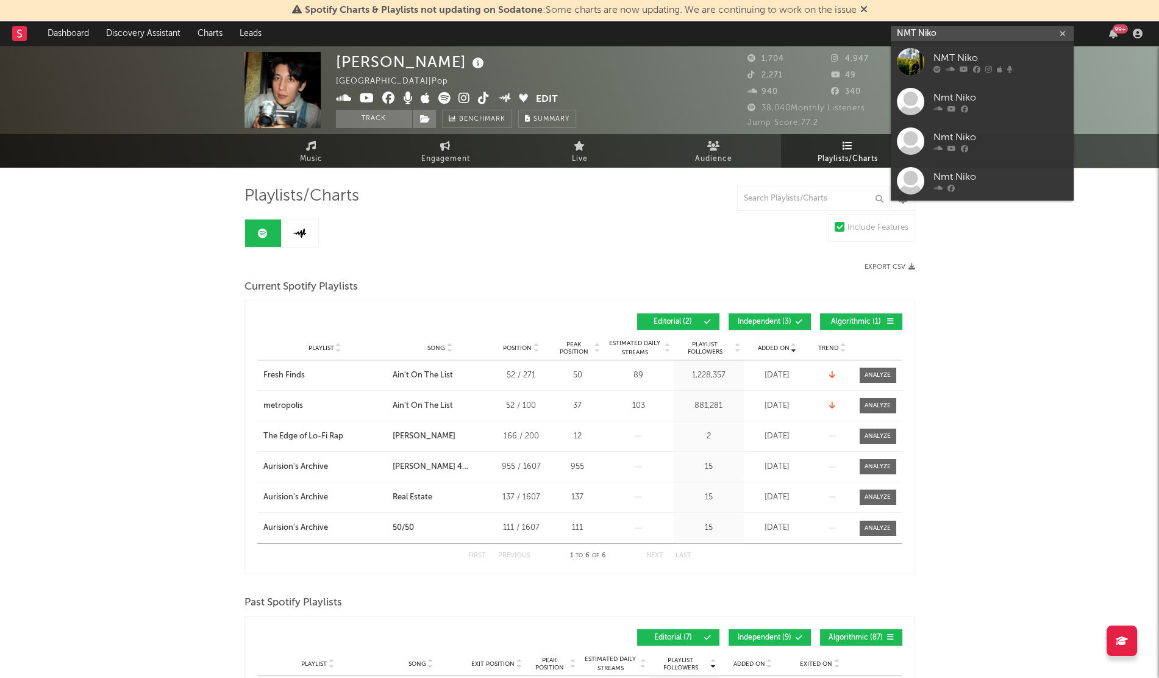
type input "NMT Niko"
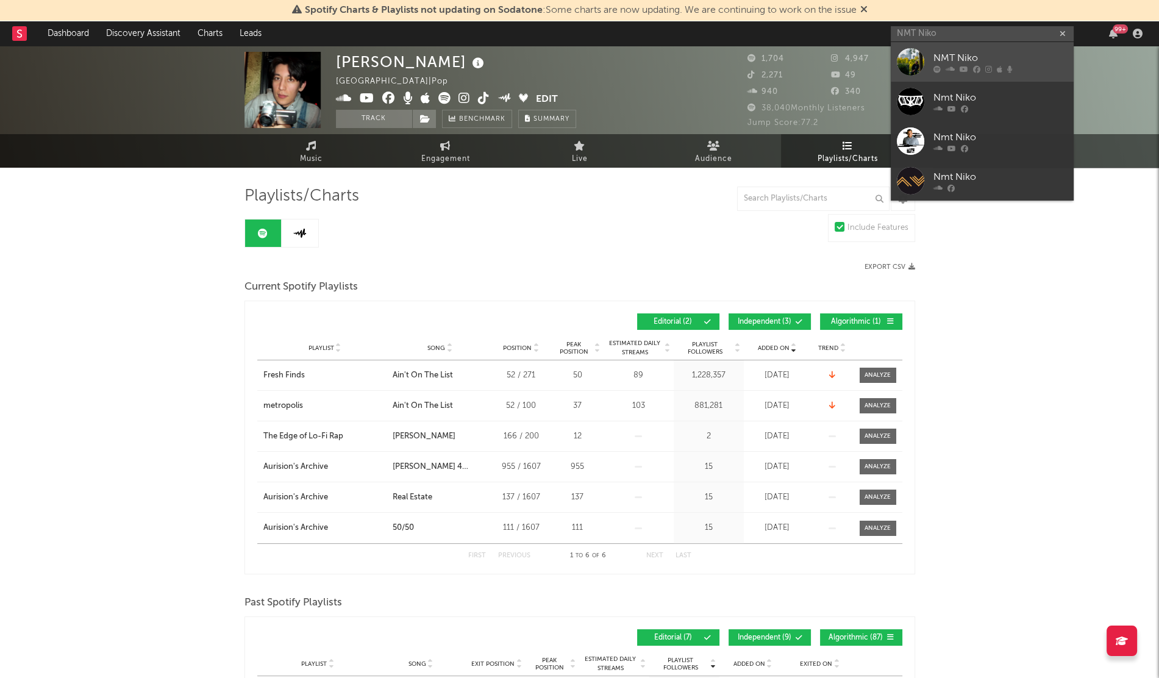
drag, startPoint x: 964, startPoint y: 64, endPoint x: 957, endPoint y: 60, distance: 8.5
click at [957, 60] on div "NMT Niko" at bounding box center [1000, 58] width 134 height 15
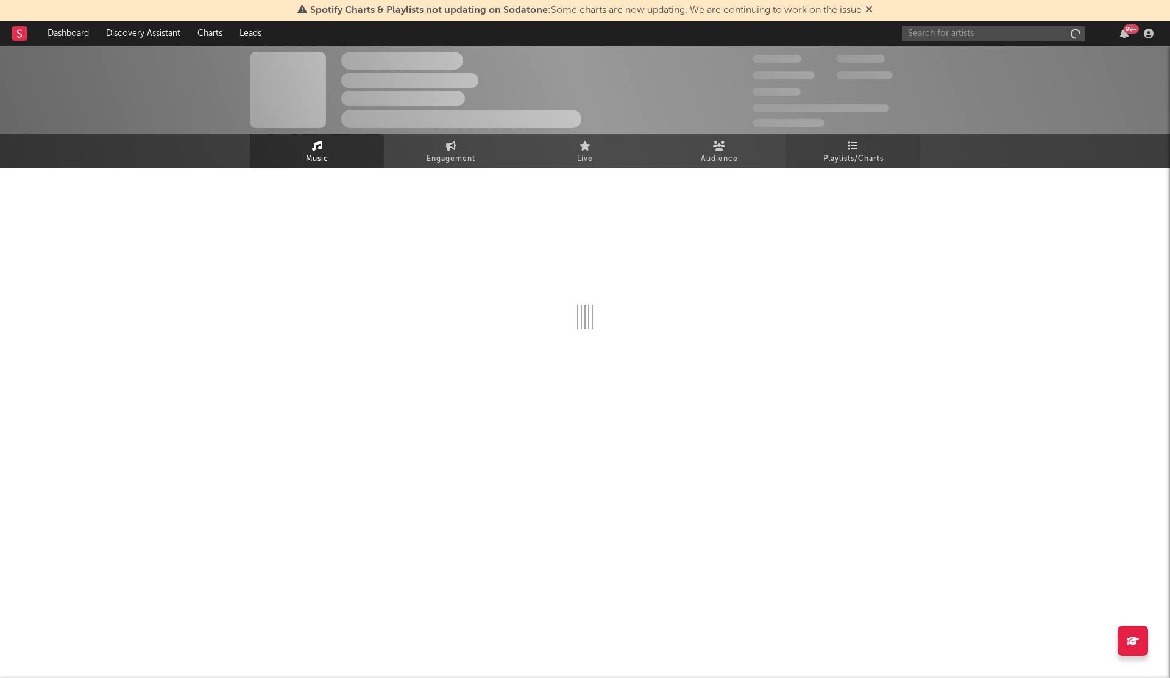
click at [856, 154] on span "Playlists/Charts" at bounding box center [854, 159] width 60 height 15
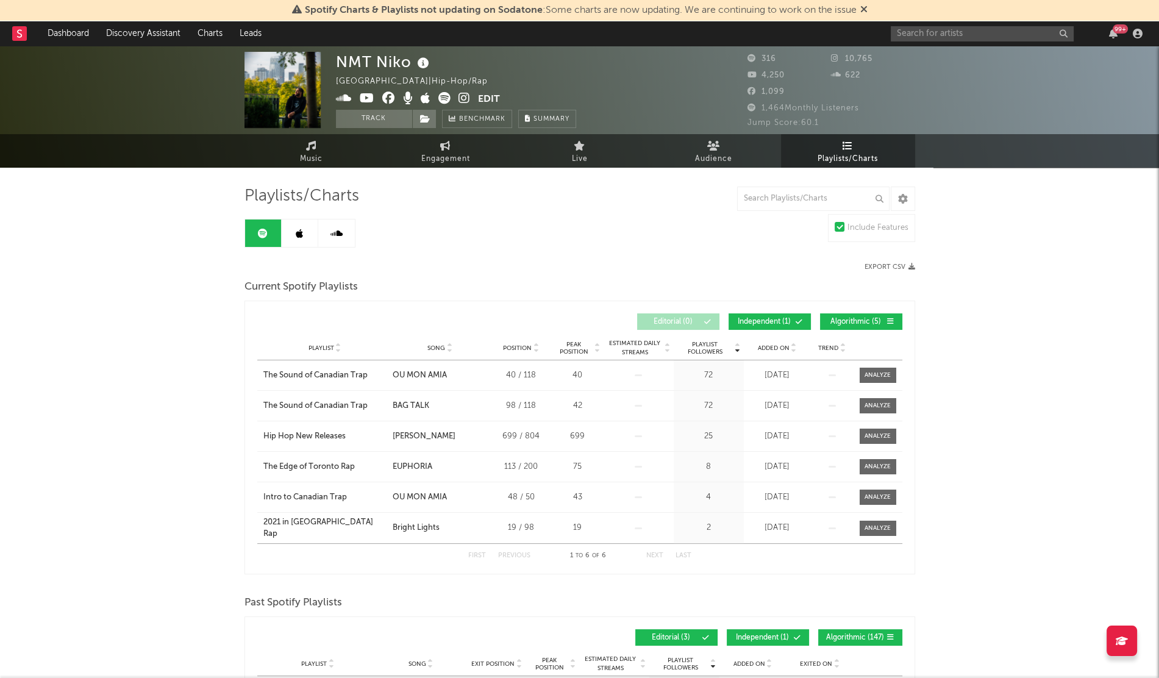
click at [777, 347] on span "Added On" at bounding box center [774, 347] width 32 height 7
click at [283, 236] on link at bounding box center [300, 232] width 37 height 27
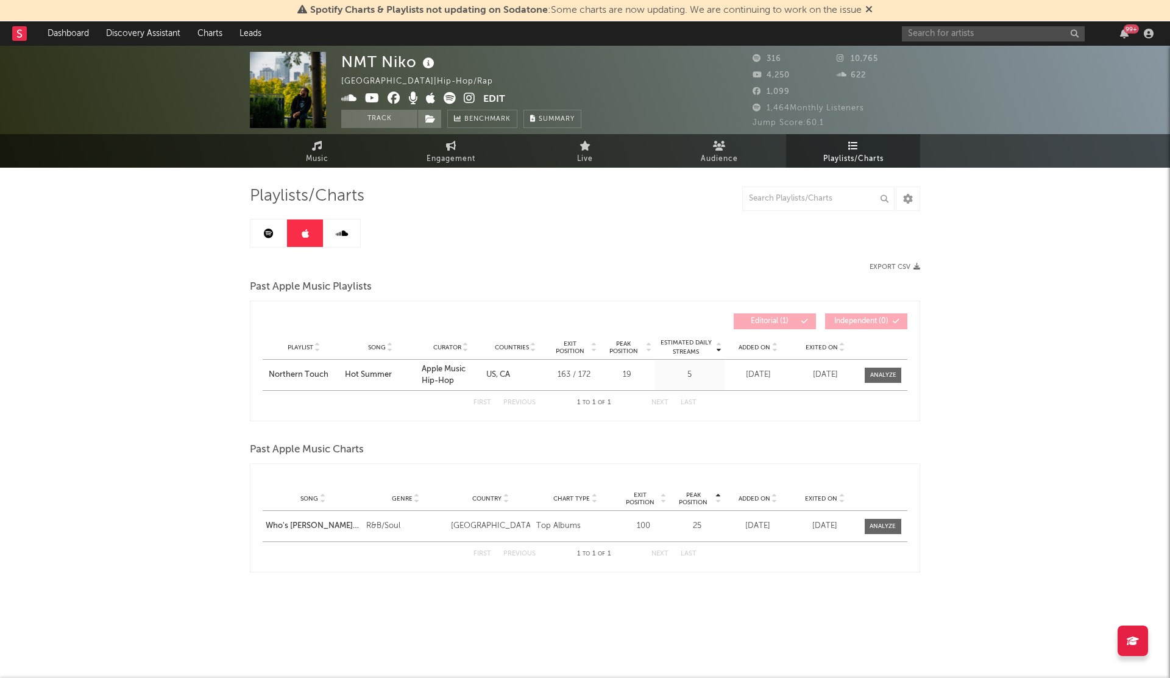
click at [816, 352] on div "Playlist Song Curator Genre Countries Country Chart Type Exit Position Peak Pos…" at bounding box center [585, 347] width 645 height 24
click at [933, 40] on input "text" at bounding box center [993, 33] width 183 height 15
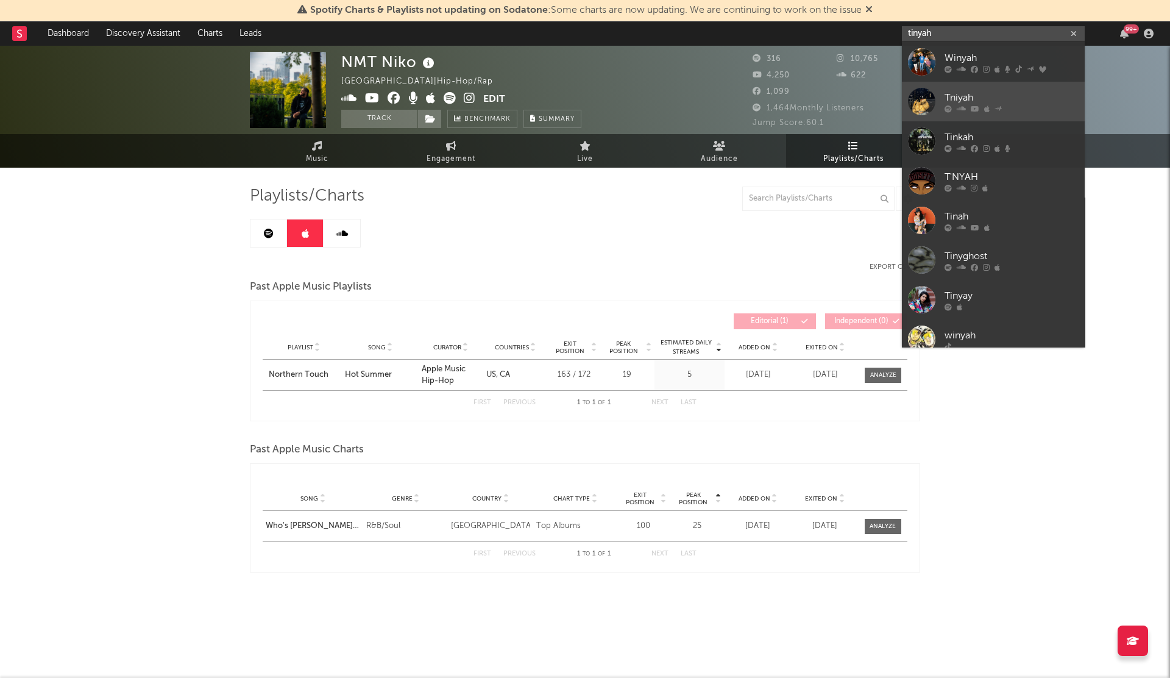
type input "tinyah"
click at [929, 86] on link "Tniyah" at bounding box center [993, 102] width 183 height 40
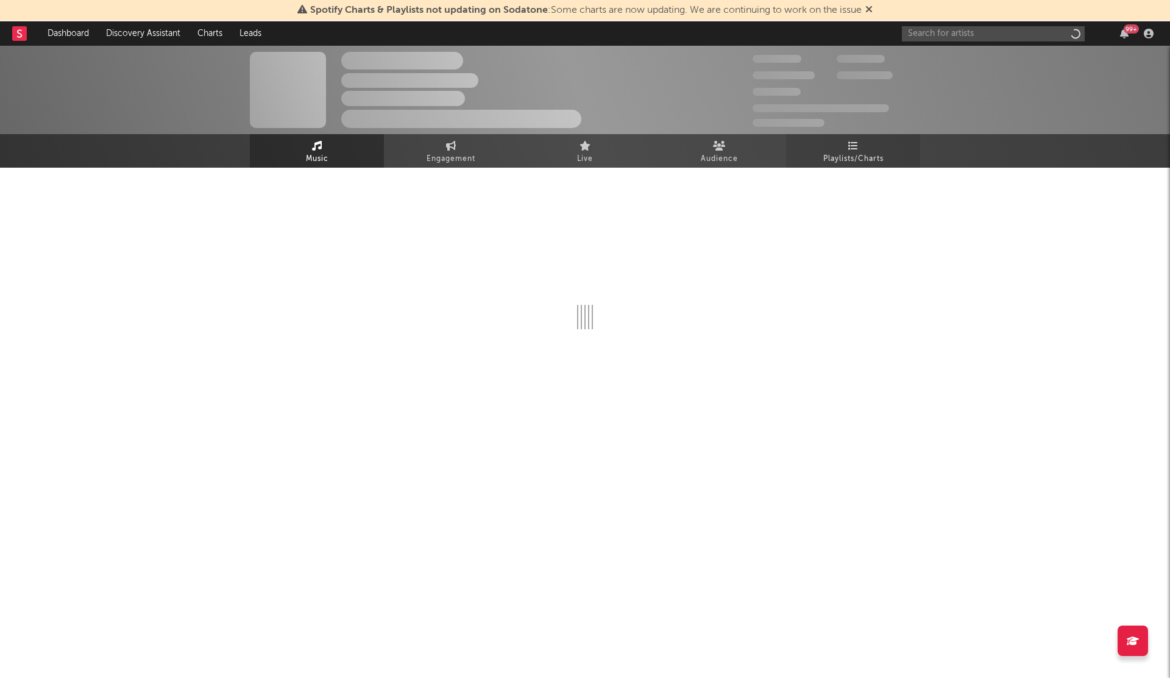
click at [877, 149] on link "Playlists/Charts" at bounding box center [853, 151] width 134 height 34
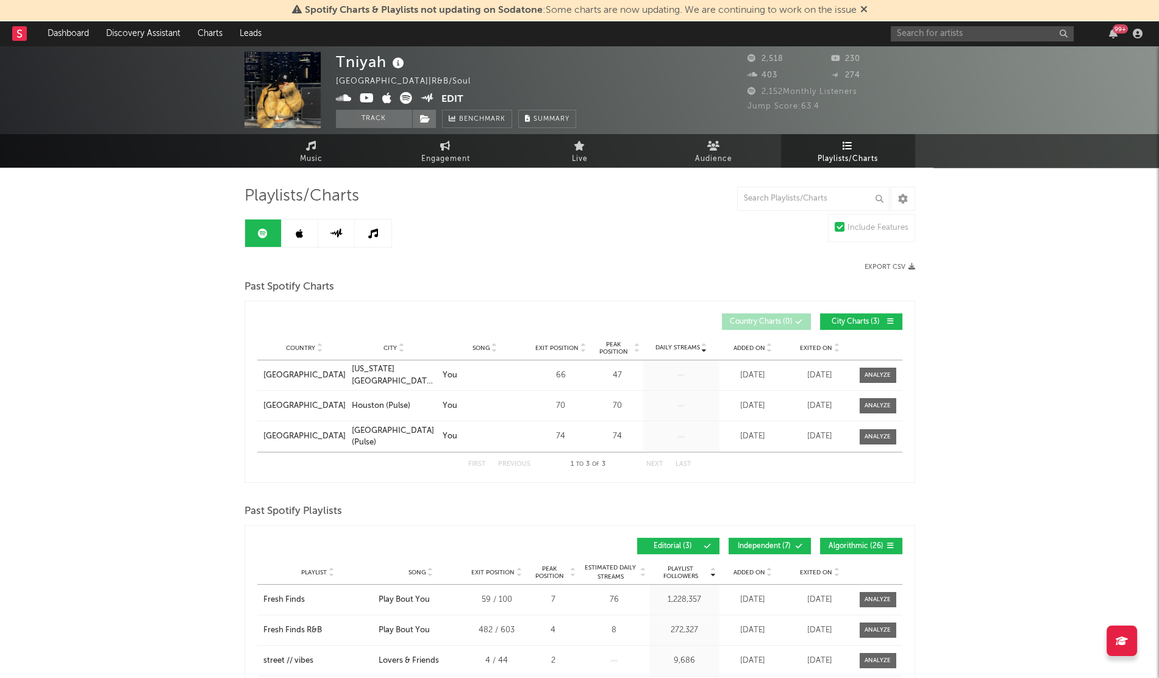
click at [303, 240] on link at bounding box center [300, 232] width 37 height 27
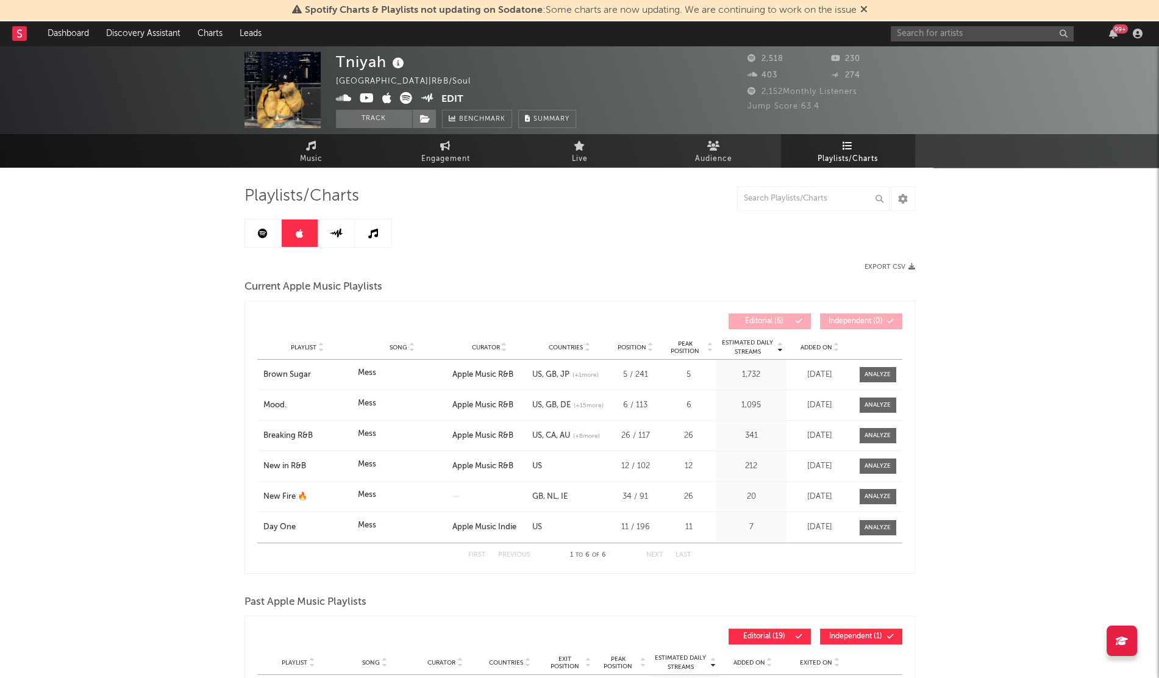
click at [813, 346] on span "Added On" at bounding box center [816, 347] width 32 height 7
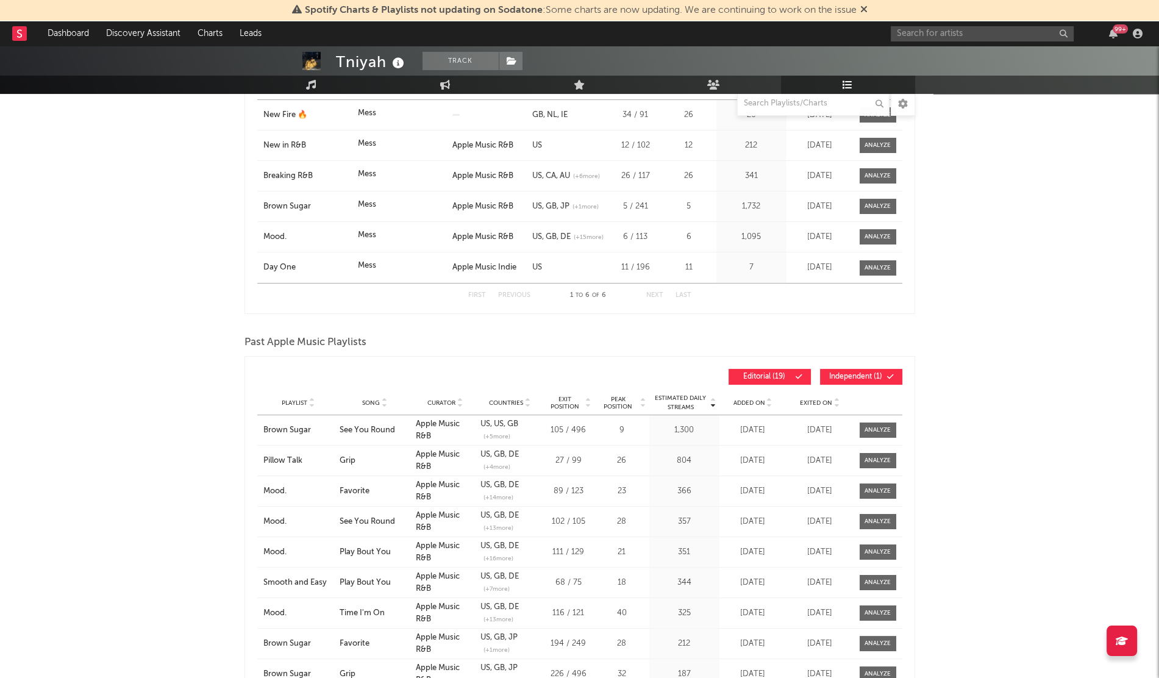
scroll to position [280, 0]
